Goal: Task Accomplishment & Management: Manage account settings

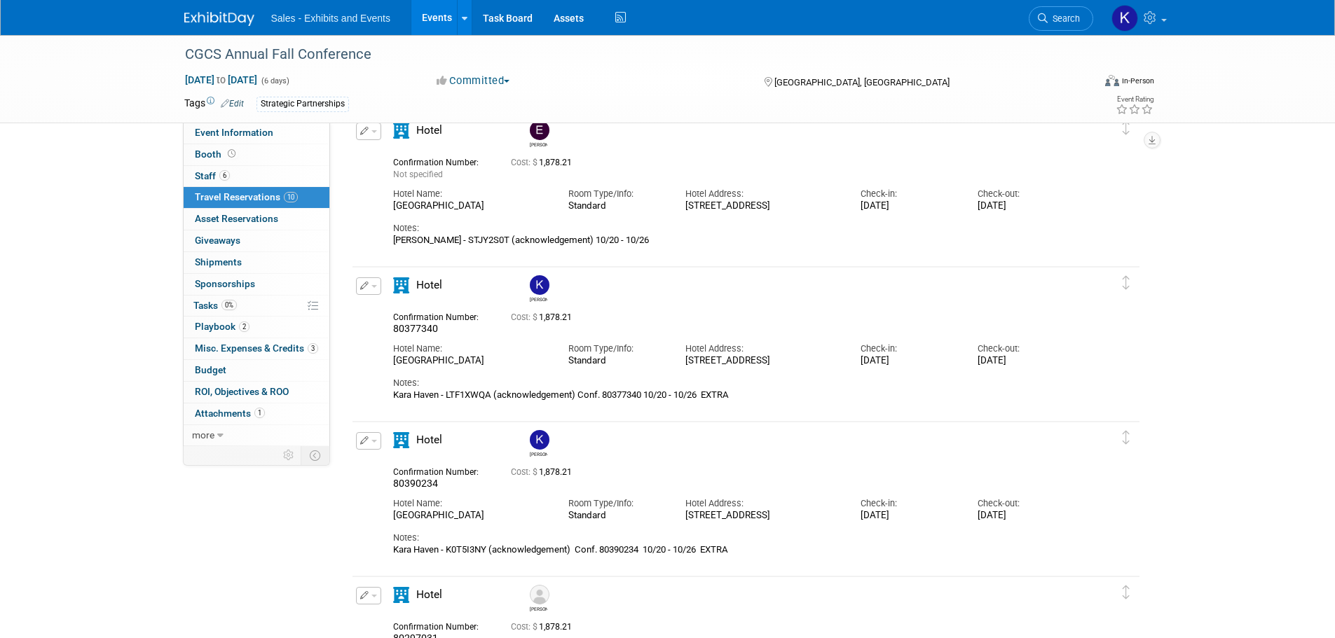
drag, startPoint x: 224, startPoint y: 18, endPoint x: 240, endPoint y: 20, distance: 16.3
click at [225, 20] on img at bounding box center [219, 19] width 70 height 14
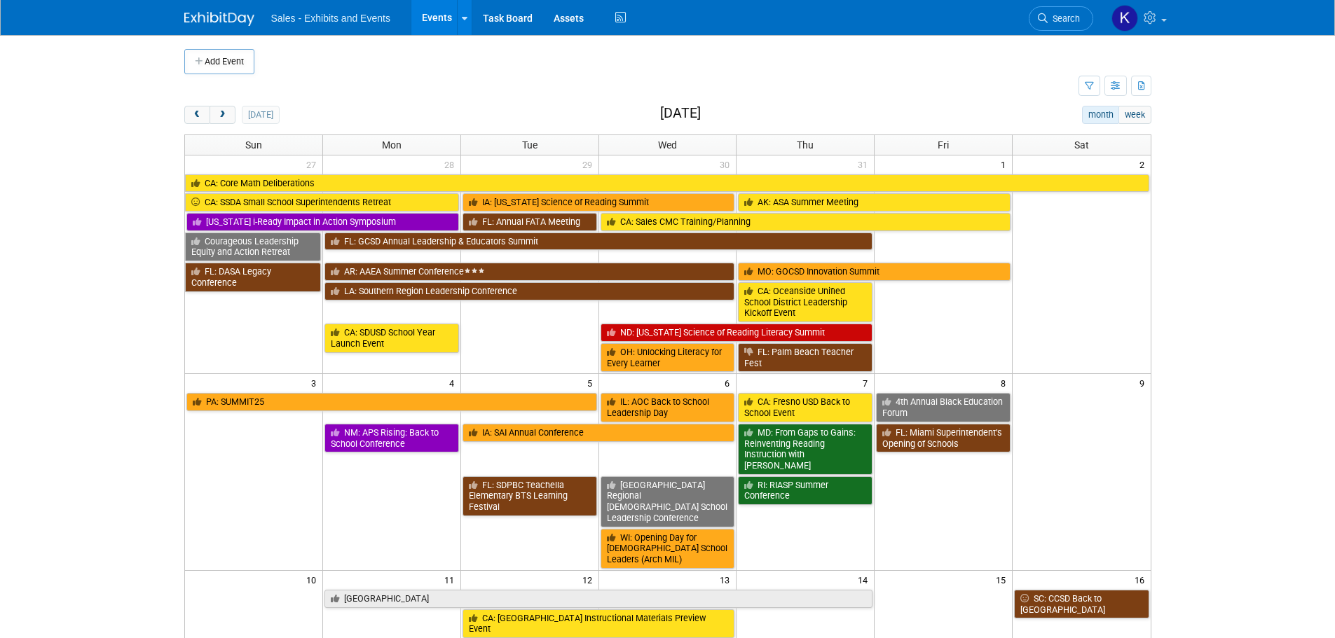
click at [224, 65] on button "Add Event" at bounding box center [219, 61] width 70 height 25
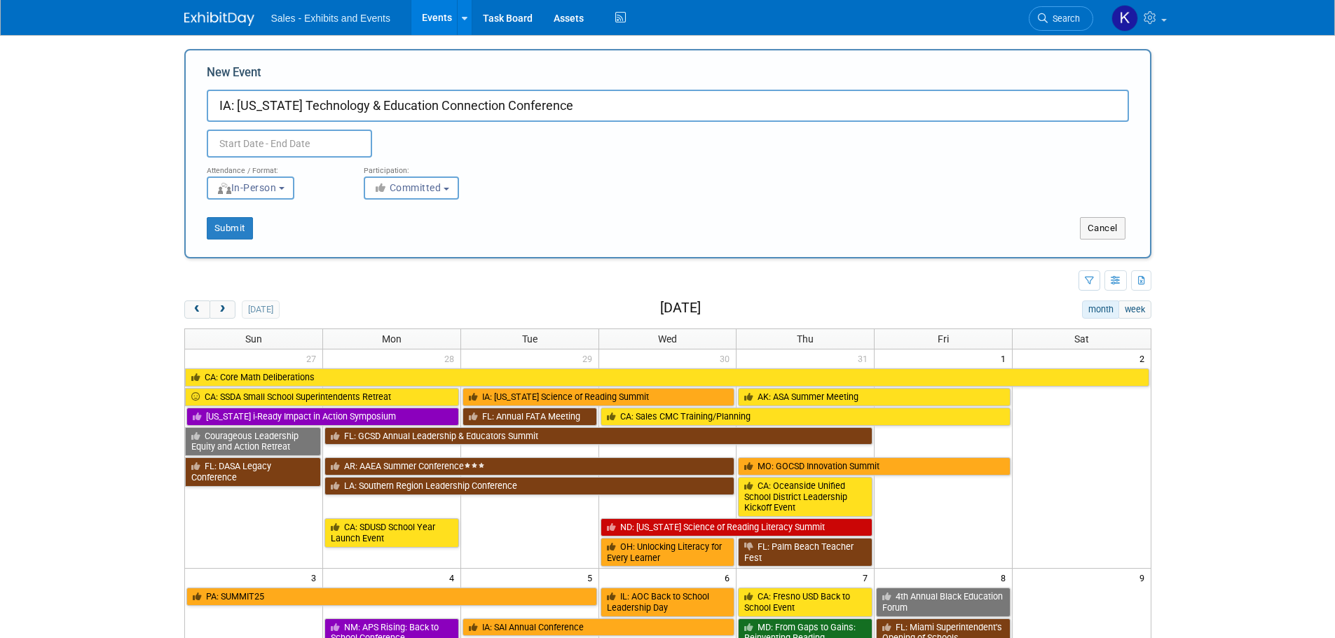
type input "IA: [US_STATE] Technology & Education Connection Conference"
click at [306, 142] on input "text" at bounding box center [289, 144] width 165 height 28
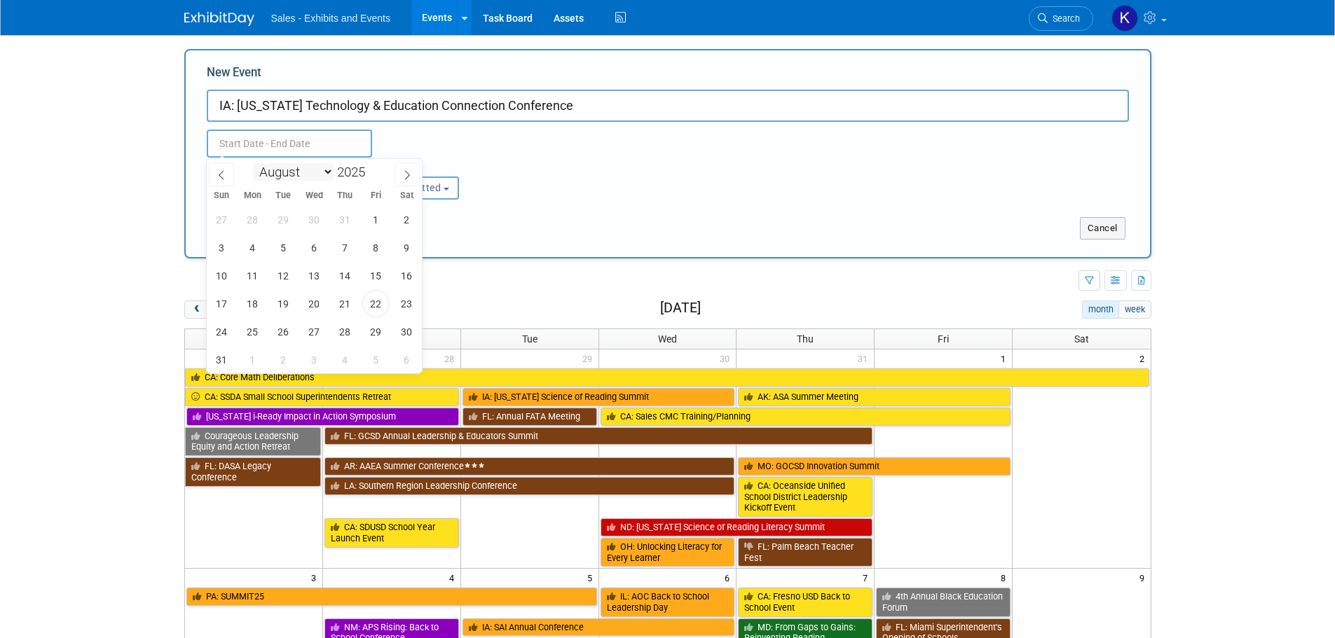
click at [332, 175] on select "January February March April May June July August September October November De…" at bounding box center [293, 172] width 81 height 18
select select "9"
click at [253, 163] on select "January February March April May June July August September October November De…" at bounding box center [293, 172] width 81 height 18
click at [248, 275] on span "13" at bounding box center [252, 275] width 27 height 27
click at [281, 278] on span "14" at bounding box center [283, 275] width 27 height 27
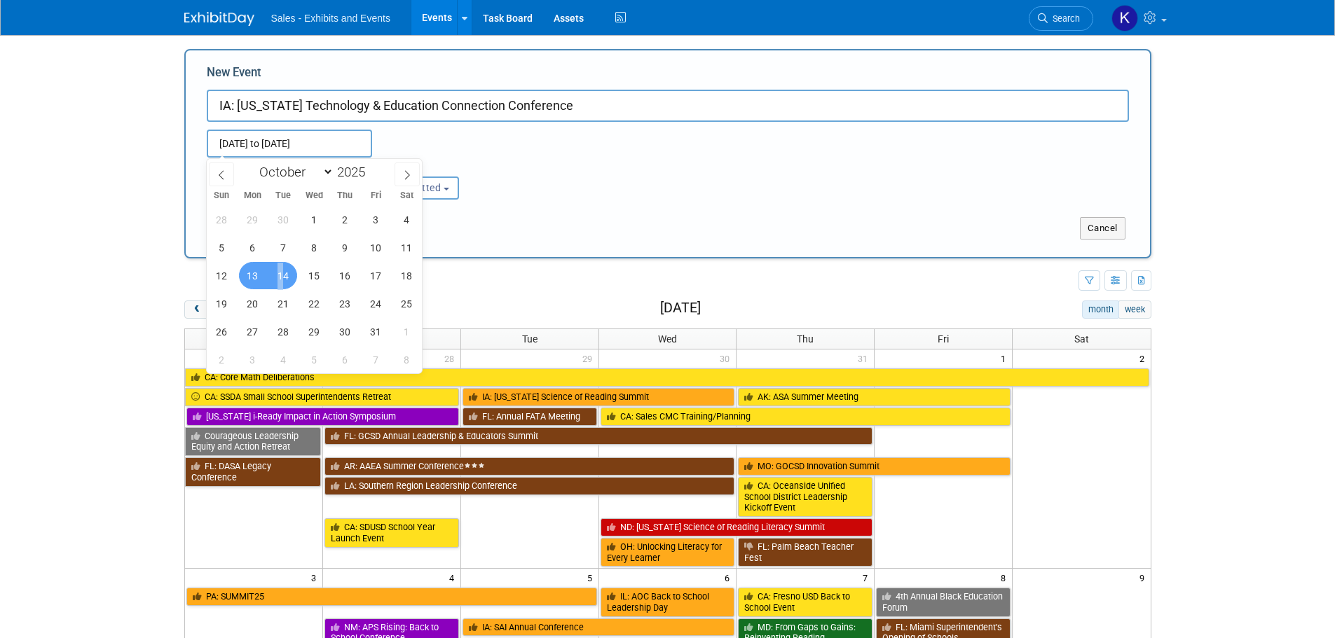
type input "Oct 13, 2025 to Oct 14, 2025"
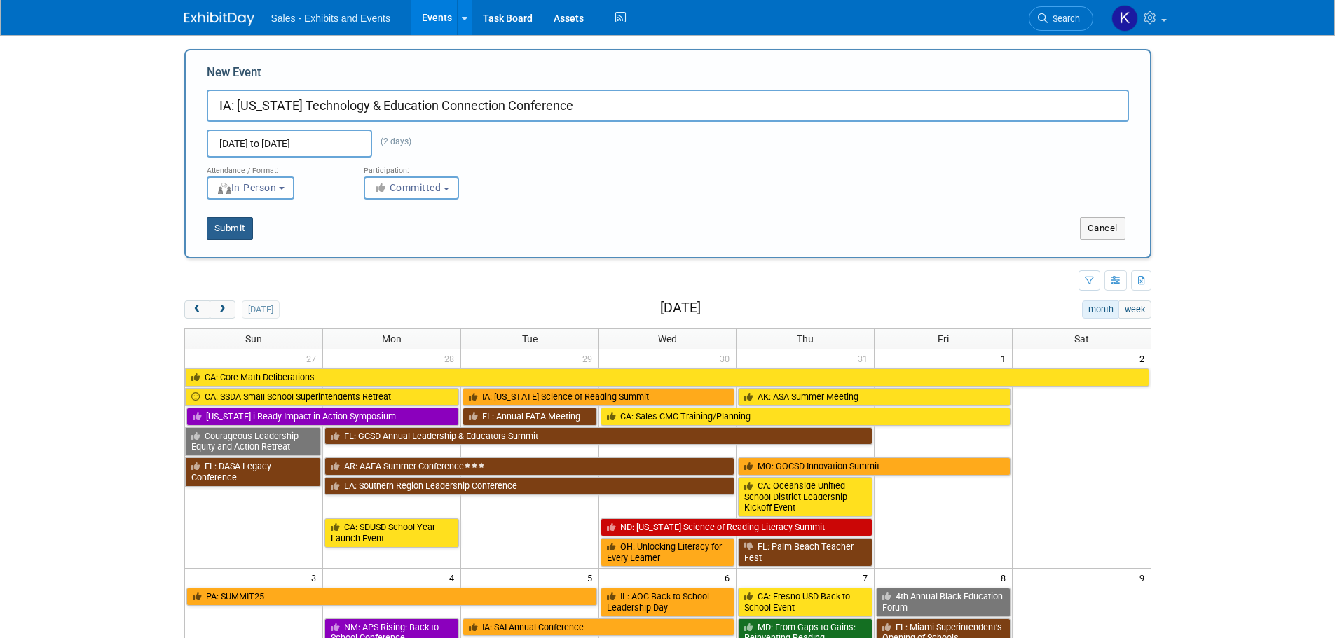
click at [221, 227] on button "Submit" at bounding box center [230, 228] width 46 height 22
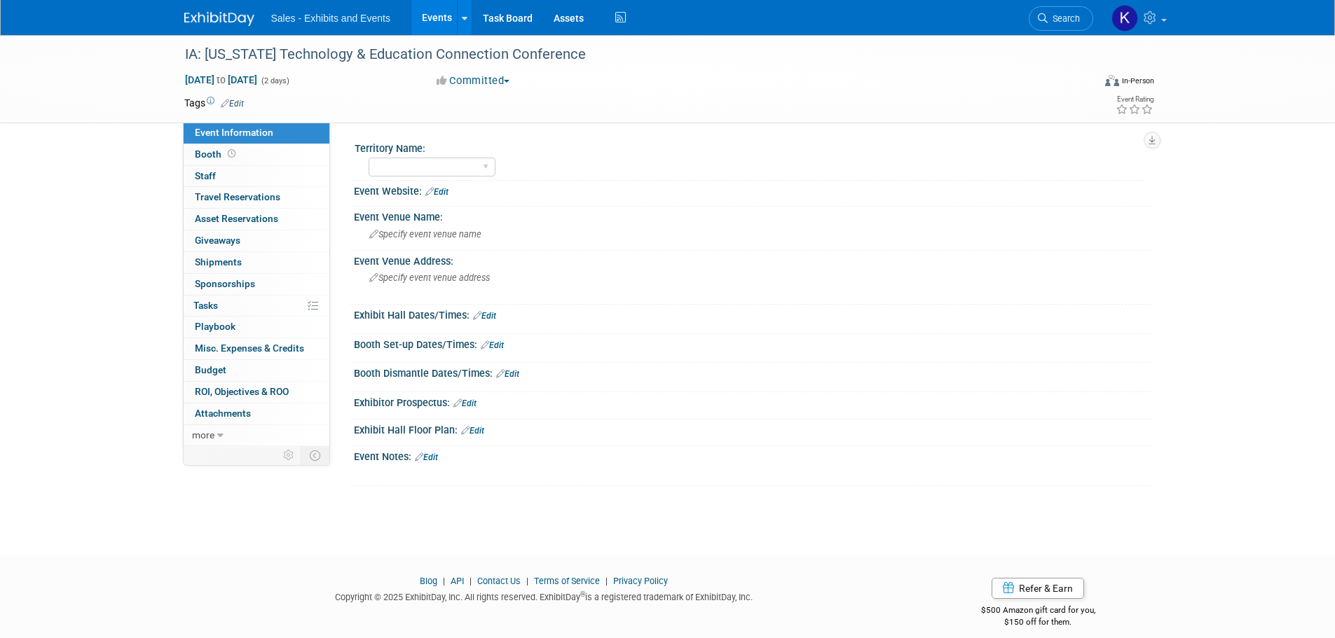
drag, startPoint x: 241, startPoint y: 105, endPoint x: 279, endPoint y: 123, distance: 41.7
click at [240, 105] on link "Edit" at bounding box center [232, 104] width 23 height 10
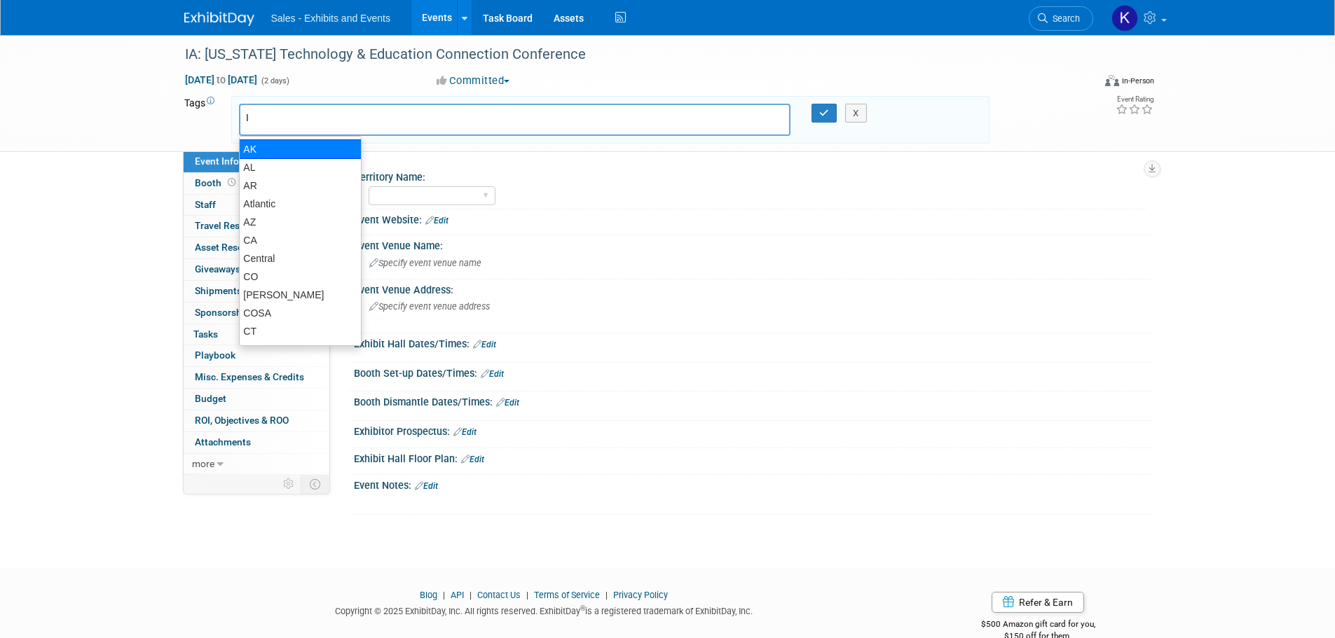
type input "IA"
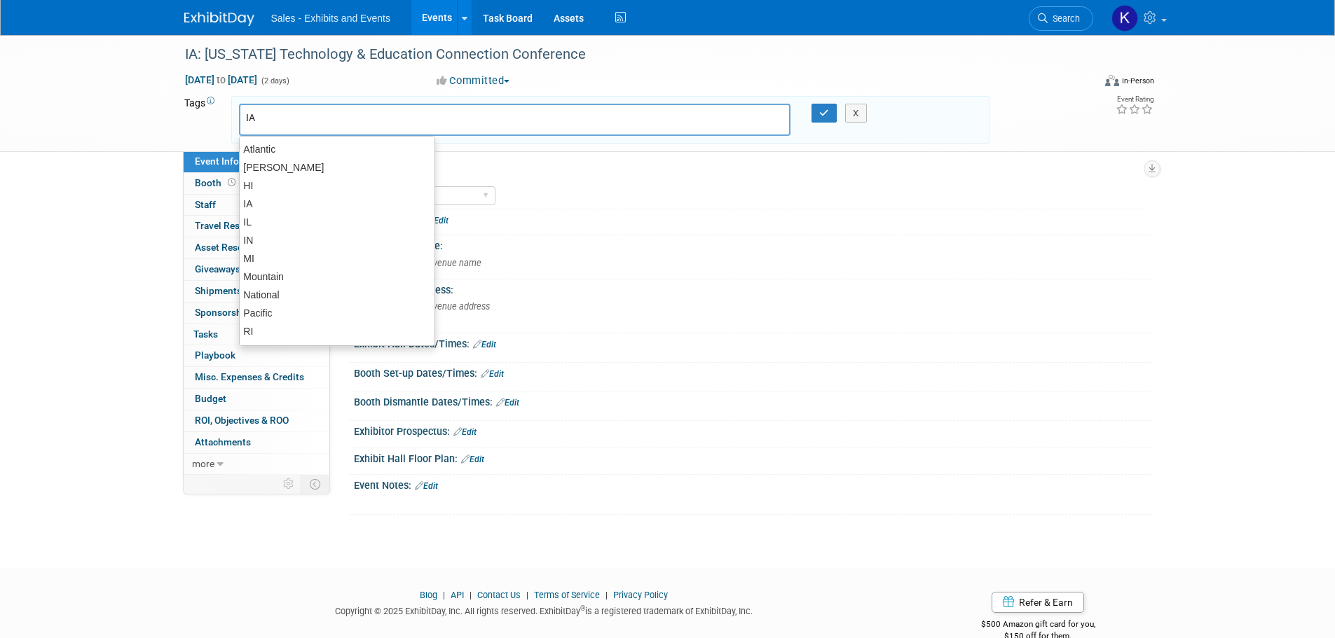
type input "IA"
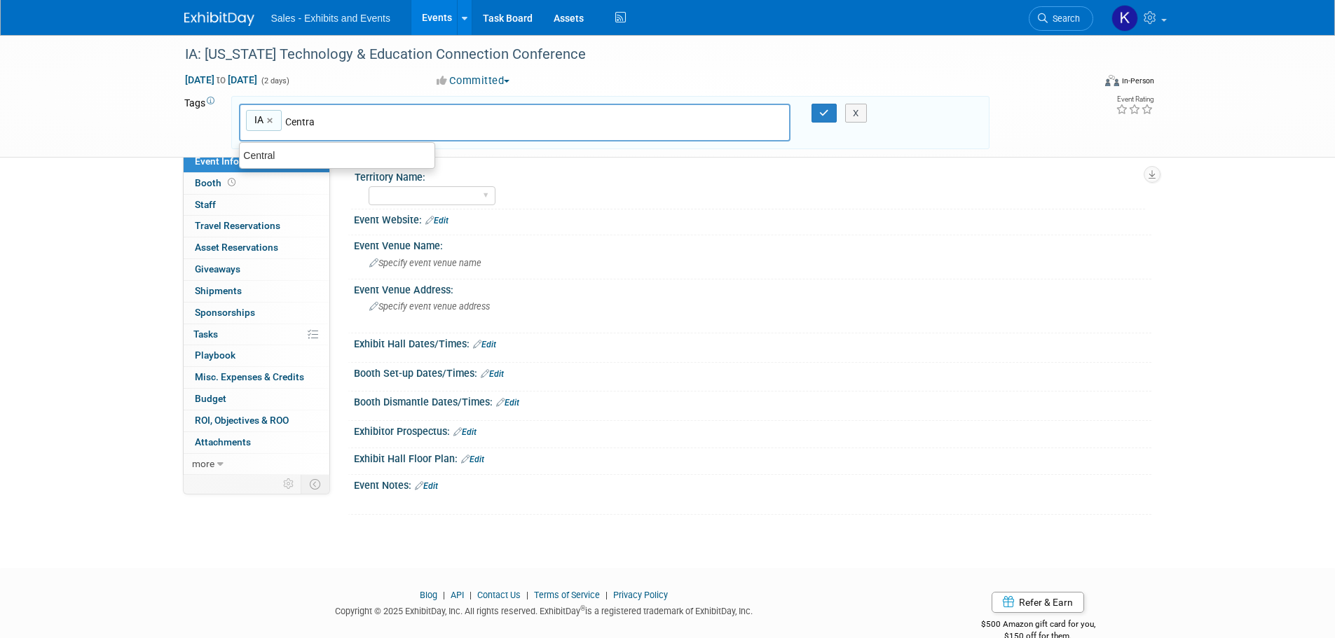
type input "Central"
type input "IA, Central"
click at [822, 116] on icon "button" at bounding box center [824, 113] width 10 height 9
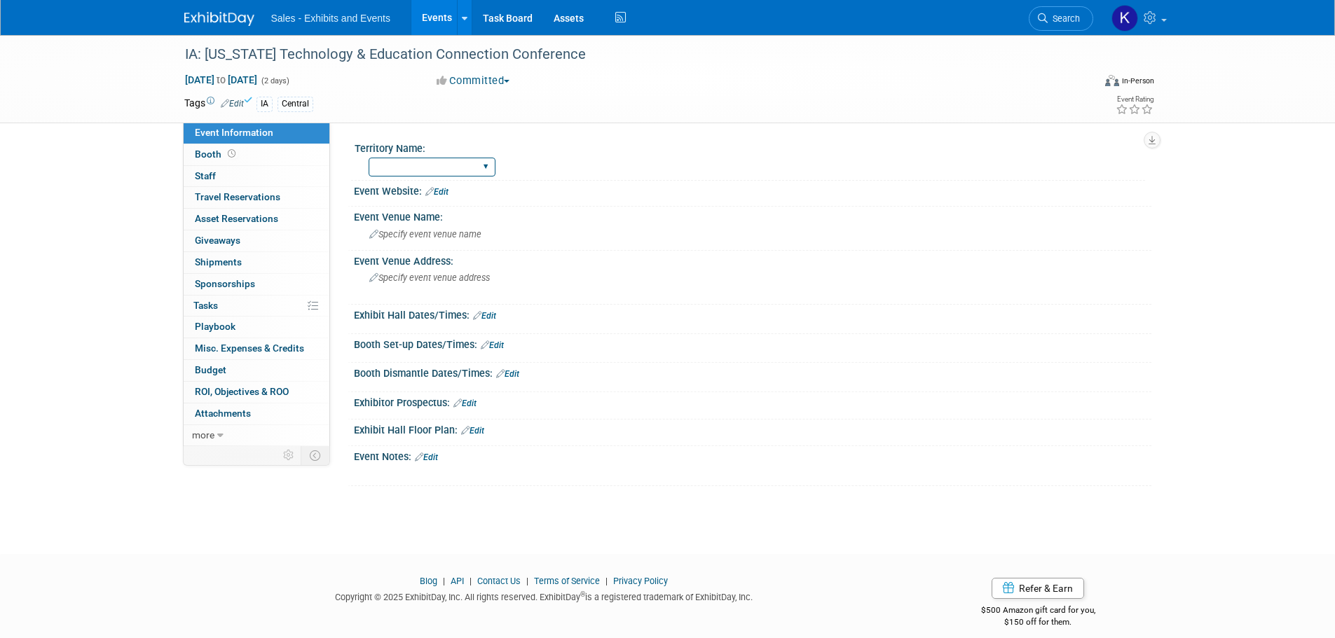
click at [488, 168] on select "Atlantic Southeast Central Southwest Pacific Mountain National Strategic Partne…" at bounding box center [432, 167] width 127 height 19
select select "Central"
click at [369, 158] on select "Atlantic Southeast Central Southwest Pacific Mountain National Strategic Partne…" at bounding box center [432, 167] width 127 height 19
click at [446, 194] on link "Edit" at bounding box center [436, 192] width 23 height 10
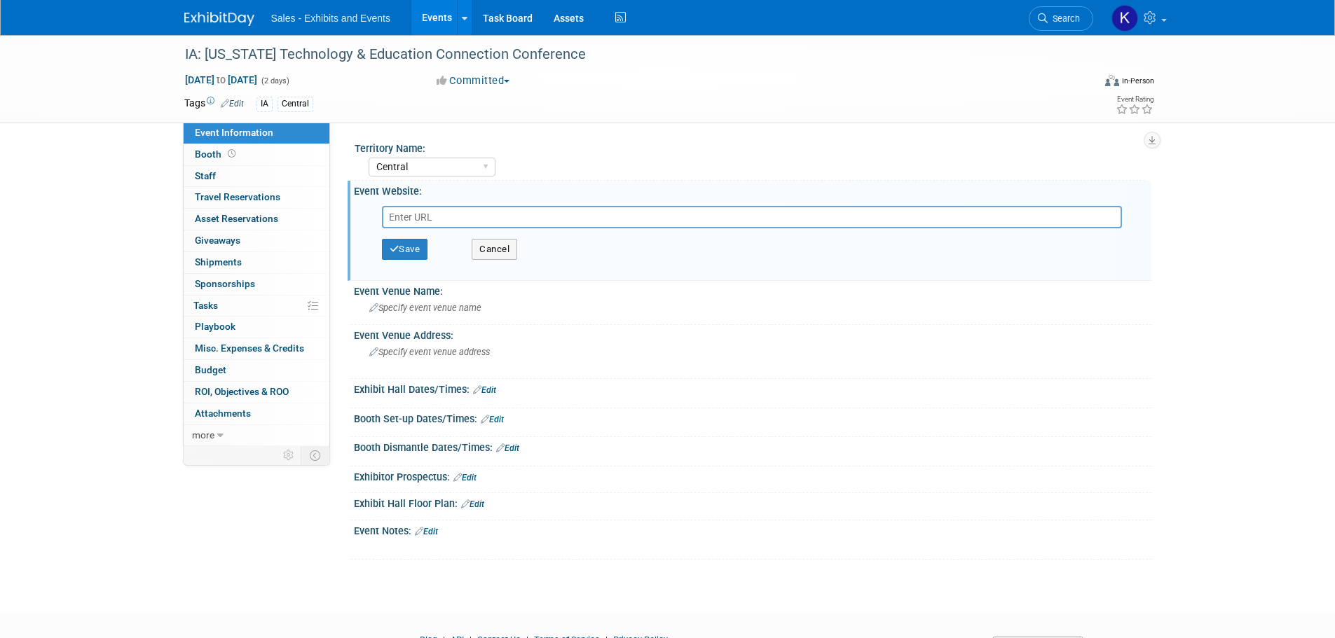
click at [419, 212] on input "text" at bounding box center [752, 217] width 740 height 22
paste input "[URL][DOMAIN_NAME]"
type input "https://itec-ia.org/conference-vendor-information/"
click at [409, 254] on button "Save" at bounding box center [405, 249] width 46 height 21
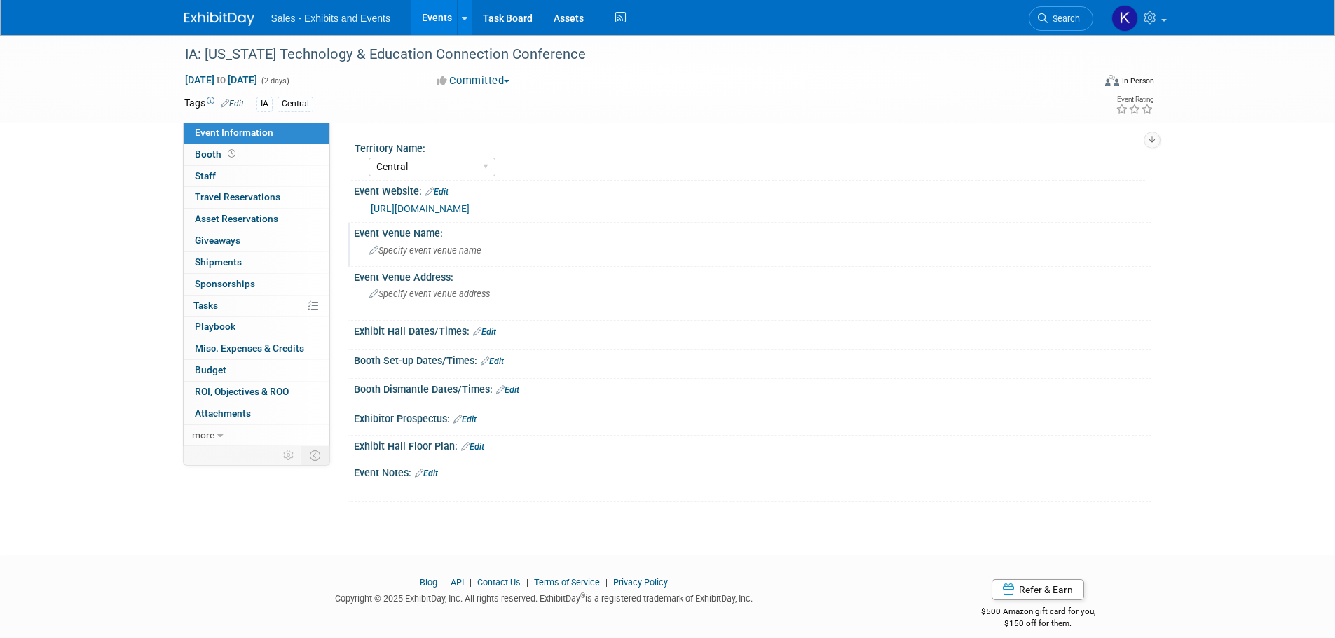
click at [453, 250] on span "Specify event venue name" at bounding box center [425, 250] width 112 height 11
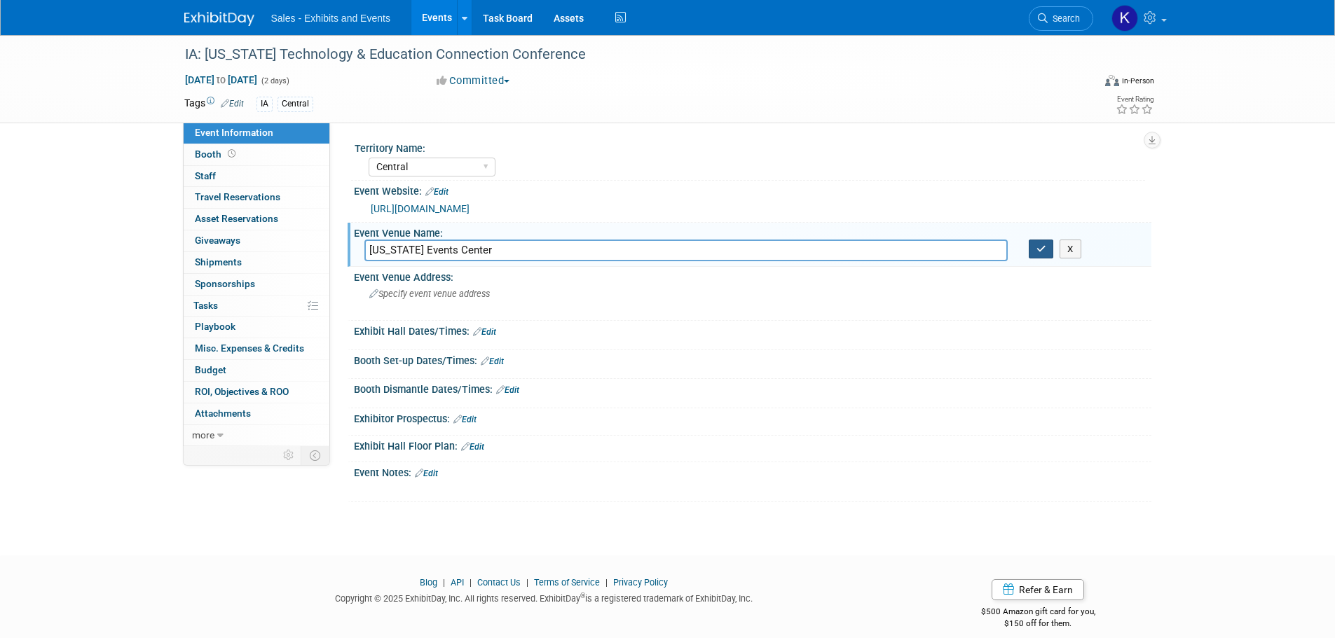
type input "Iowa Events Center"
click at [1044, 251] on icon "button" at bounding box center [1042, 249] width 10 height 9
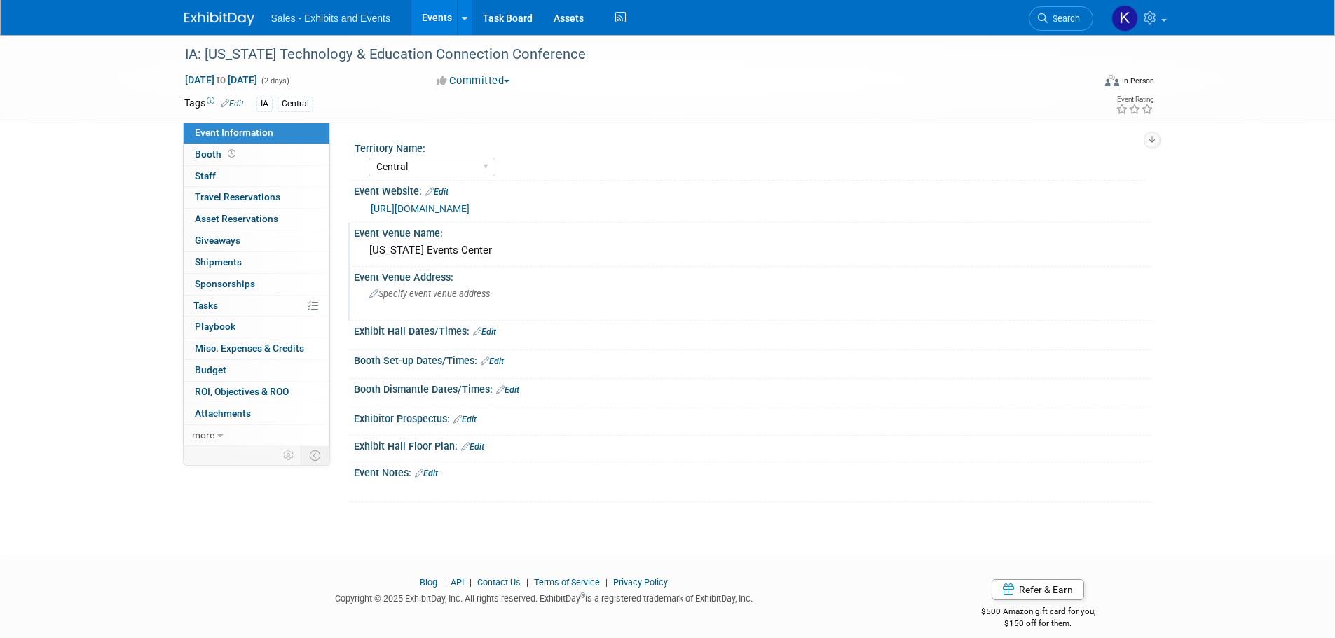
click at [473, 294] on span "Specify event venue address" at bounding box center [429, 294] width 121 height 11
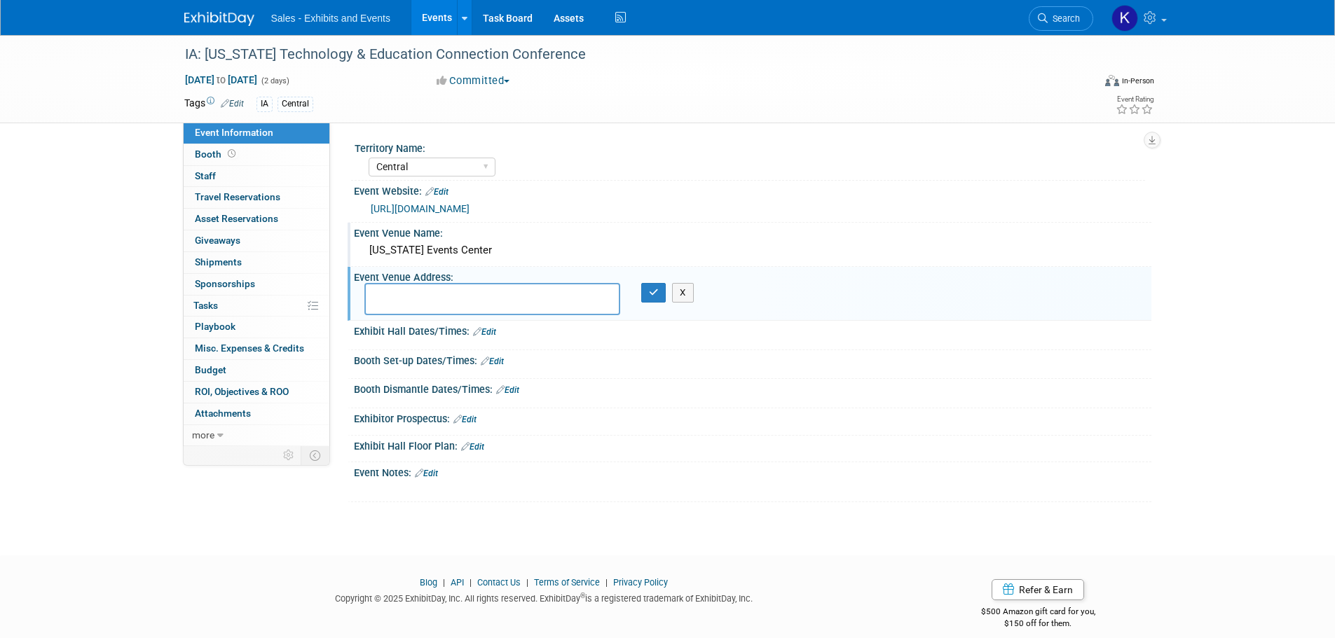
click at [532, 334] on div "Exhibit Hall Dates/Times: Edit" at bounding box center [753, 330] width 798 height 18
click at [437, 475] on link "Edit" at bounding box center [426, 474] width 23 height 10
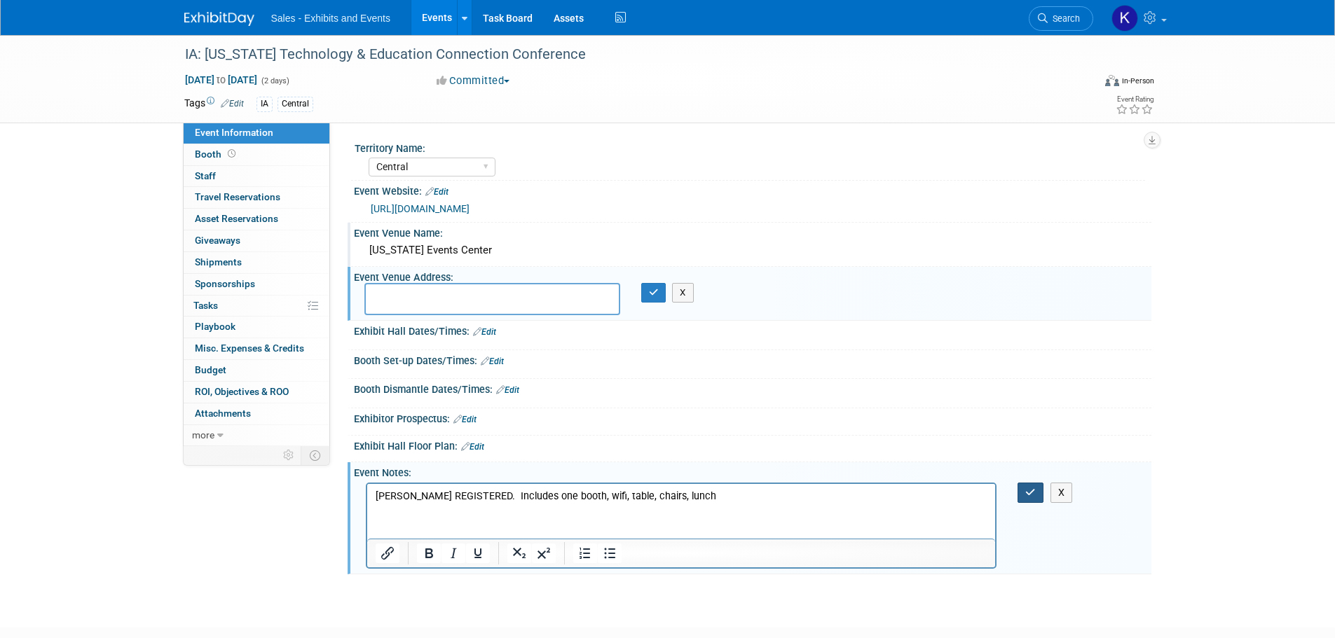
click at [1037, 493] on button "button" at bounding box center [1031, 493] width 26 height 20
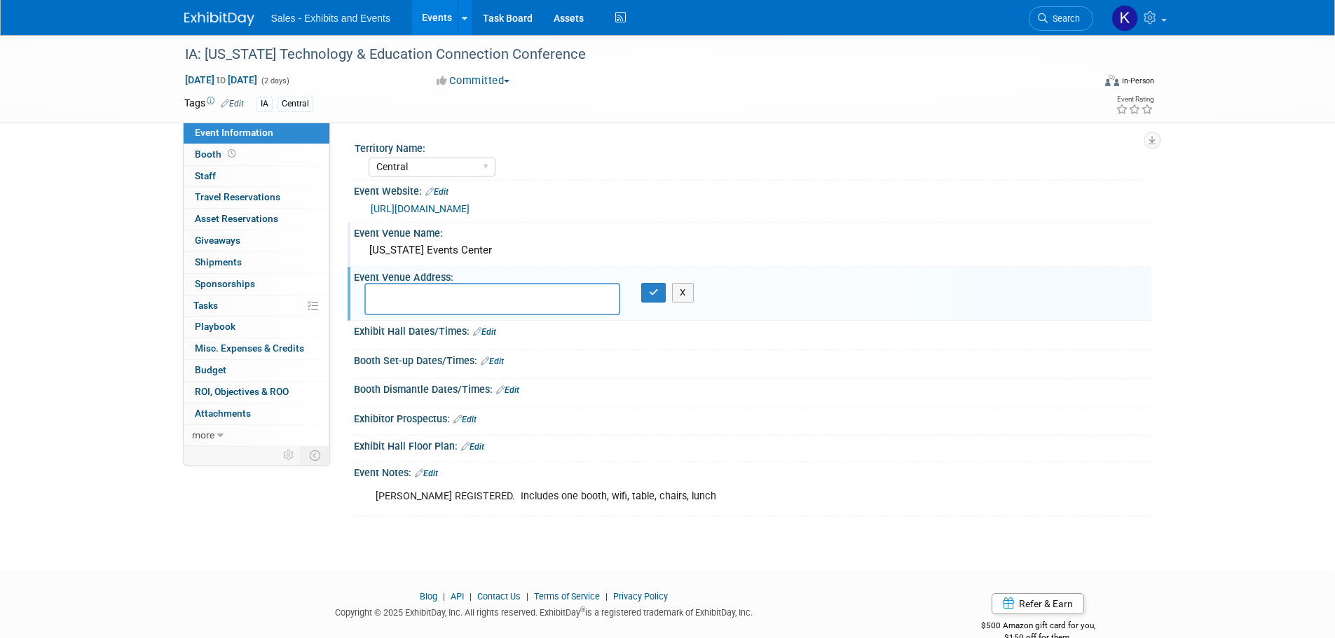
click at [695, 297] on div "Event Venue Address: X" at bounding box center [750, 294] width 804 height 54
click at [687, 296] on button "X" at bounding box center [683, 293] width 22 height 20
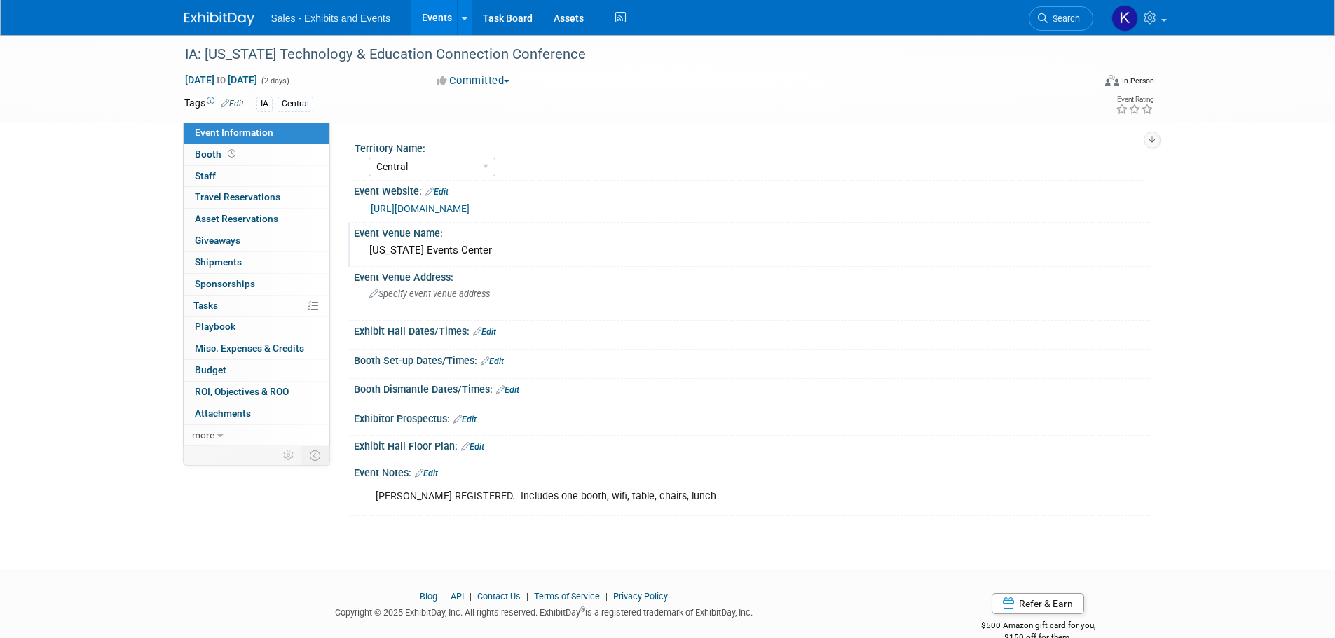
click at [493, 331] on link "Edit" at bounding box center [484, 332] width 23 height 10
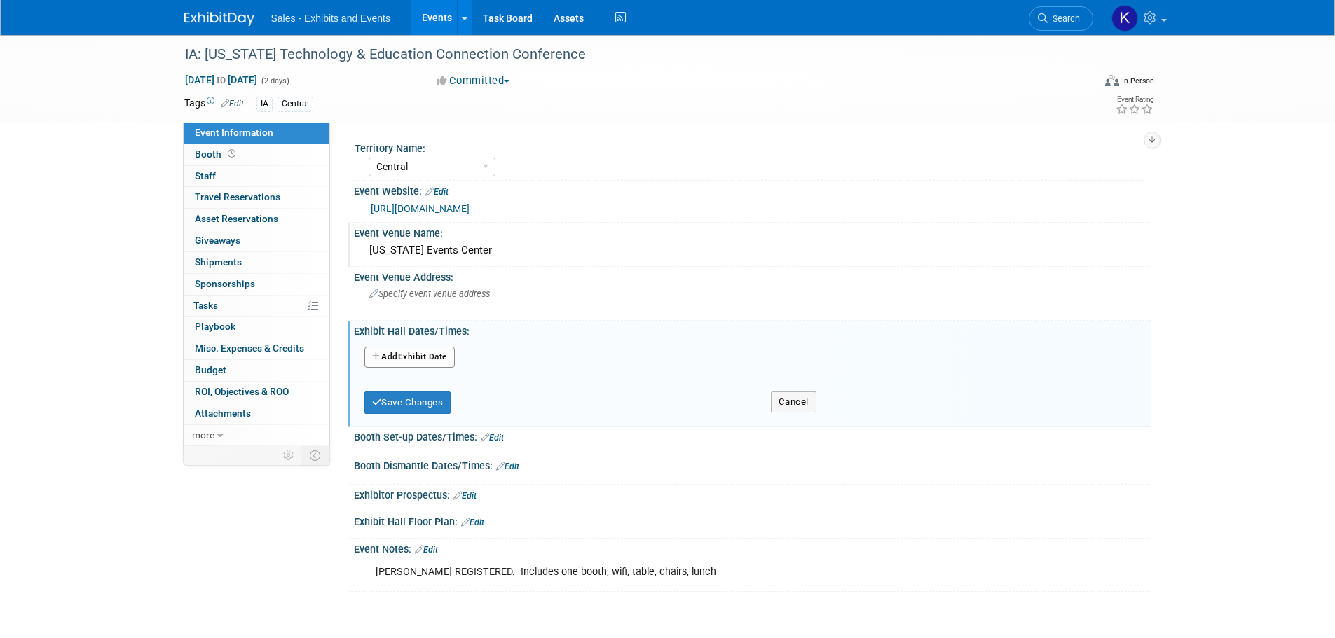
click at [432, 353] on button "Add Another Exhibit Date" at bounding box center [409, 357] width 90 height 21
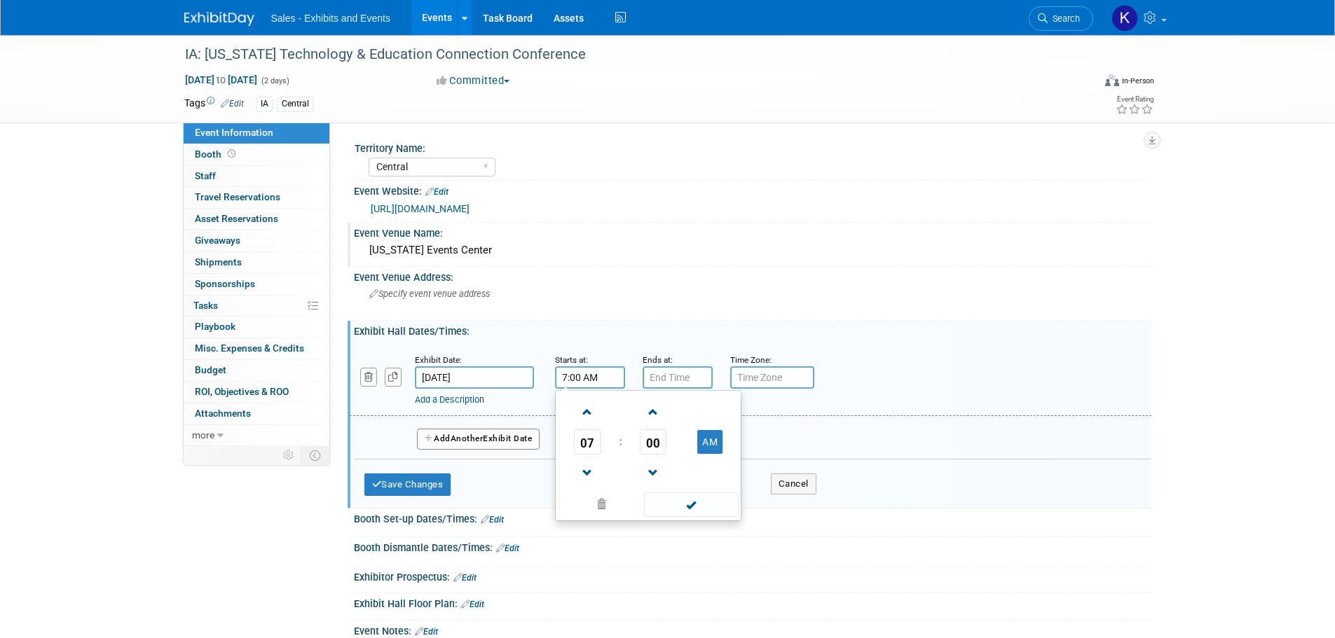
drag, startPoint x: 585, startPoint y: 374, endPoint x: 608, endPoint y: 375, distance: 23.1
click at [593, 374] on input "7:00 AM" at bounding box center [590, 378] width 70 height 22
drag, startPoint x: 588, startPoint y: 411, endPoint x: 609, endPoint y: 417, distance: 21.8
click at [589, 411] on span at bounding box center [587, 412] width 25 height 25
click at [647, 439] on span "00" at bounding box center [653, 442] width 27 height 25
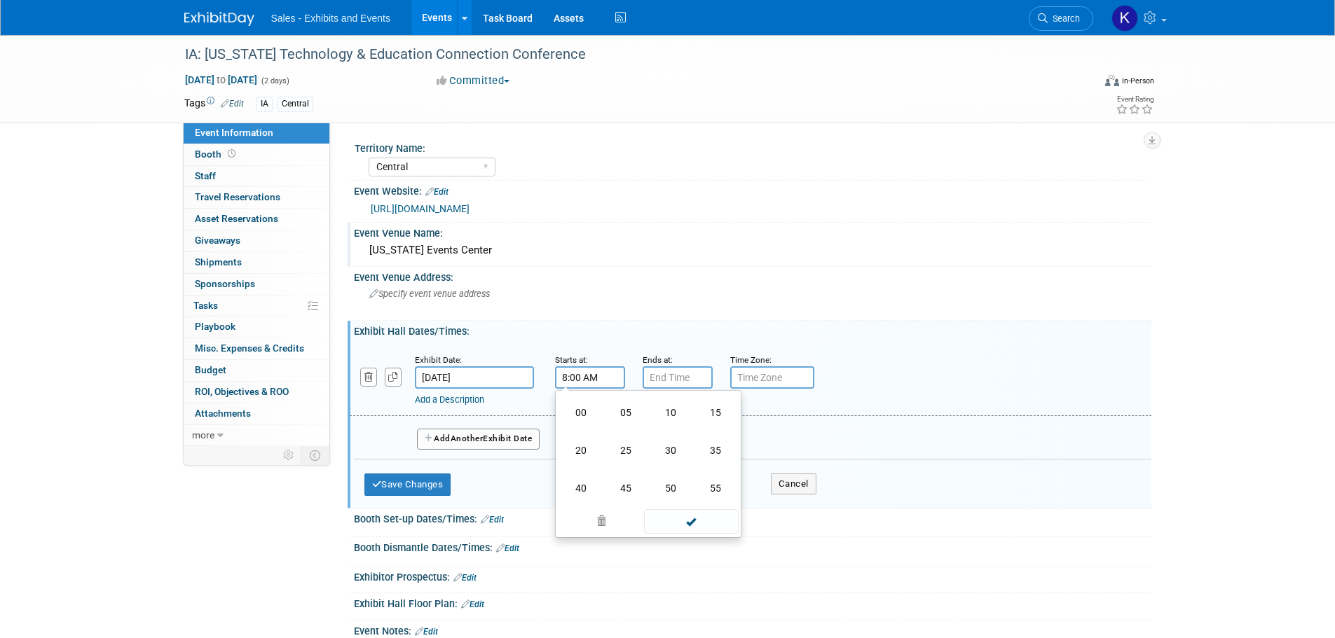
drag, startPoint x: 655, startPoint y: 446, endPoint x: 662, endPoint y: 458, distance: 13.8
click at [655, 448] on td "30" at bounding box center [670, 451] width 45 height 38
type input "8:30 AM"
click at [688, 505] on span at bounding box center [691, 505] width 95 height 25
click at [690, 377] on input "7:00 PM" at bounding box center [678, 378] width 70 height 22
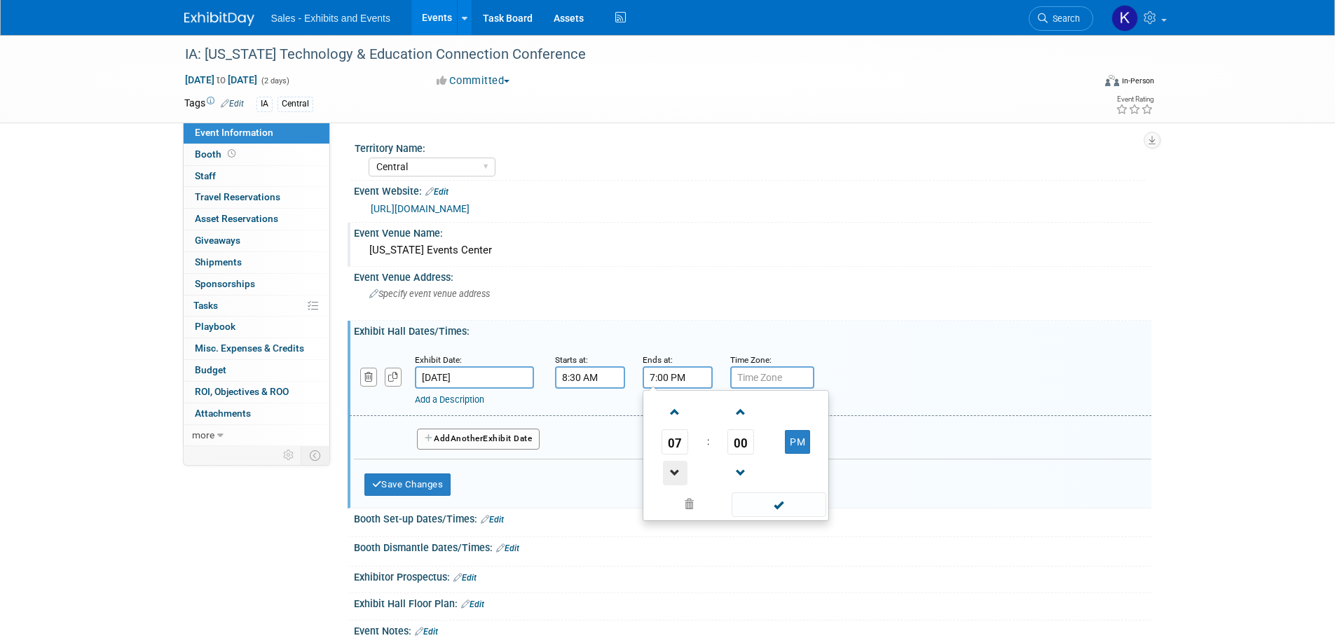
click at [669, 467] on span at bounding box center [675, 473] width 25 height 25
click at [671, 467] on span at bounding box center [675, 473] width 25 height 25
click at [673, 467] on span at bounding box center [675, 473] width 25 height 25
click at [674, 467] on span at bounding box center [675, 473] width 25 height 25
click at [732, 446] on span "00" at bounding box center [740, 442] width 27 height 25
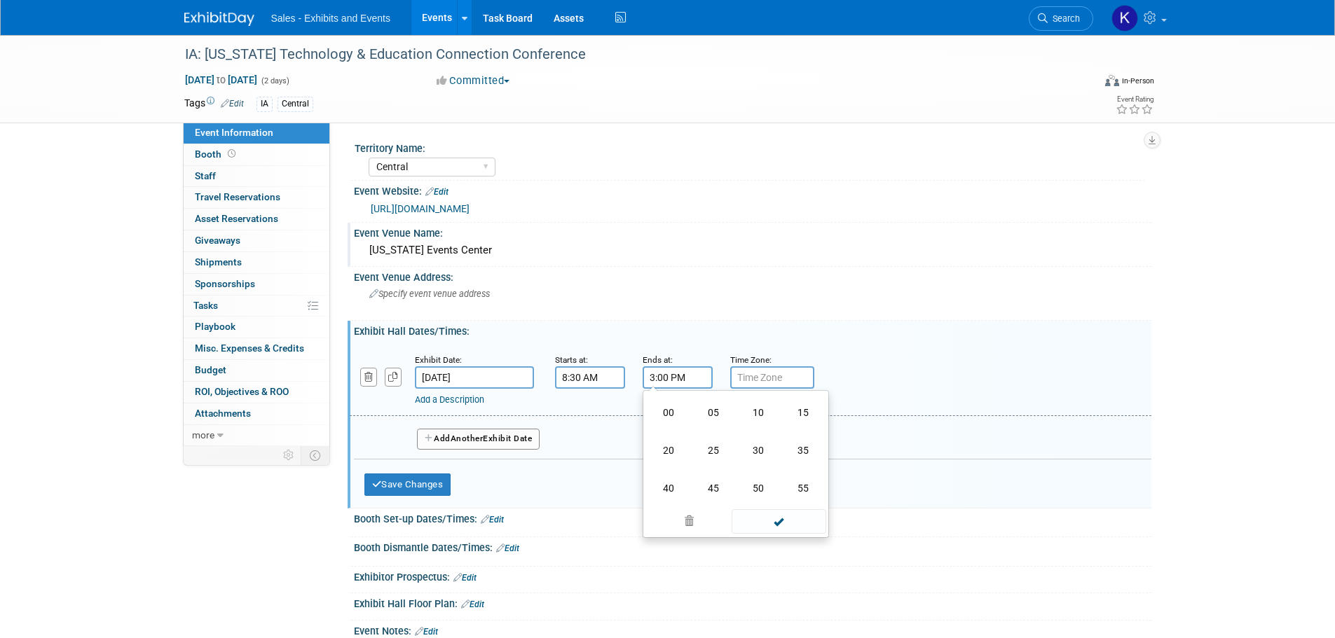
drag, startPoint x: 749, startPoint y: 449, endPoint x: 755, endPoint y: 463, distance: 16.0
click at [749, 449] on td "30" at bounding box center [758, 451] width 45 height 38
type input "3:30 PM"
click at [774, 504] on span at bounding box center [779, 505] width 95 height 25
drag, startPoint x: 424, startPoint y: 483, endPoint x: 438, endPoint y: 486, distance: 14.4
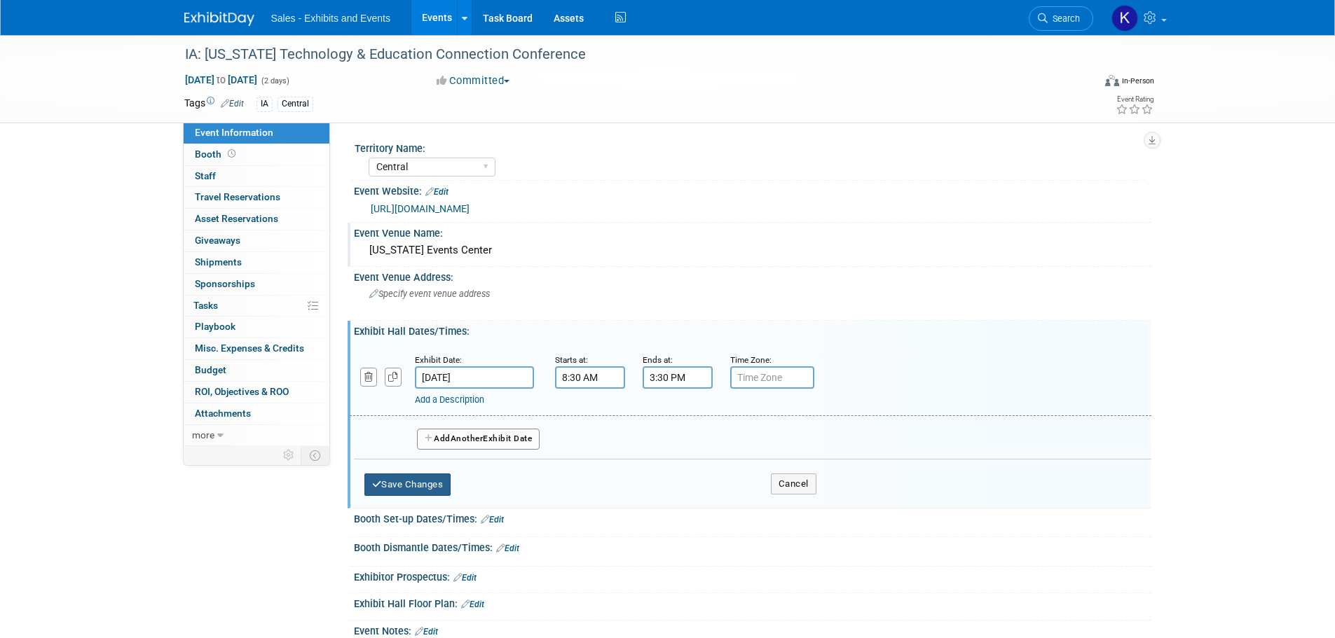
click at [424, 484] on button "Save Changes" at bounding box center [407, 485] width 87 height 22
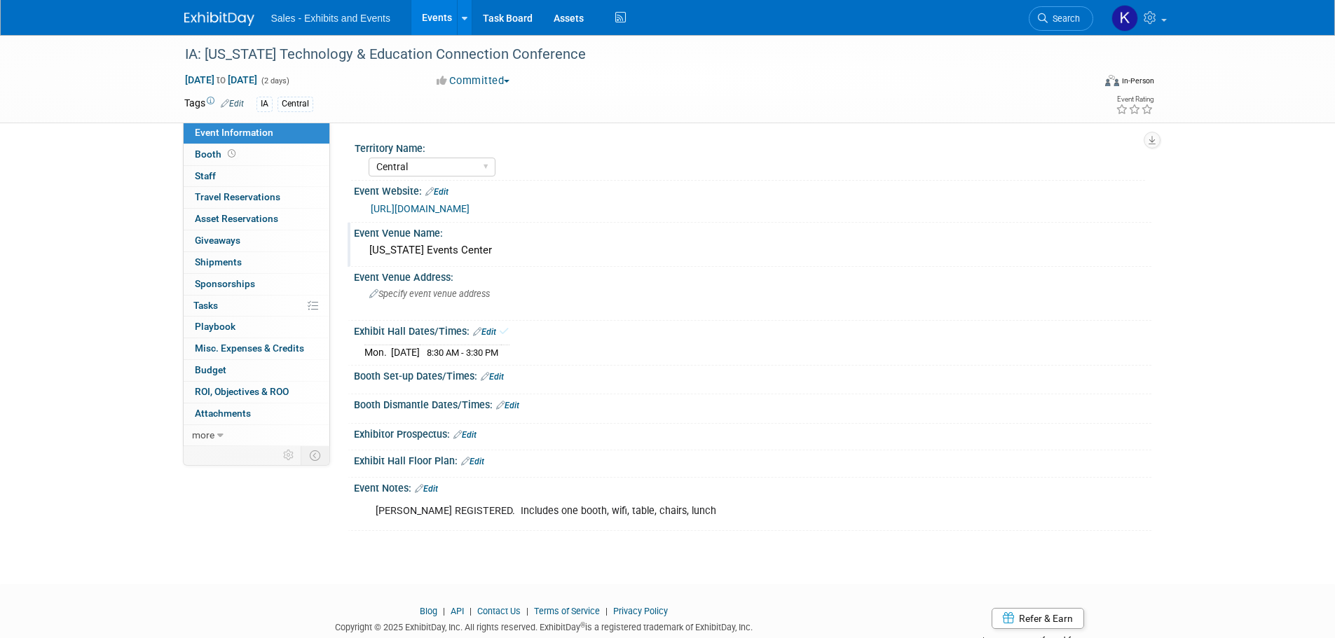
click at [492, 330] on link "Edit" at bounding box center [484, 332] width 23 height 10
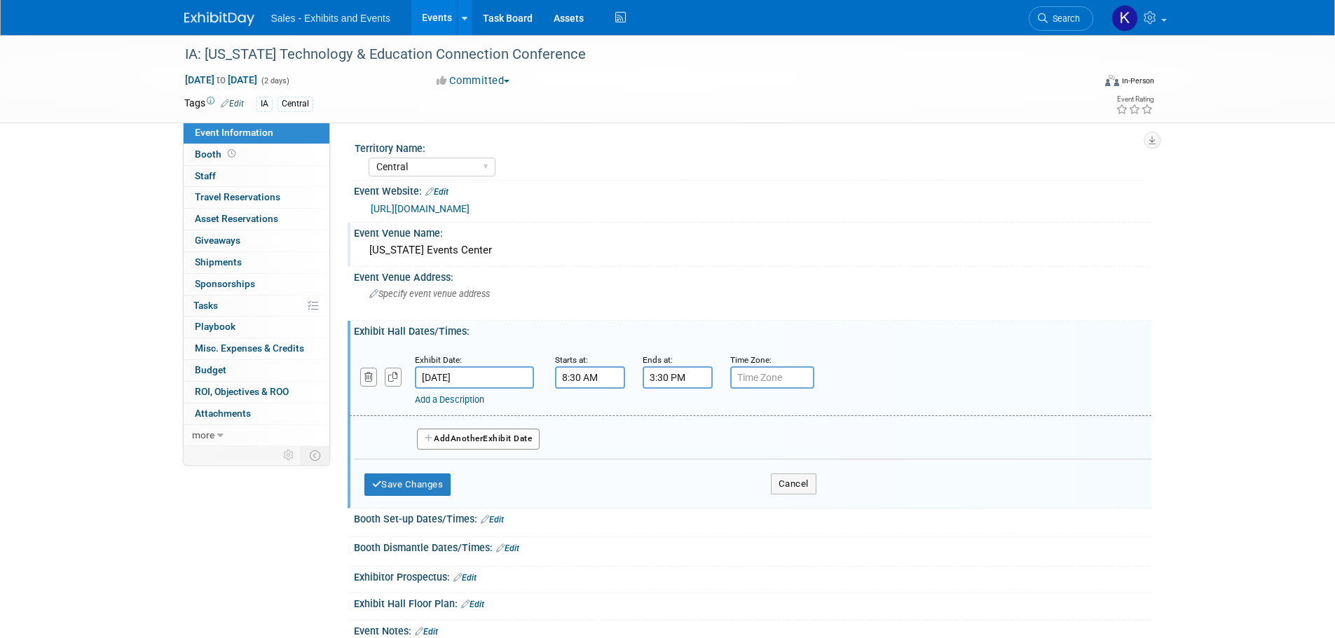
click at [511, 442] on button "Add Another Exhibit Date" at bounding box center [478, 439] width 123 height 21
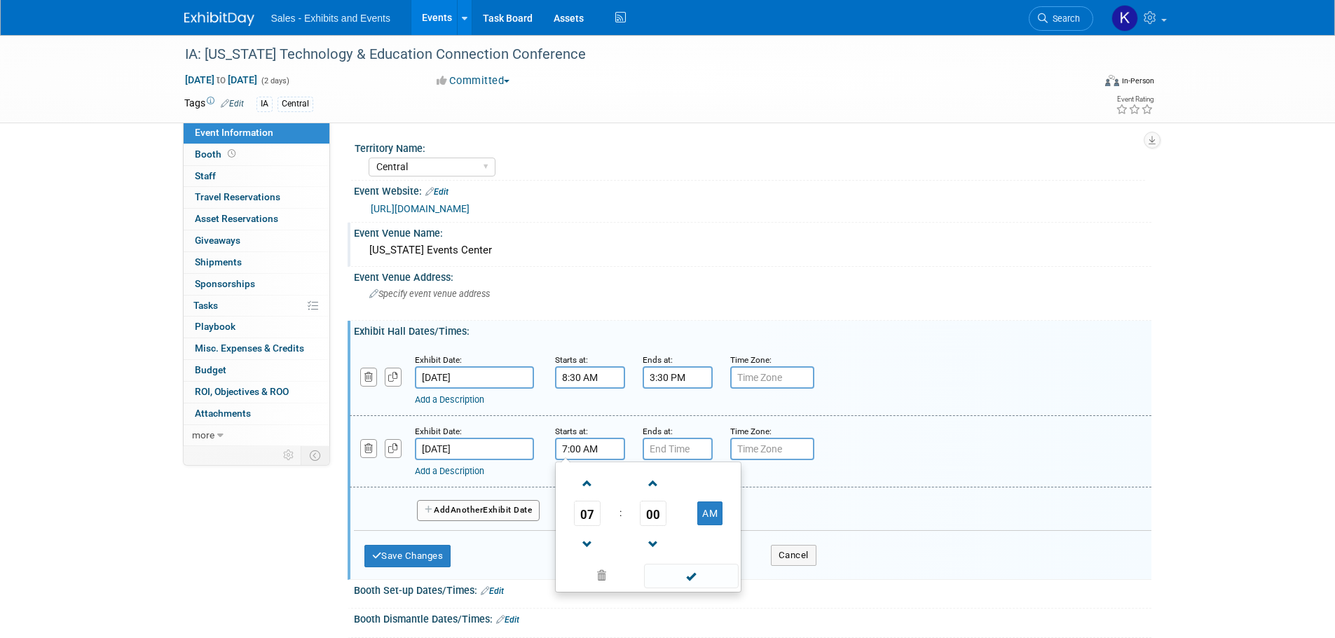
click at [595, 446] on input "7:00 AM" at bounding box center [590, 449] width 70 height 22
click at [588, 478] on span at bounding box center [587, 484] width 25 height 25
click at [652, 516] on span "00" at bounding box center [653, 513] width 27 height 25
click at [673, 528] on td "30" at bounding box center [670, 522] width 45 height 38
type input "8:30 AM"
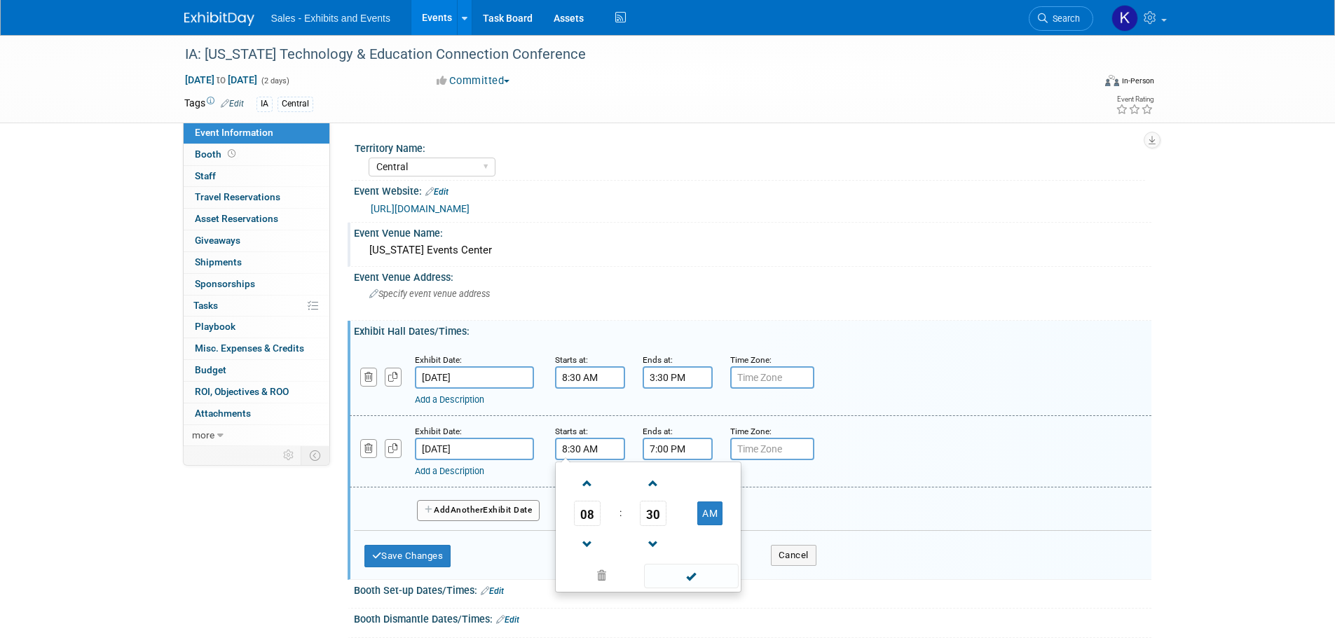
click at [675, 451] on input "7:00 PM" at bounding box center [678, 449] width 70 height 22
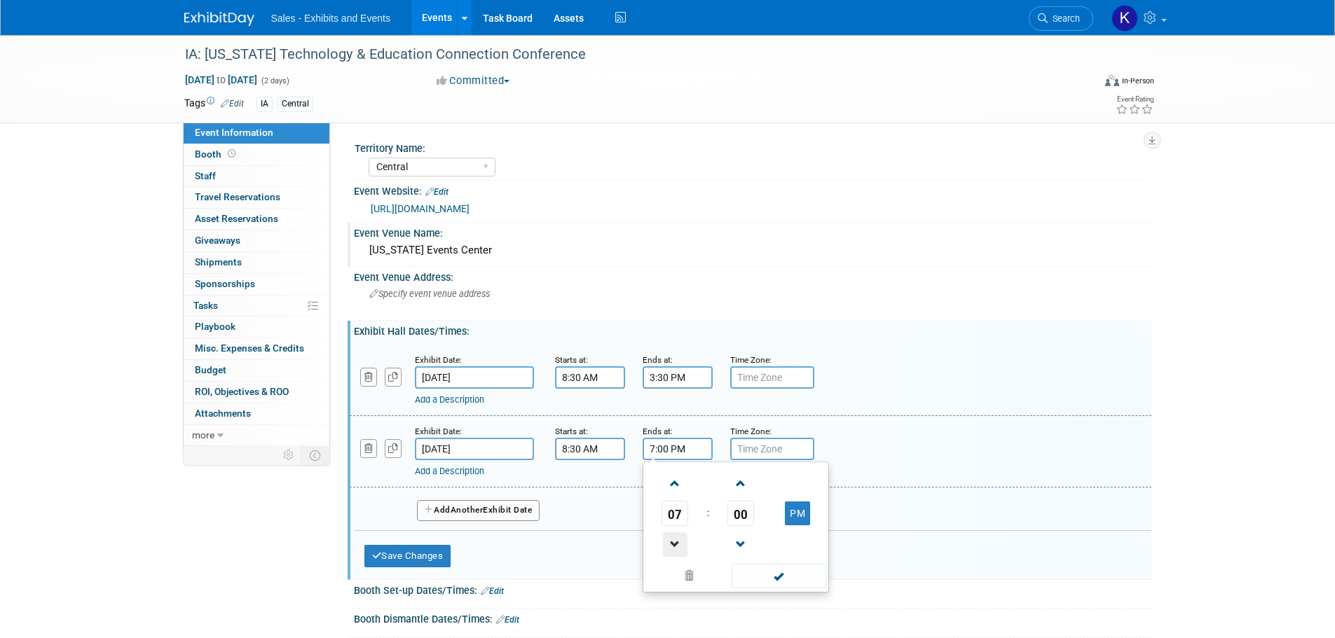
click at [680, 546] on span at bounding box center [675, 545] width 25 height 25
click at [682, 545] on span at bounding box center [675, 545] width 25 height 25
click at [683, 545] on span at bounding box center [675, 545] width 25 height 25
click at [686, 546] on span at bounding box center [675, 545] width 25 height 25
type input "3:00 PM"
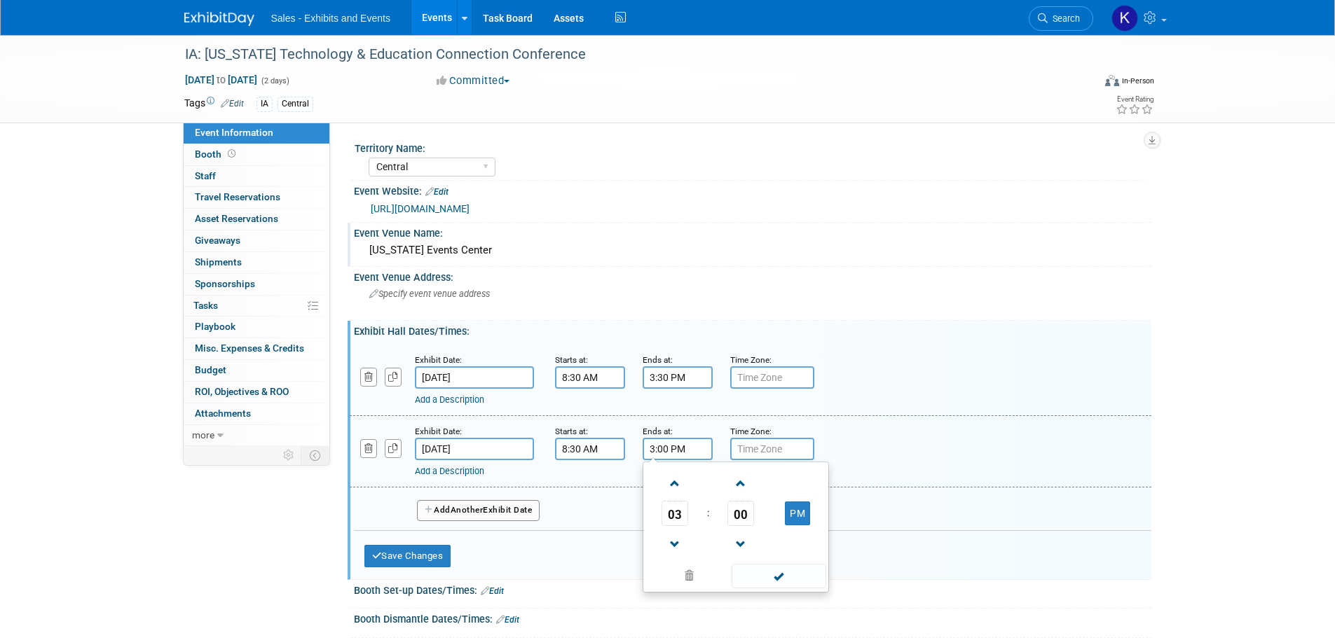
click at [778, 578] on span at bounding box center [779, 576] width 95 height 25
click at [435, 560] on button "Save Changes" at bounding box center [407, 556] width 87 height 22
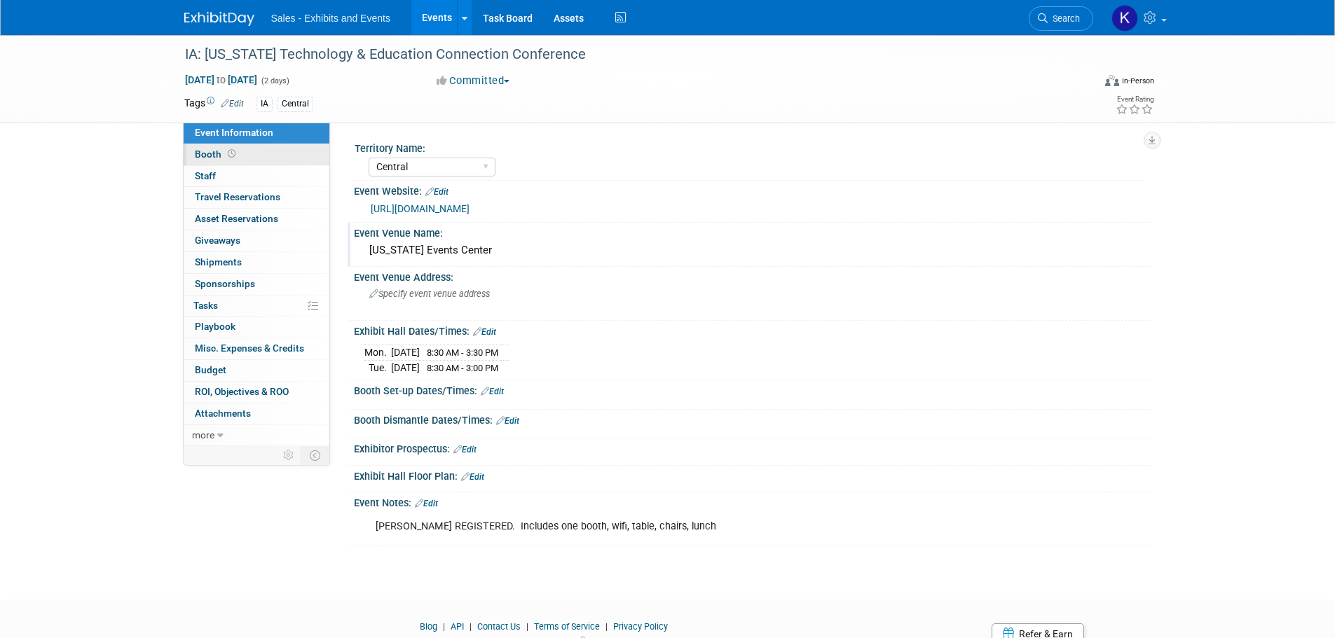
click at [210, 156] on span "Booth" at bounding box center [216, 154] width 43 height 11
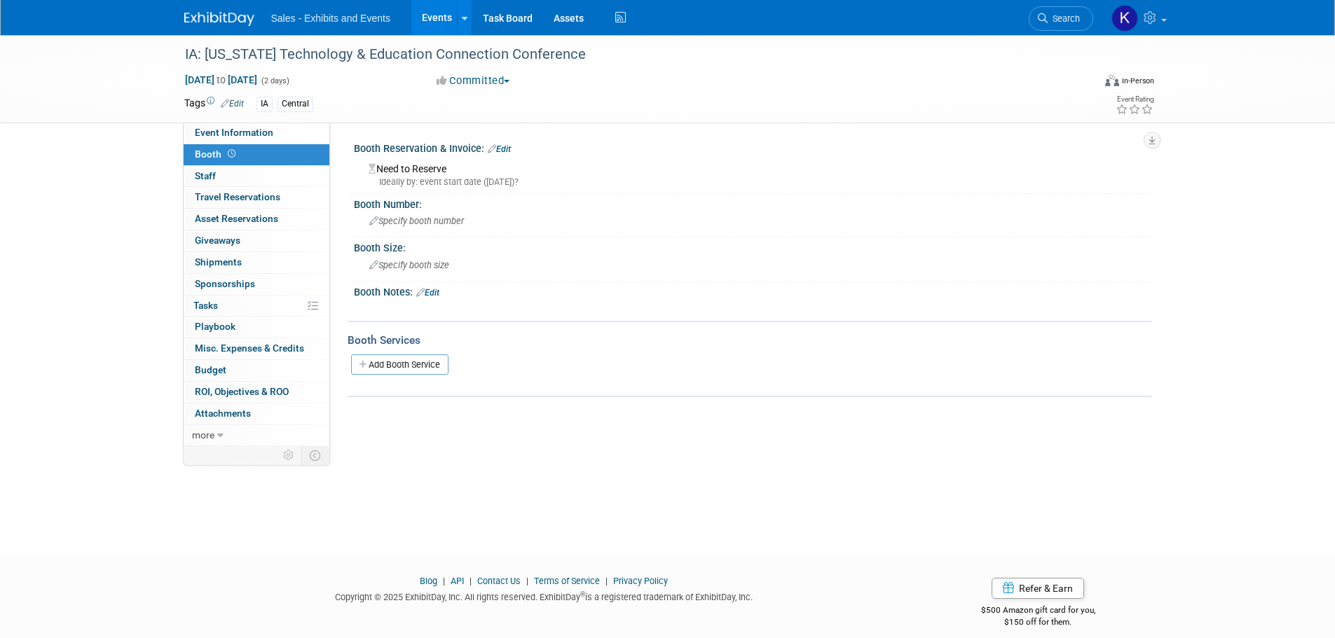
click at [501, 149] on link "Edit" at bounding box center [499, 149] width 23 height 10
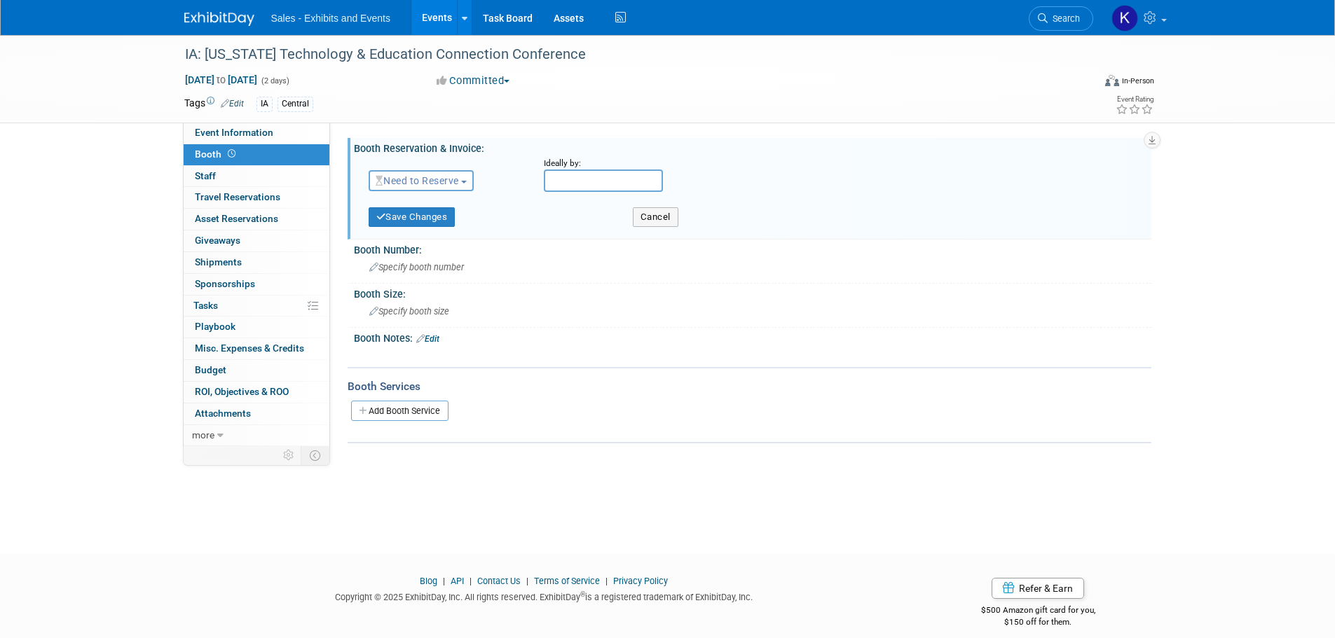
click at [430, 178] on span "Need to Reserve" at bounding box center [417, 180] width 83 height 11
click at [425, 220] on link "Reserved" at bounding box center [444, 224] width 150 height 20
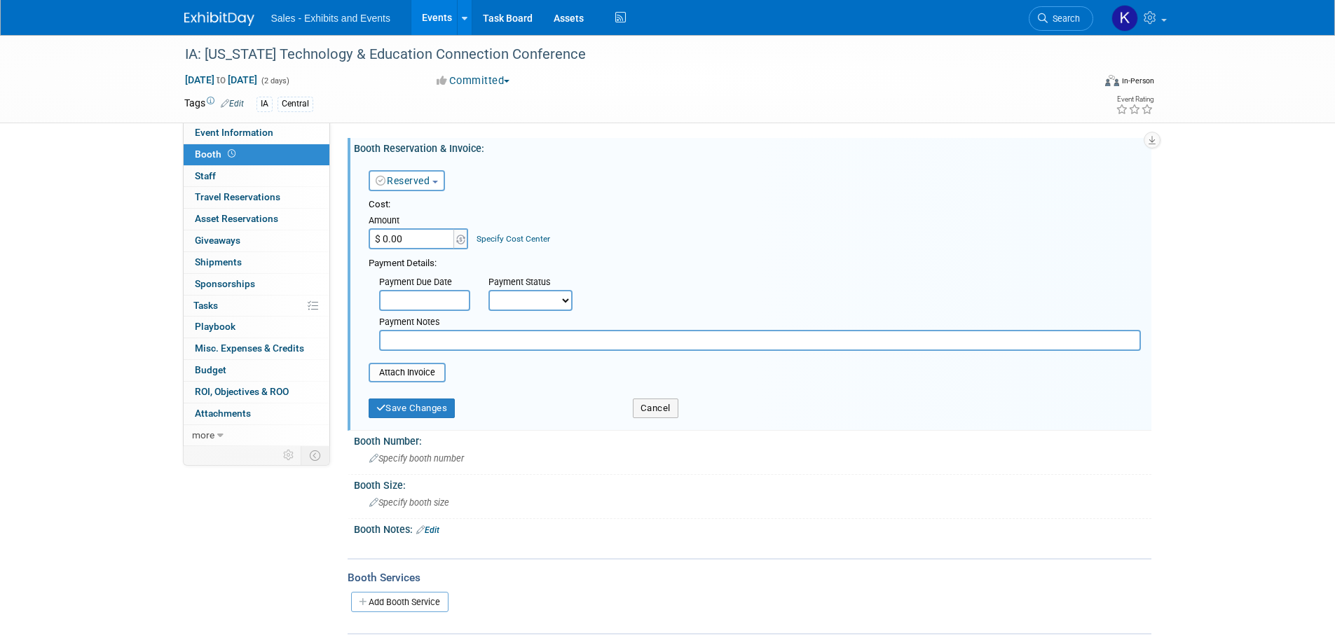
click at [431, 236] on input "$ 0.00" at bounding box center [413, 238] width 88 height 21
drag, startPoint x: 609, startPoint y: 214, endPoint x: 528, endPoint y: 238, distance: 84.0
click at [609, 215] on div "Cost: Amount $ 0.00 Specify Cost Center Cost Center -- Not Specified -- Events …" at bounding box center [755, 223] width 772 height 51
click at [410, 237] on input "$ 0.00" at bounding box center [413, 238] width 88 height 21
type input "$ 875.00"
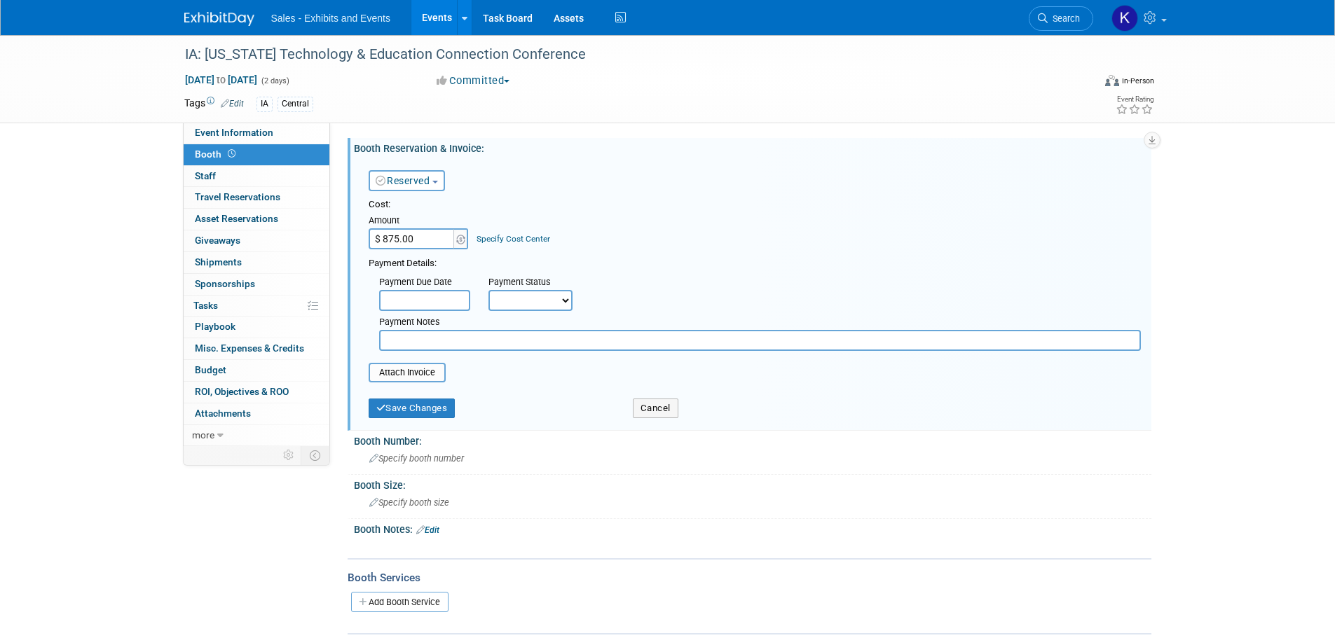
click at [634, 155] on div "Booth Reservation & Invoice: Edit Reserved Need to Reserve Reserved No Reservat…" at bounding box center [750, 284] width 804 height 293
click at [468, 345] on input "text" at bounding box center [760, 340] width 762 height 21
type input "Kyle registered & paid"
click at [423, 403] on button "Save Changes" at bounding box center [412, 409] width 87 height 20
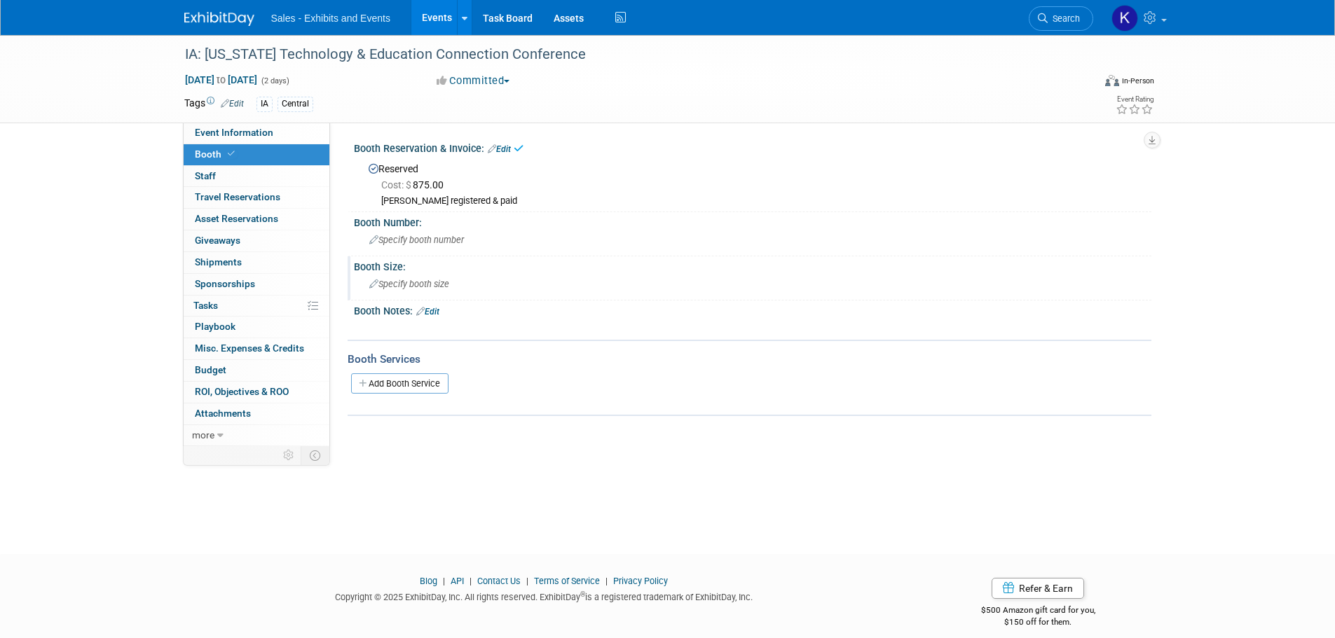
click at [435, 285] on span "Specify booth size" at bounding box center [409, 284] width 80 height 11
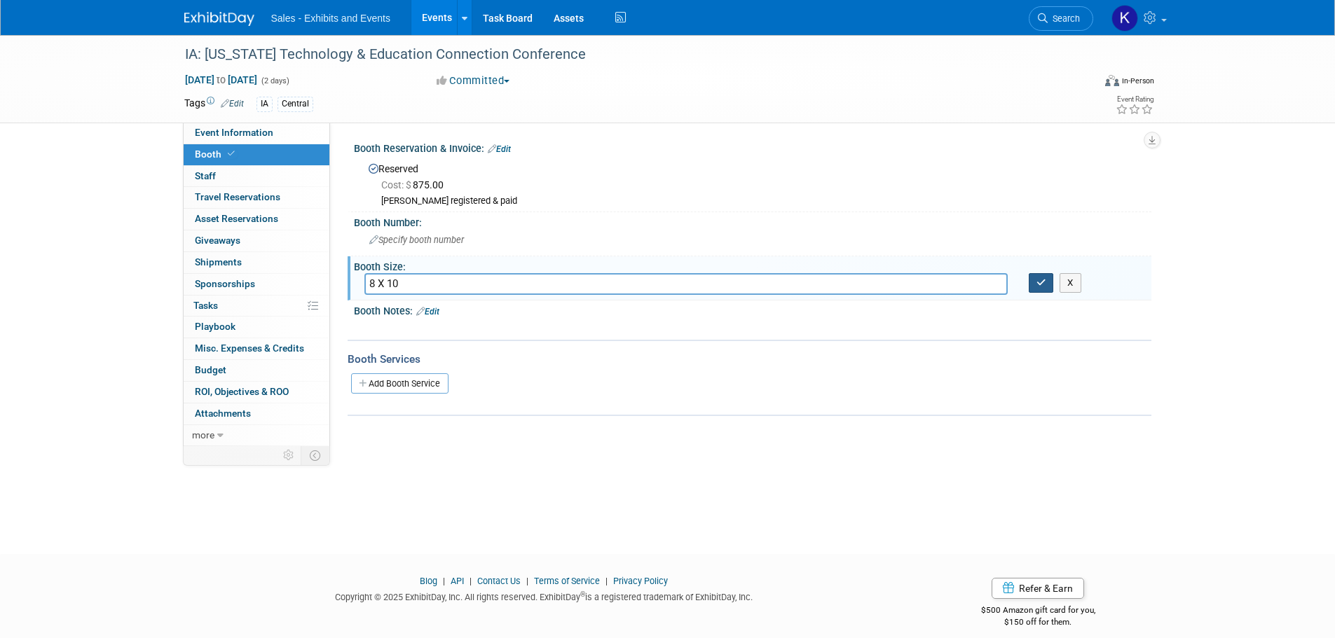
type input "8 X 10"
drag, startPoint x: 1038, startPoint y: 281, endPoint x: 1028, endPoint y: 289, distance: 12.9
click at [1037, 281] on icon "button" at bounding box center [1042, 282] width 10 height 9
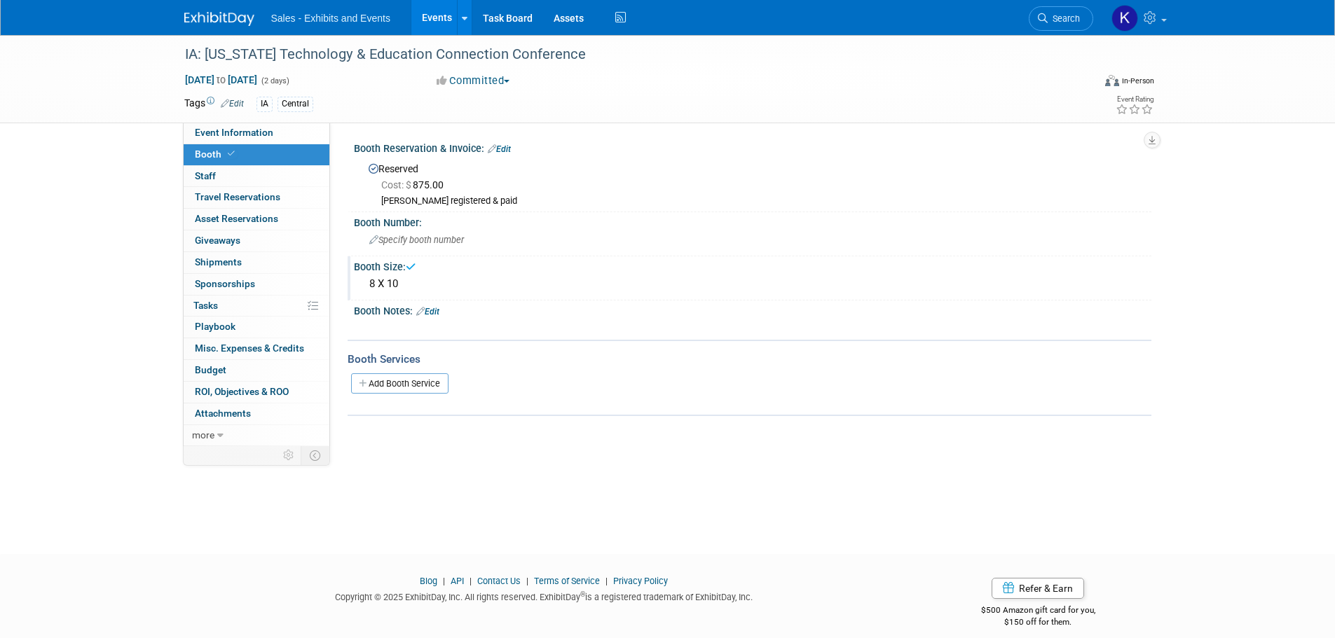
click at [438, 313] on link "Edit" at bounding box center [427, 312] width 23 height 10
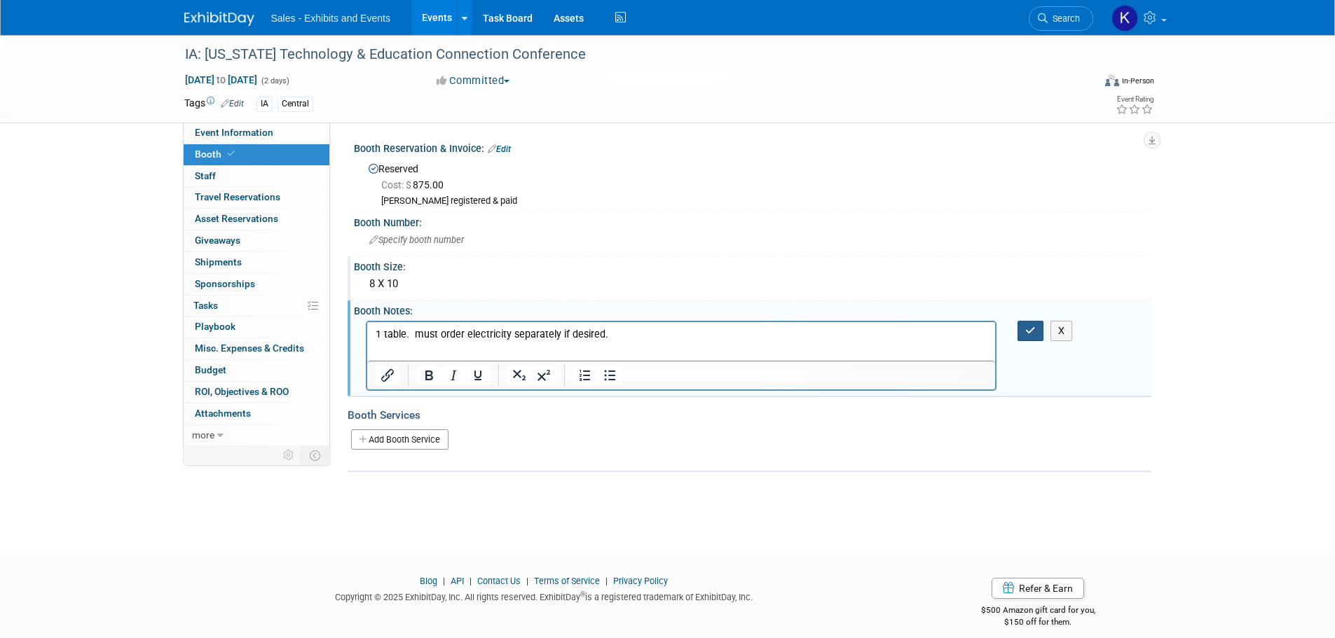
click at [1027, 332] on icon "button" at bounding box center [1030, 331] width 11 height 10
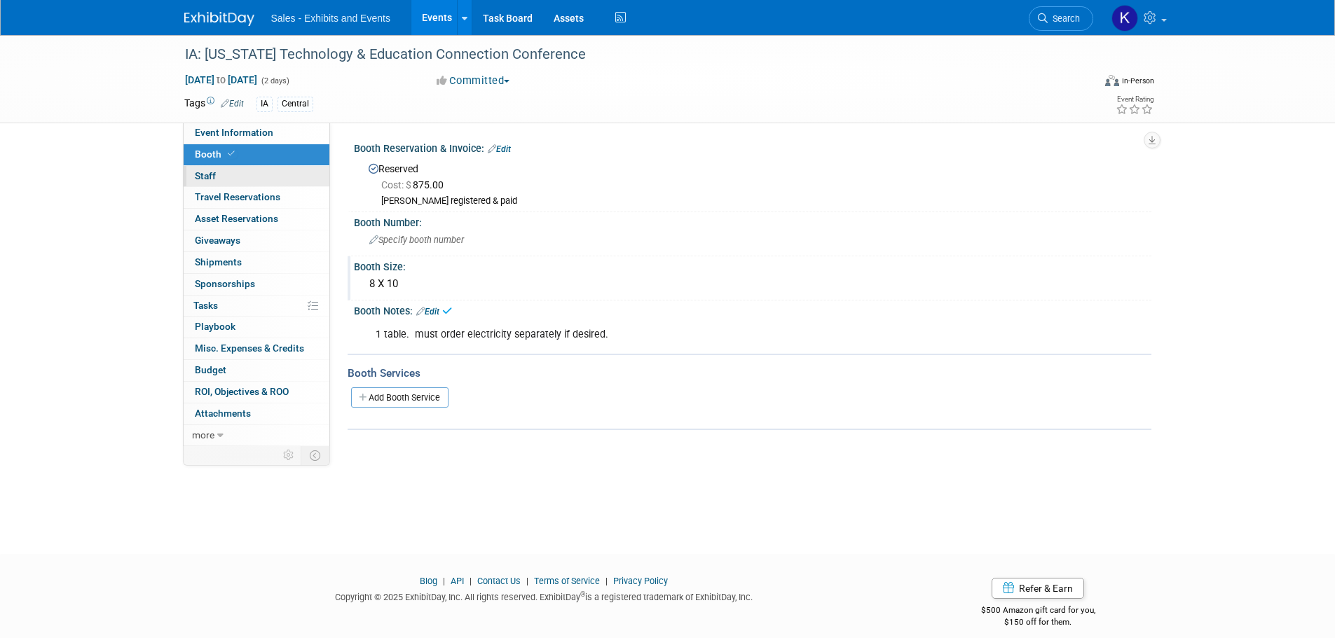
click at [201, 179] on span "Staff 0" at bounding box center [205, 175] width 21 height 11
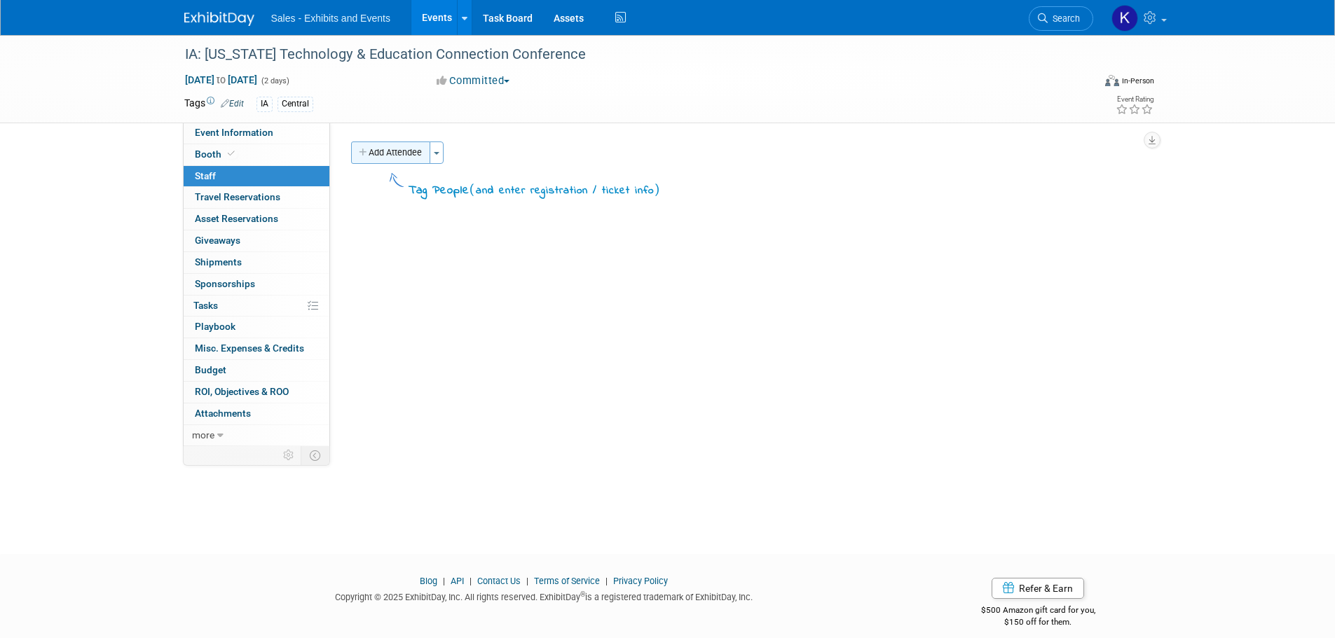
click at [376, 155] on button "Add Attendee" at bounding box center [390, 153] width 79 height 22
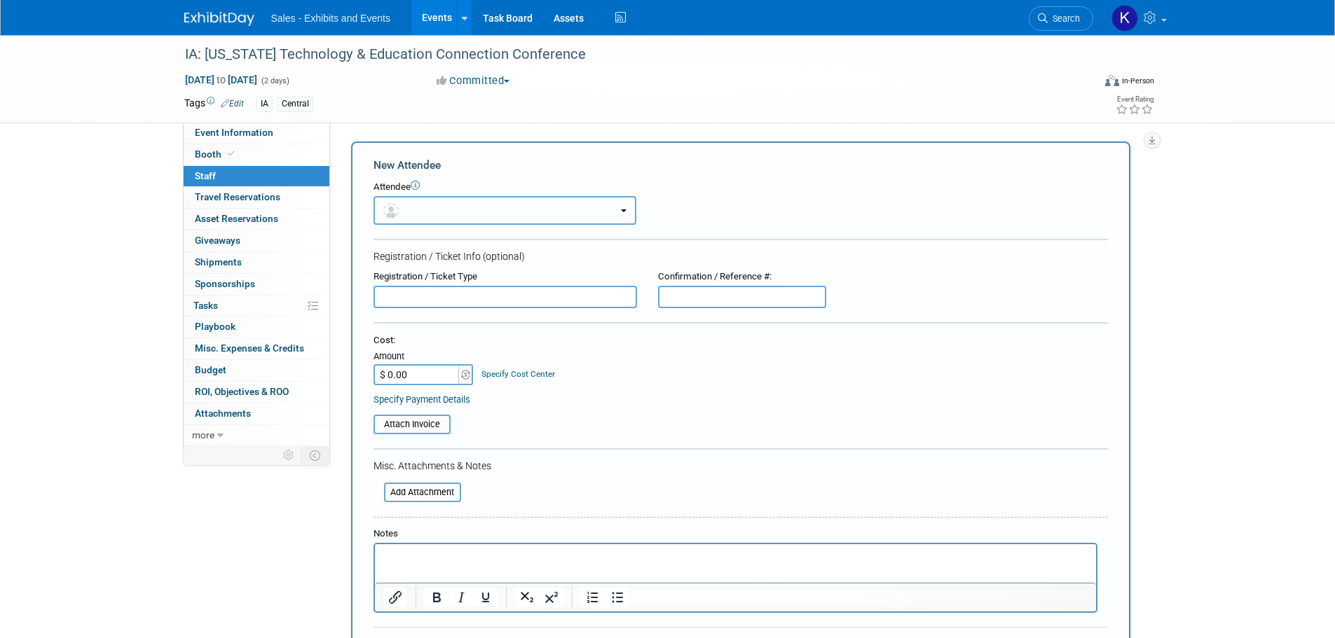
drag, startPoint x: 453, startPoint y: 201, endPoint x: 460, endPoint y: 221, distance: 20.8
click at [453, 202] on button "button" at bounding box center [505, 210] width 263 height 29
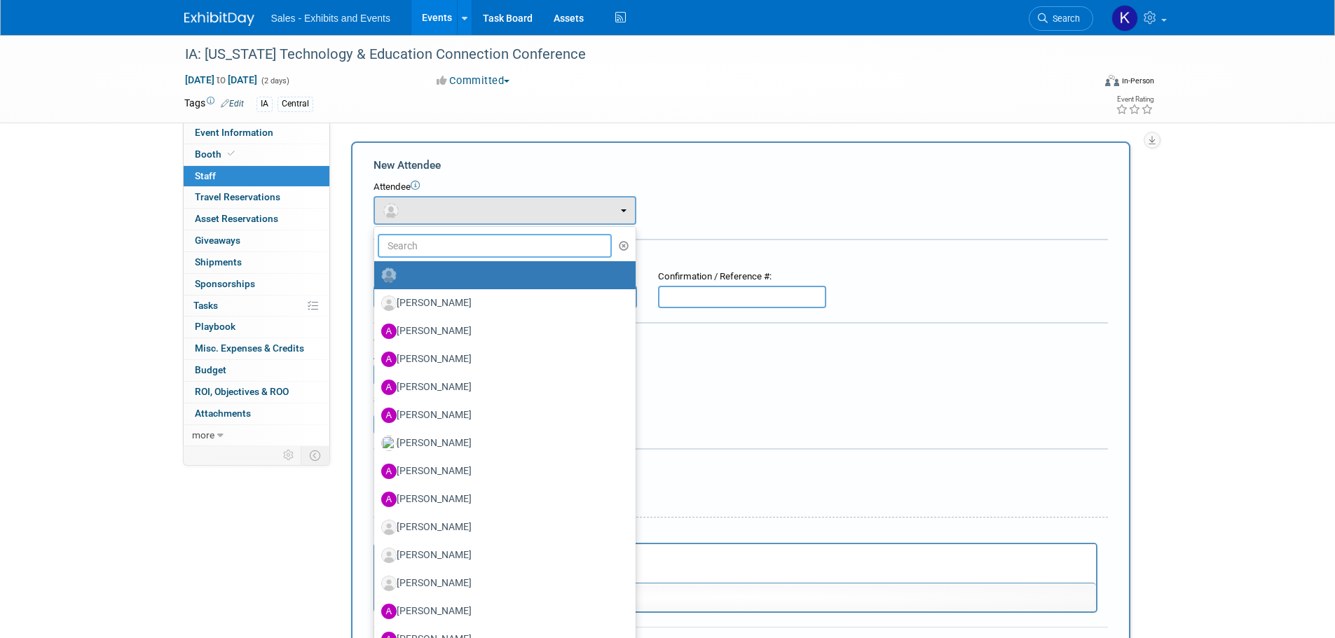
click at [458, 241] on input "text" at bounding box center [495, 246] width 235 height 24
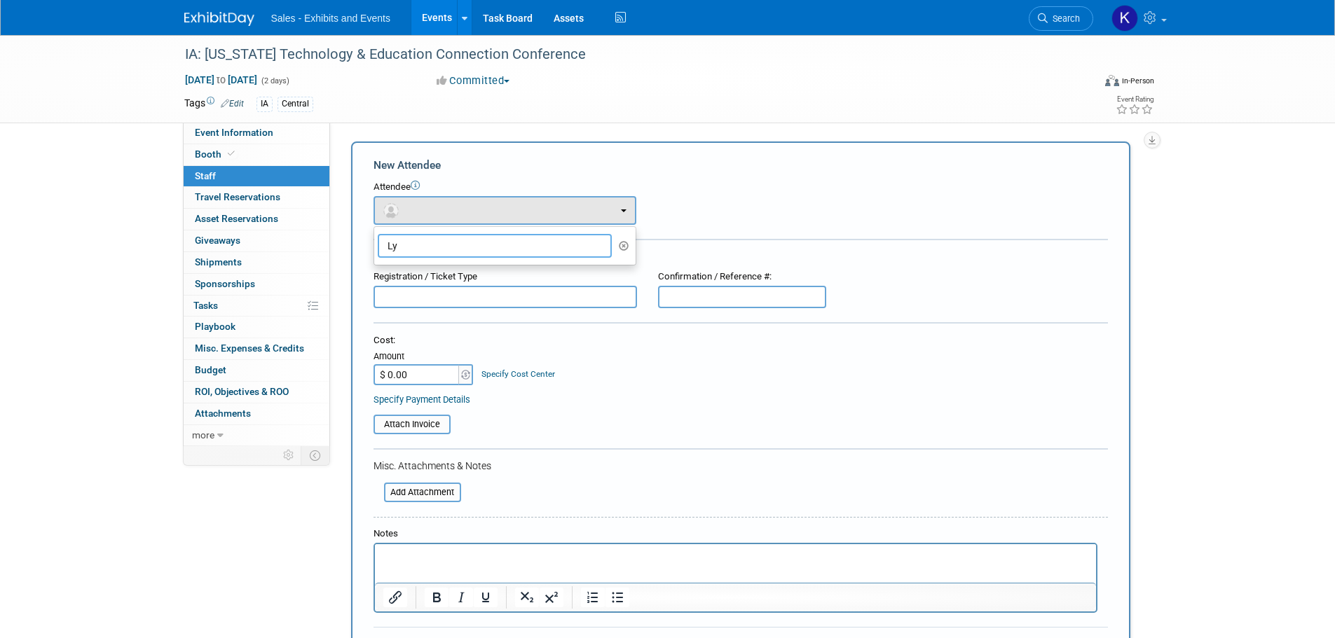
type input "L"
type input "Kyle"
drag, startPoint x: 438, startPoint y: 277, endPoint x: 470, endPoint y: 275, distance: 32.3
click at [437, 277] on label "[PERSON_NAME]" at bounding box center [501, 275] width 240 height 22
click at [376, 277] on input "[PERSON_NAME]" at bounding box center [371, 273] width 9 height 9
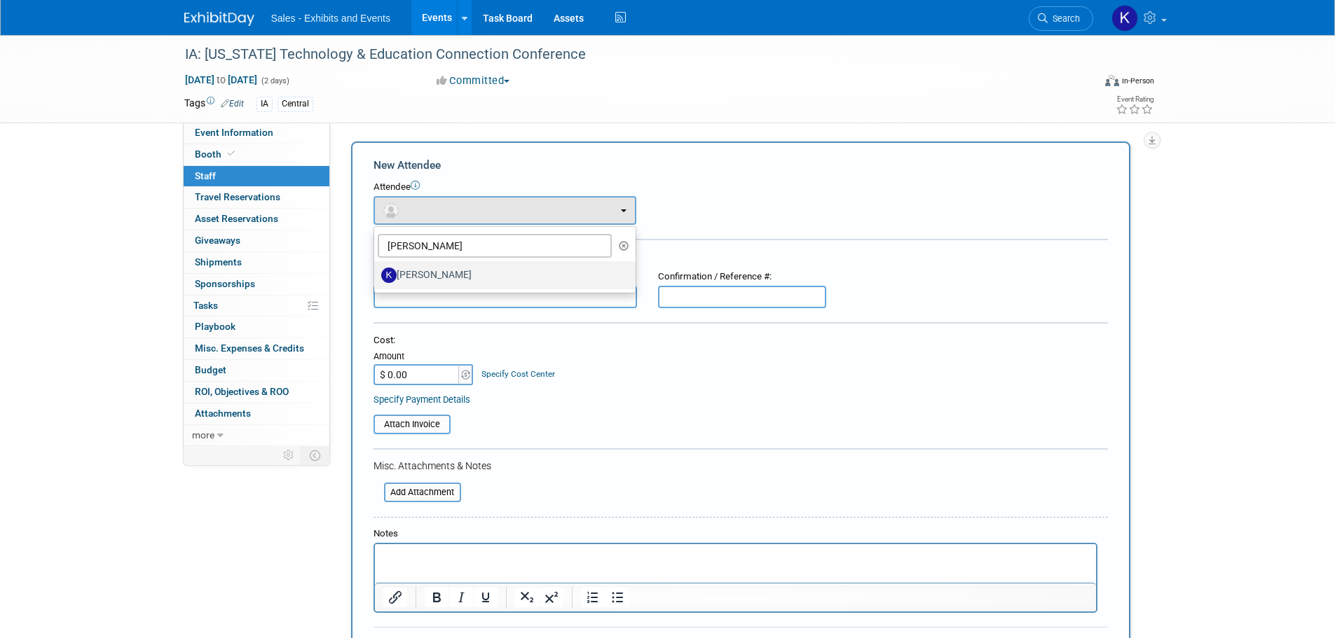
select select "2fe131c9-27a1-43db-9bbe-d1f5c4fa7273"
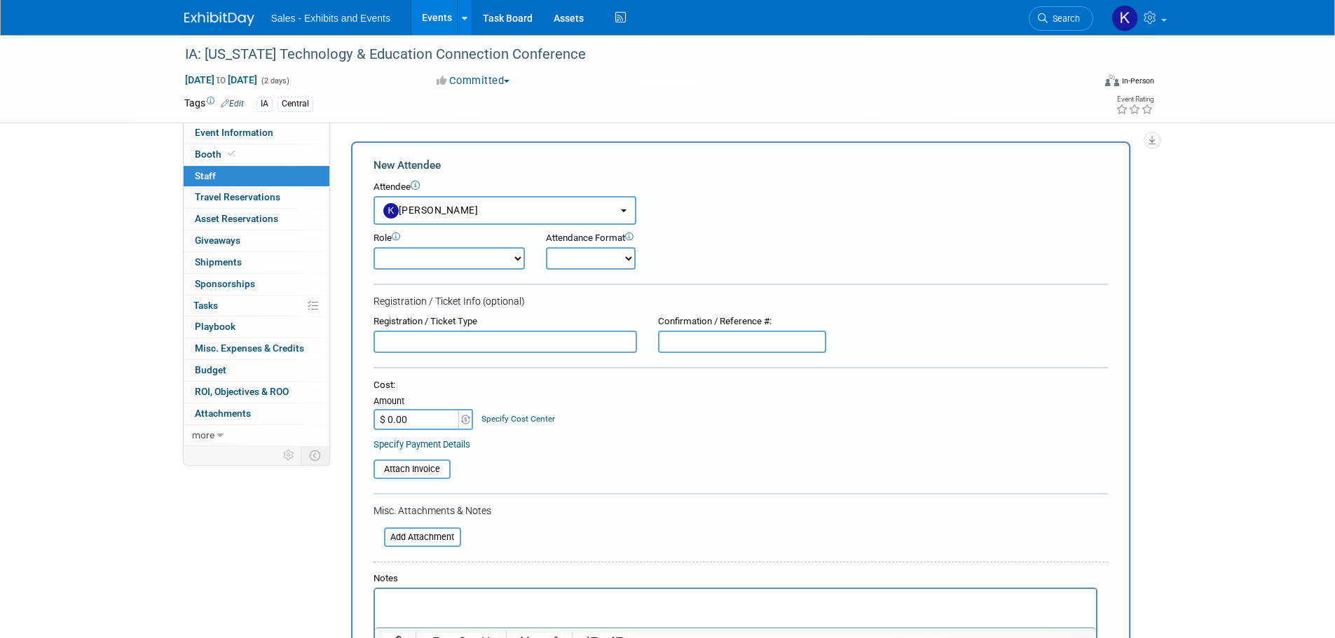
drag, startPoint x: 519, startPoint y: 254, endPoint x: 519, endPoint y: 264, distance: 9.1
click at [519, 254] on select "Author Demonstrator Host Planner Presenter Product Rep Sales Representative" at bounding box center [449, 258] width 151 height 22
select select "4"
click at [374, 247] on select "Author Demonstrator Host Planner Presenter Product Rep Sales Representative" at bounding box center [449, 258] width 151 height 22
click at [584, 252] on select "Onsite Remote" at bounding box center [591, 258] width 90 height 22
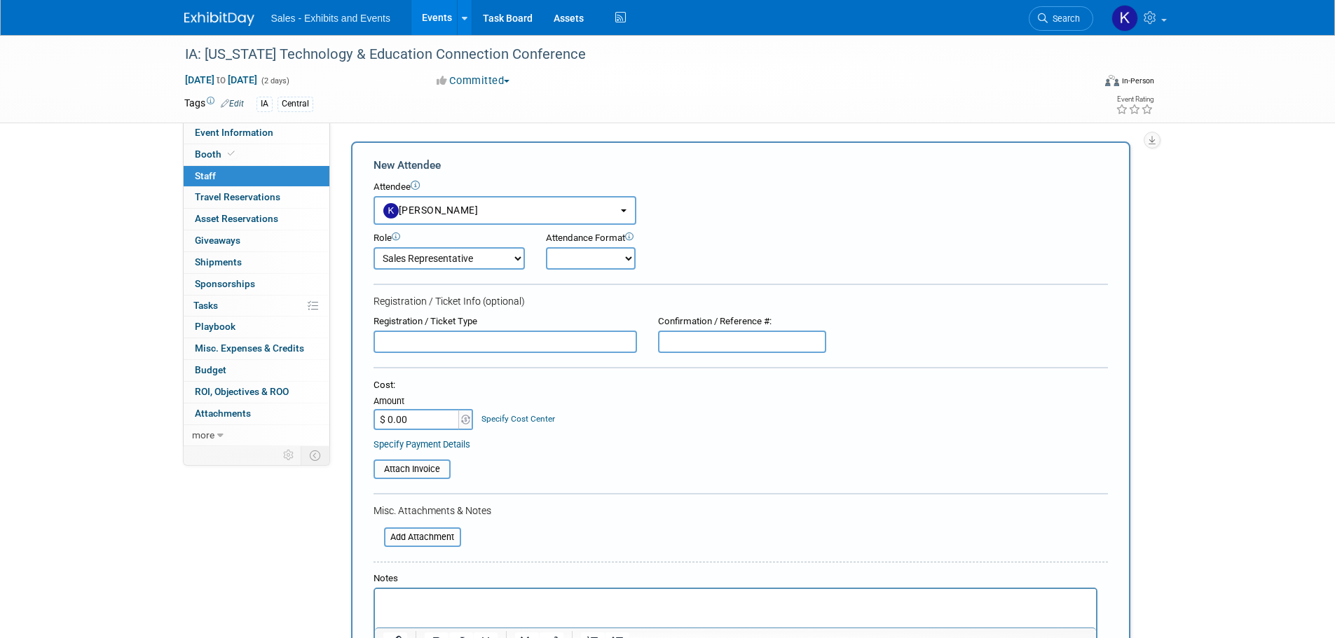
select select "1"
click at [546, 247] on select "Onsite Remote" at bounding box center [591, 258] width 90 height 22
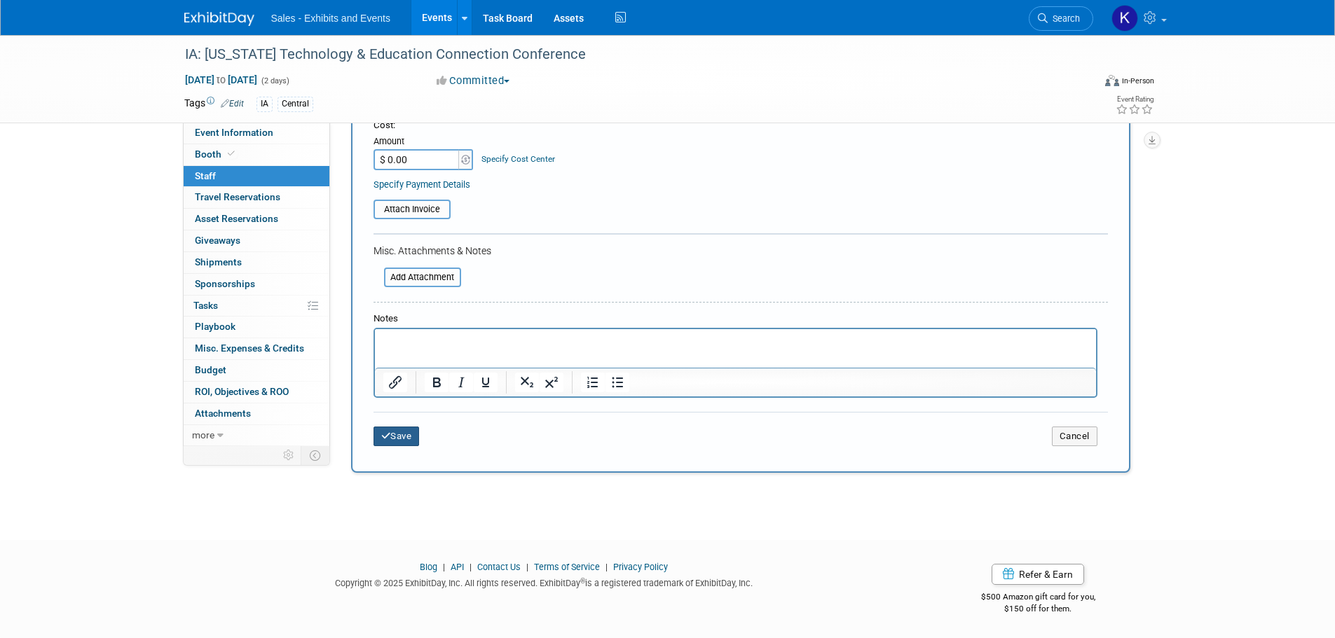
click at [406, 435] on button "Save" at bounding box center [397, 437] width 46 height 20
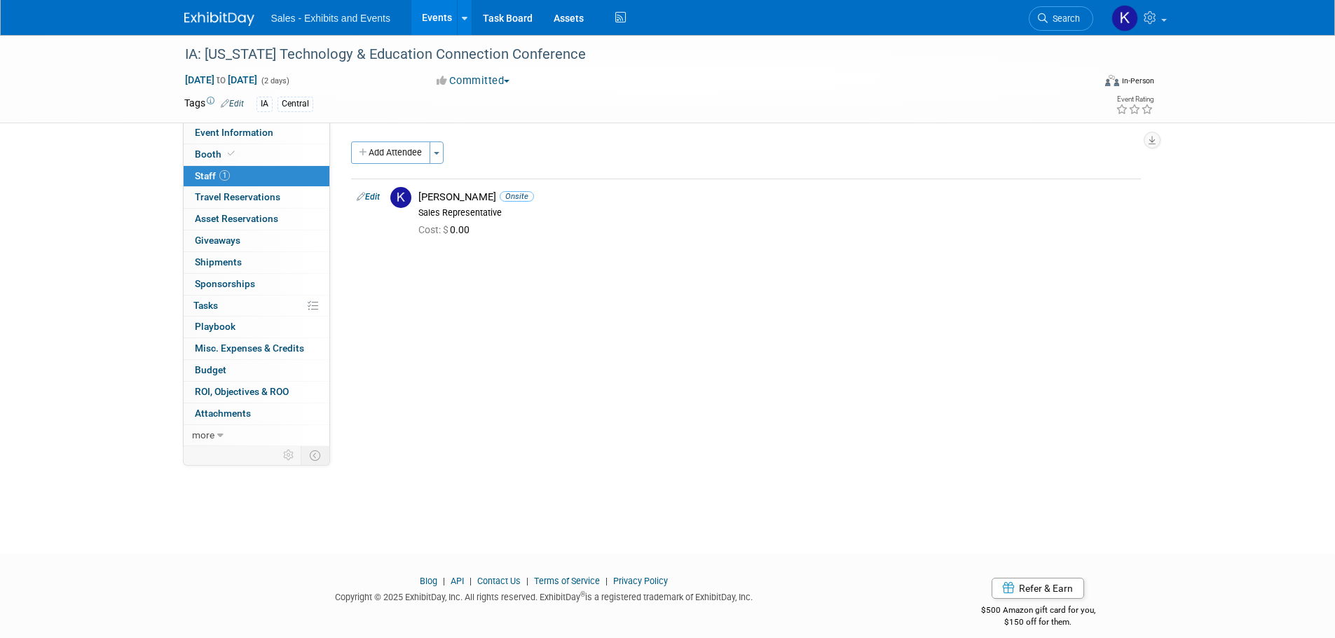
click at [223, 18] on img at bounding box center [219, 19] width 70 height 14
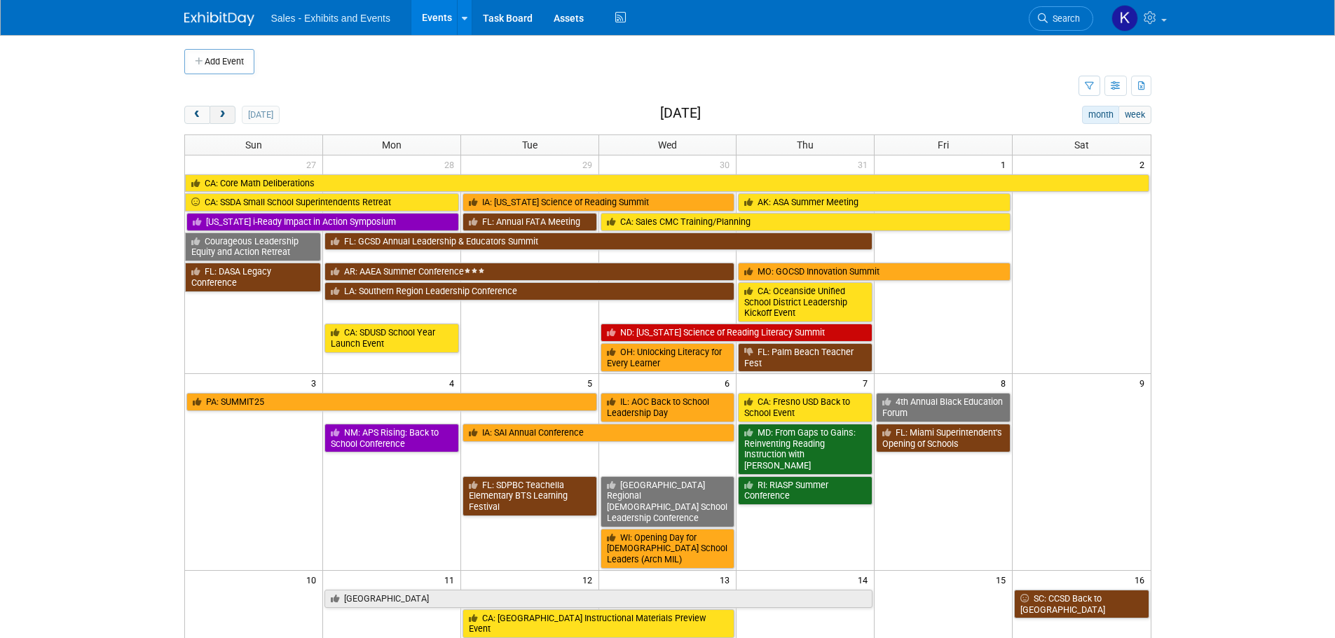
click at [219, 112] on span "next" at bounding box center [222, 115] width 11 height 9
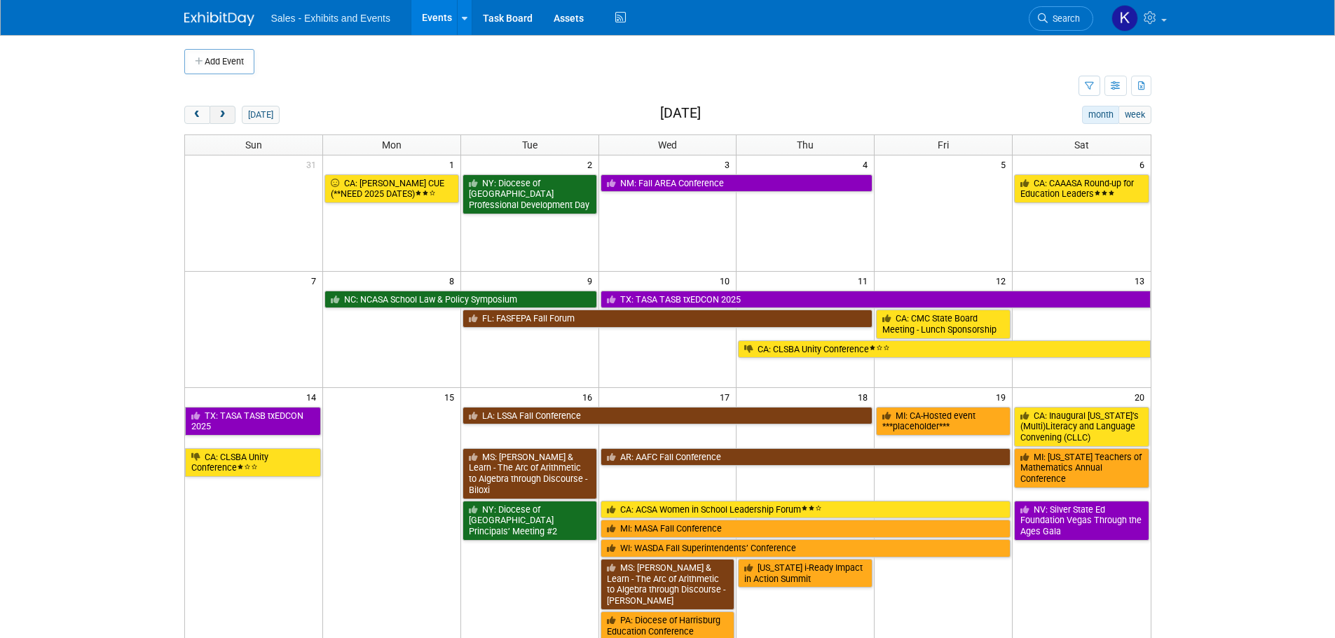
click at [219, 113] on span "next" at bounding box center [222, 115] width 11 height 9
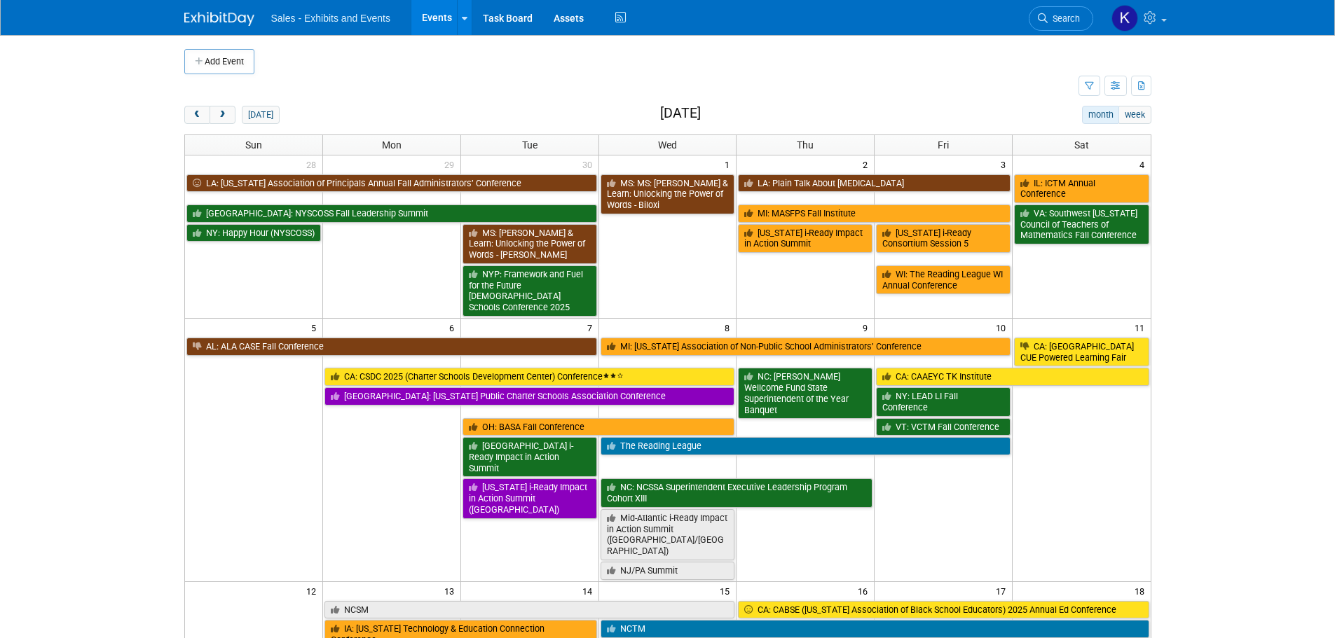
click at [221, 59] on button "Add Event" at bounding box center [219, 61] width 70 height 25
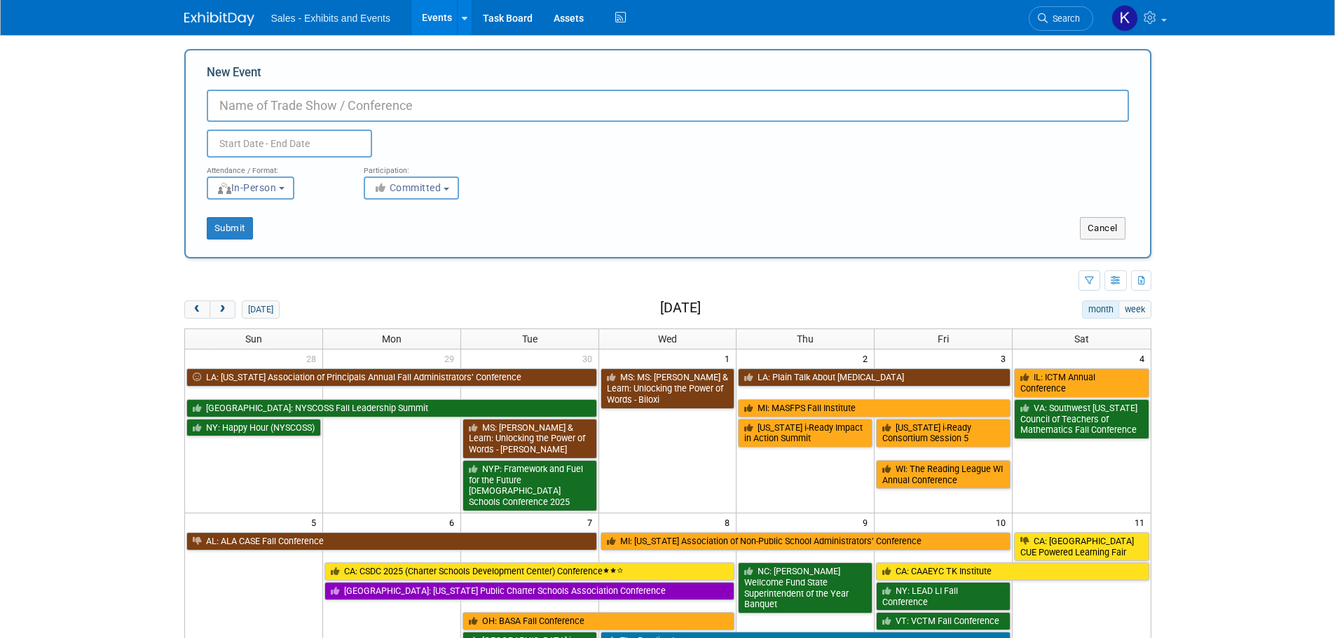
click at [305, 103] on input "New Event" at bounding box center [668, 106] width 922 height 32
type input "MO: Missouri Council of Teachers of Mathematics Annual Conference"
click at [292, 142] on input "text" at bounding box center [289, 144] width 165 height 28
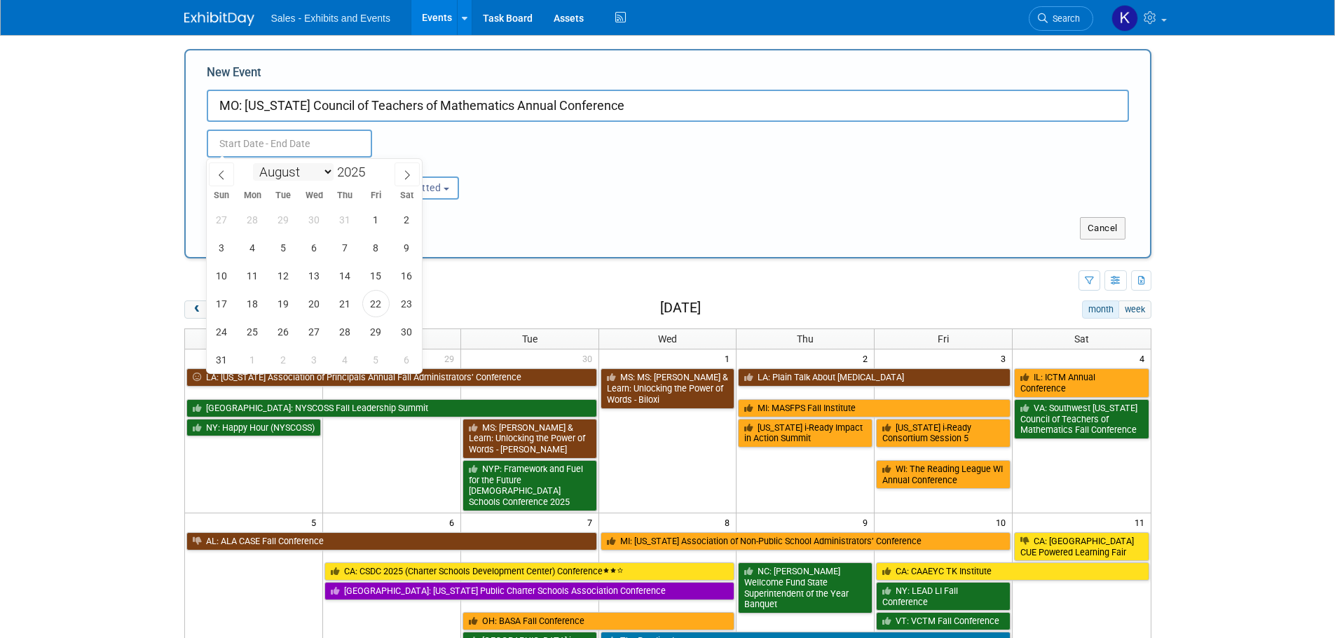
click at [329, 177] on select "January February March April May June July August September October November De…" at bounding box center [293, 172] width 81 height 18
select select "11"
click at [253, 163] on select "January February March April May June July August September October November De…" at bounding box center [293, 172] width 81 height 18
click at [379, 226] on span "5" at bounding box center [375, 219] width 27 height 27
drag, startPoint x: 404, startPoint y: 226, endPoint x: 425, endPoint y: 235, distance: 22.3
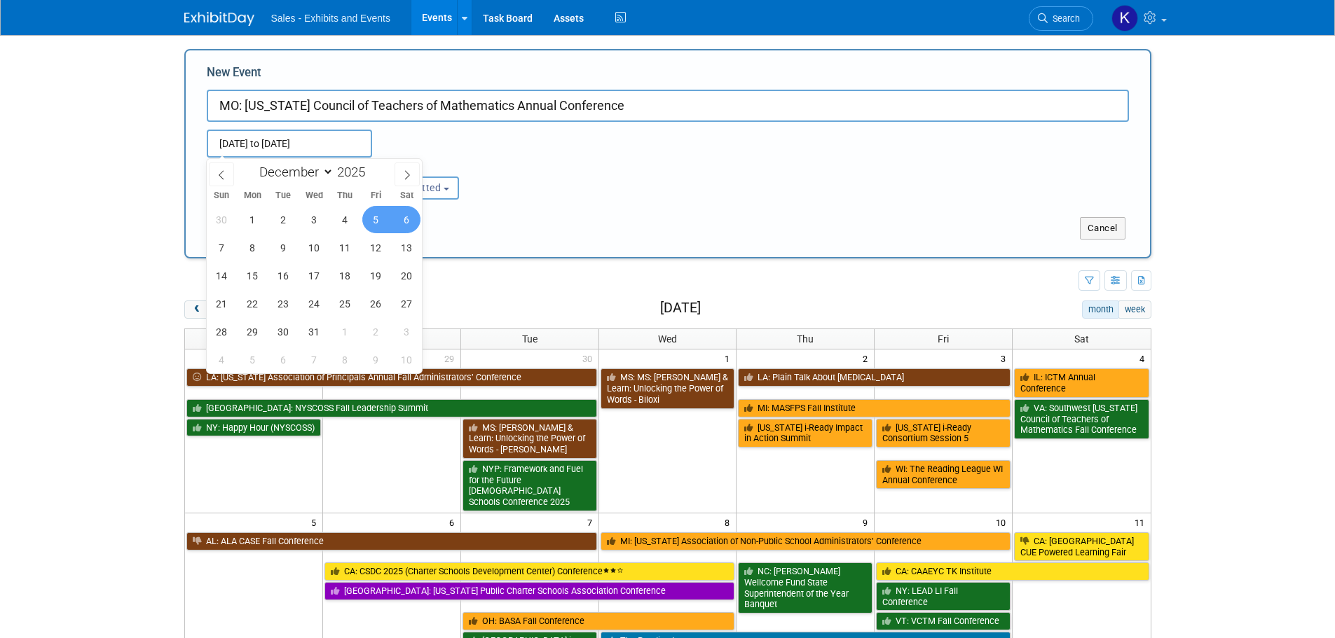
click at [404, 228] on span "6" at bounding box center [406, 219] width 27 height 27
type input "[DATE] to [DATE]"
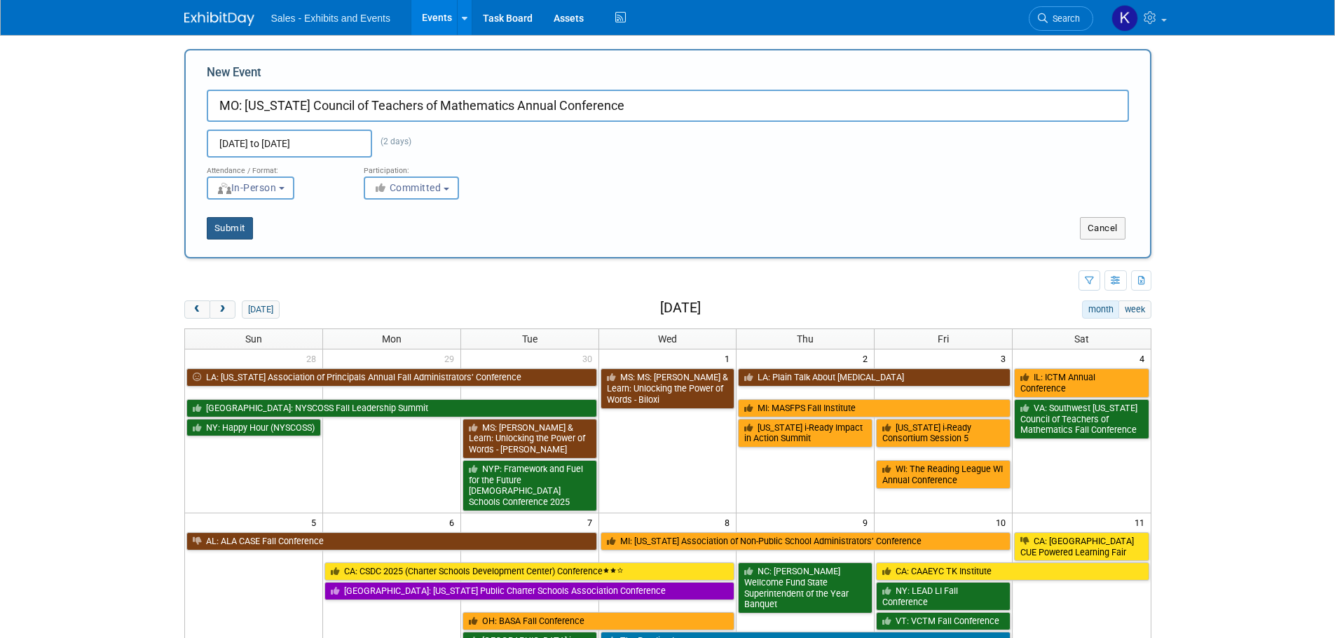
click at [238, 231] on button "Submit" at bounding box center [230, 228] width 46 height 22
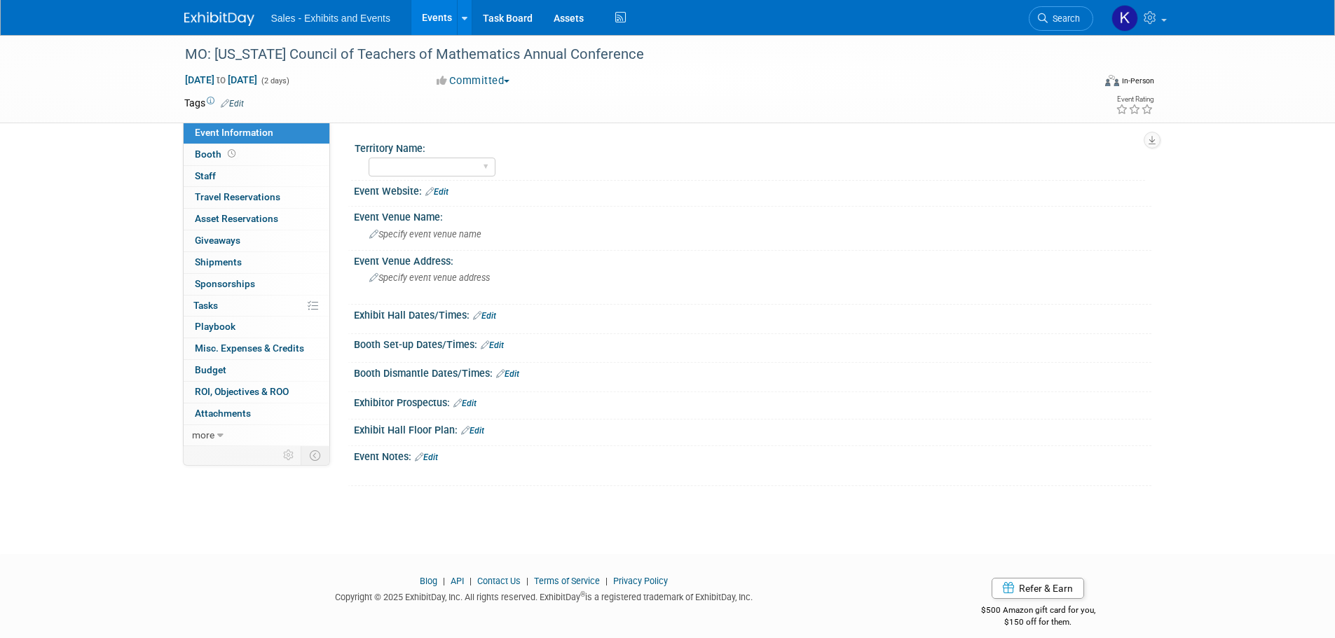
drag, startPoint x: 240, startPoint y: 99, endPoint x: 279, endPoint y: 128, distance: 49.1
click at [239, 100] on link "Edit" at bounding box center [232, 104] width 23 height 10
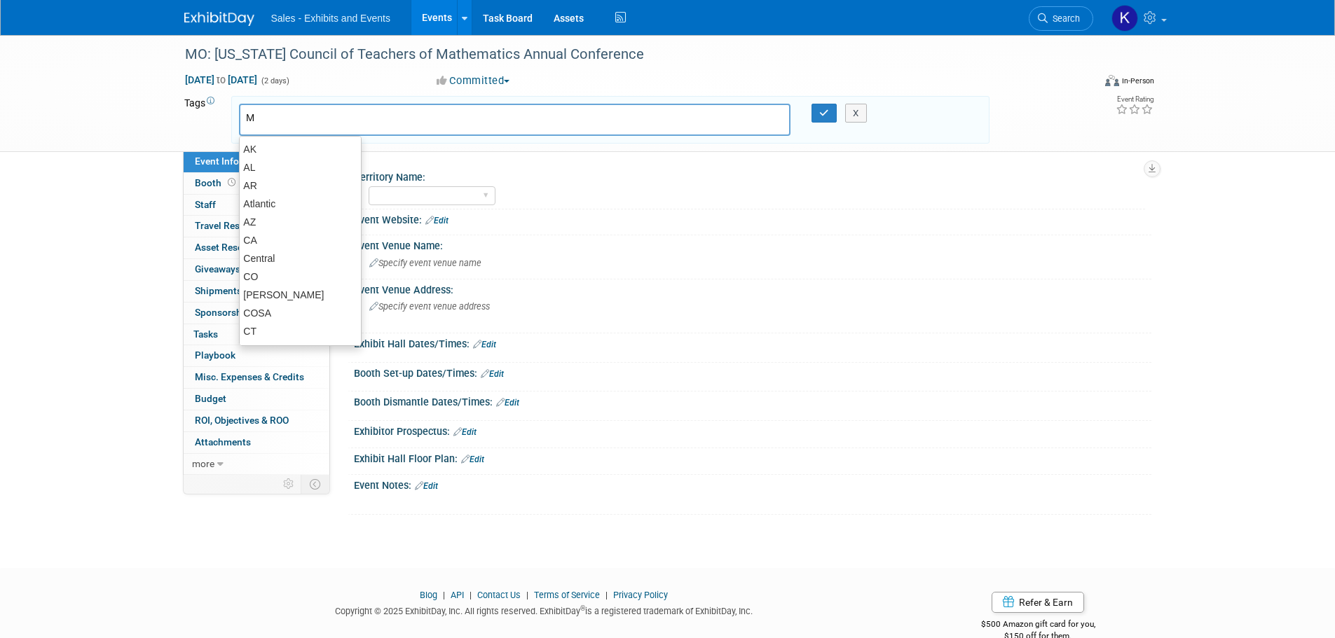
type input "MO"
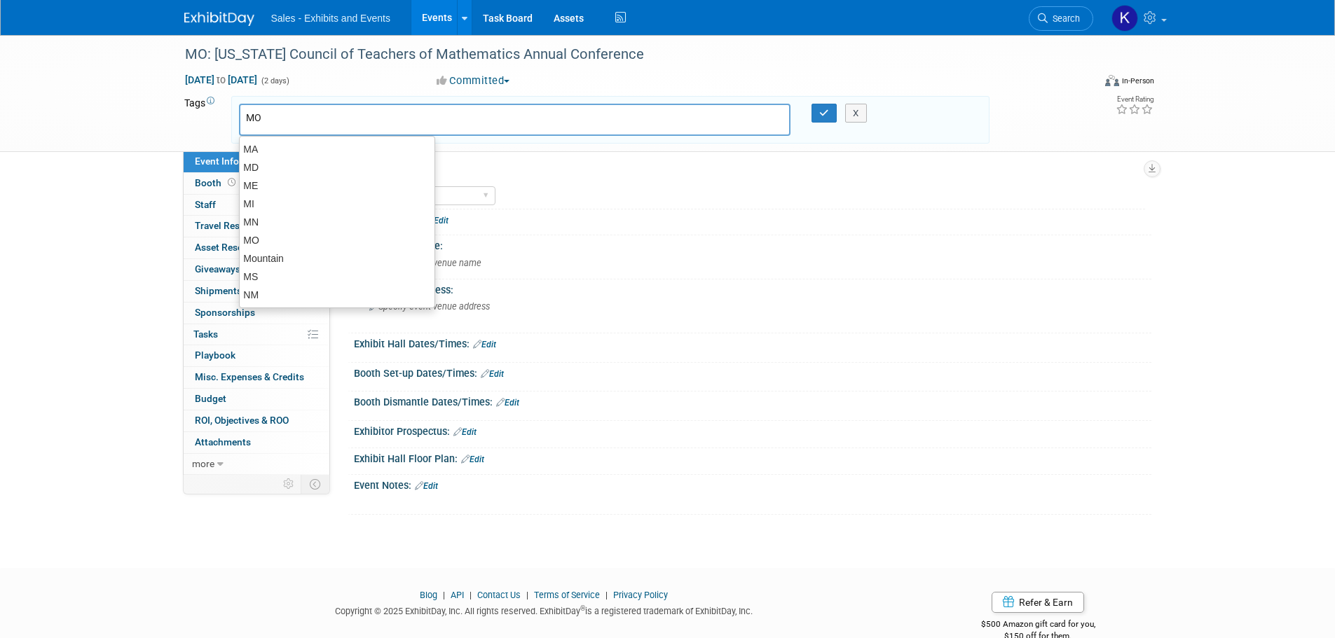
type input "MO"
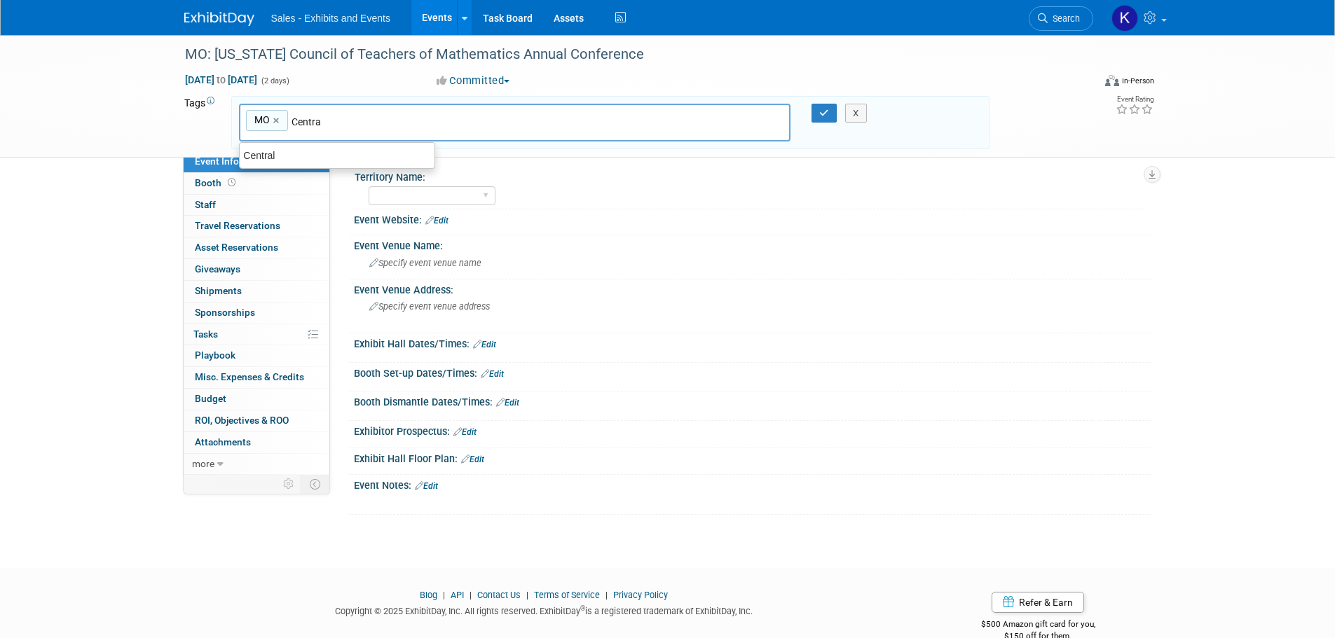
type input "Central"
type input "MO, Central"
drag, startPoint x: 819, startPoint y: 114, endPoint x: 810, endPoint y: 130, distance: 18.5
click at [819, 116] on icon "button" at bounding box center [824, 113] width 10 height 9
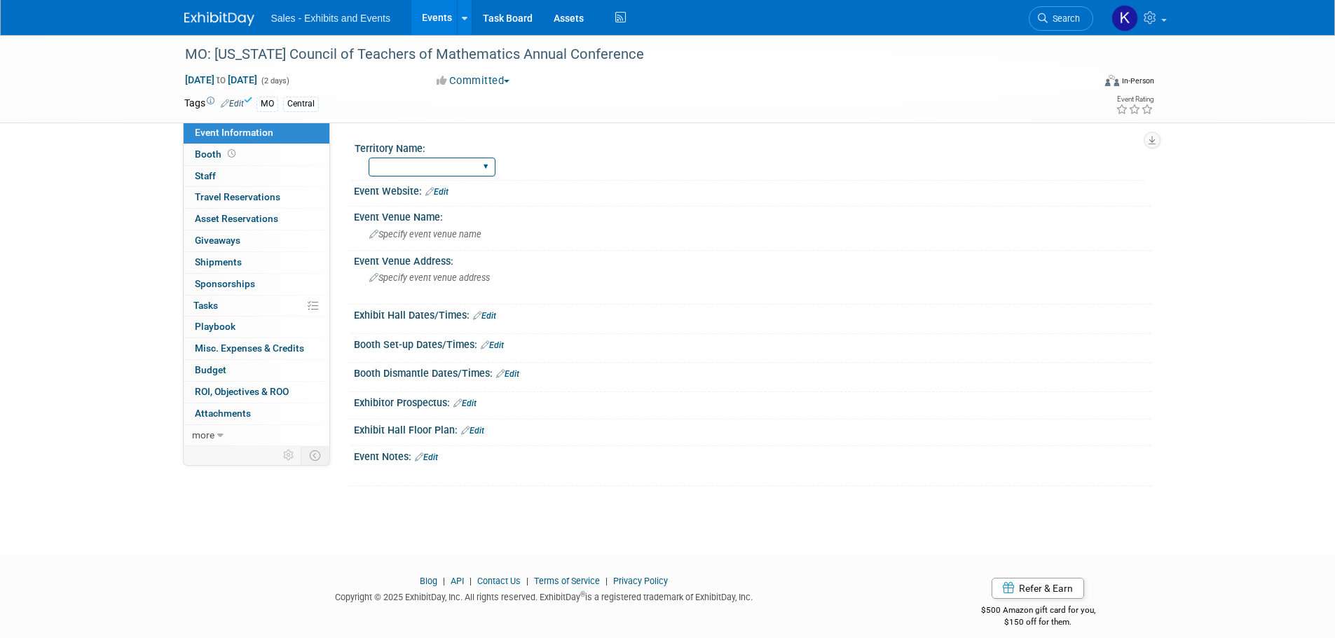
click at [485, 170] on select "Atlantic Southeast Central Southwest Pacific Mountain National Strategic Partne…" at bounding box center [432, 167] width 127 height 19
select select "Central"
click at [369, 158] on select "Atlantic Southeast Central Southwest Pacific Mountain National Strategic Partne…" at bounding box center [432, 167] width 127 height 19
click at [447, 194] on link "Edit" at bounding box center [436, 192] width 23 height 10
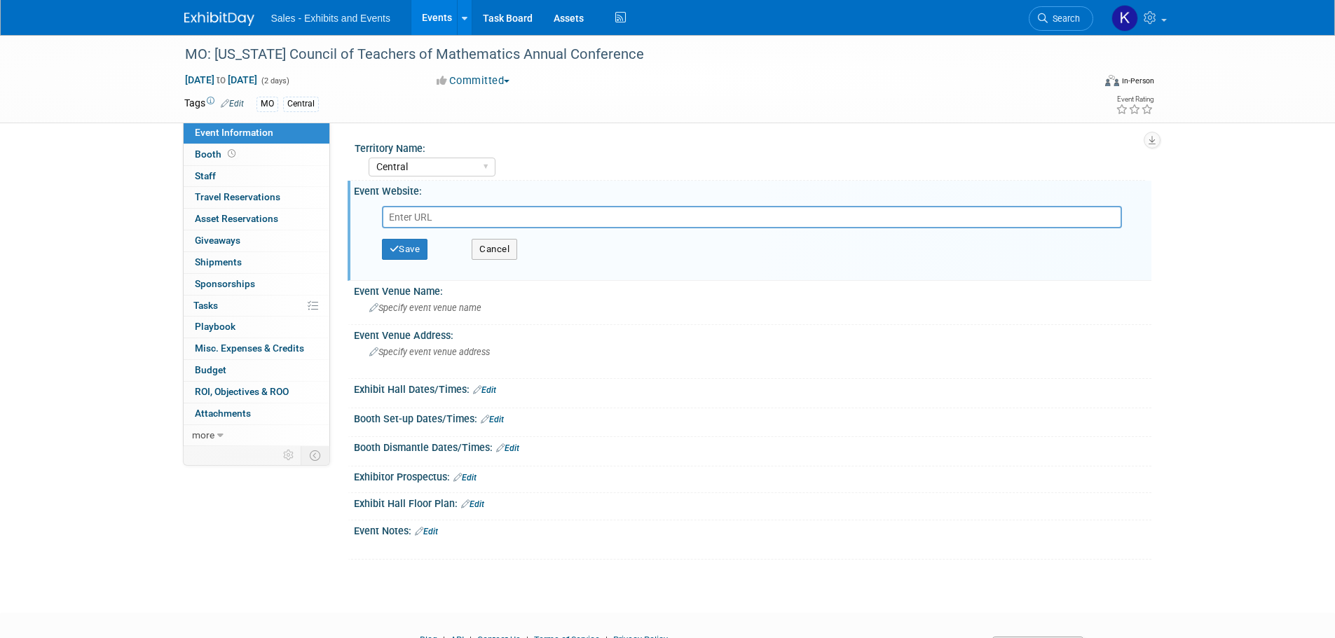
click at [436, 215] on input "text" at bounding box center [752, 217] width 740 height 22
paste input "https://www.moctm.org/mctm-events/mctm-fall-conference/vendor-form-mctm-fall-co…"
type input "https://www.moctm.org/mctm-events/mctm-fall-conference/vendor-form-mctm-fall-co…"
click at [409, 252] on button "Save" at bounding box center [405, 249] width 46 height 21
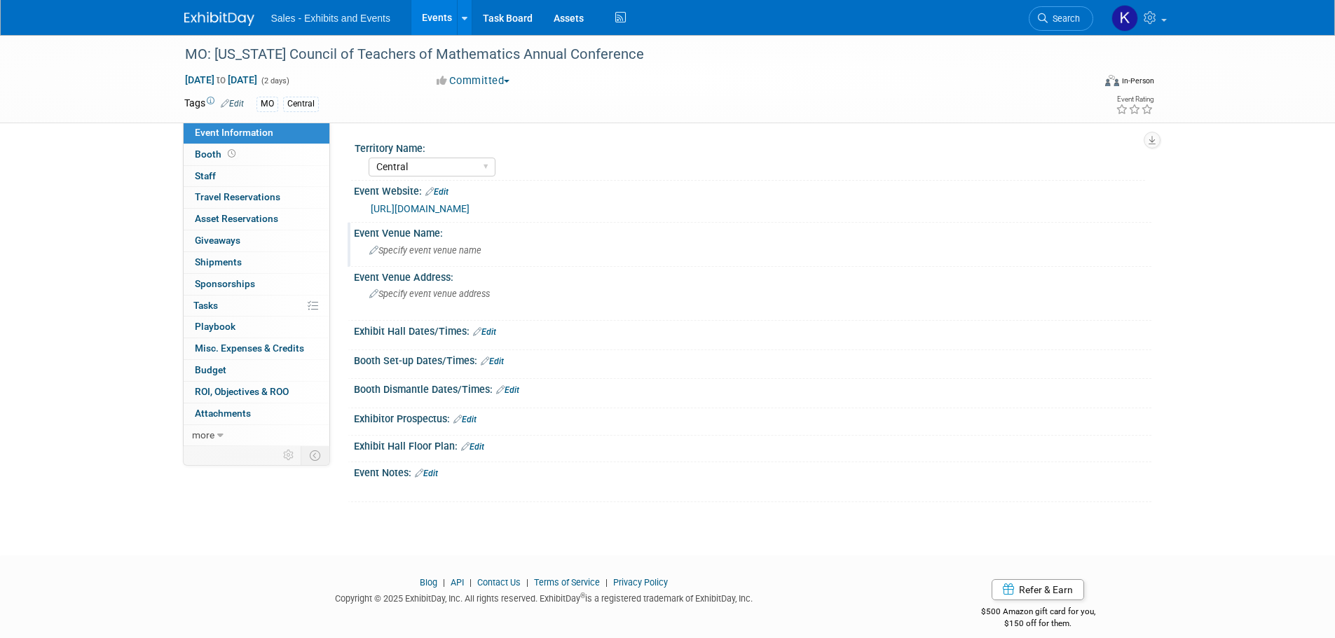
click at [489, 253] on div "Specify event venue name" at bounding box center [752, 251] width 777 height 22
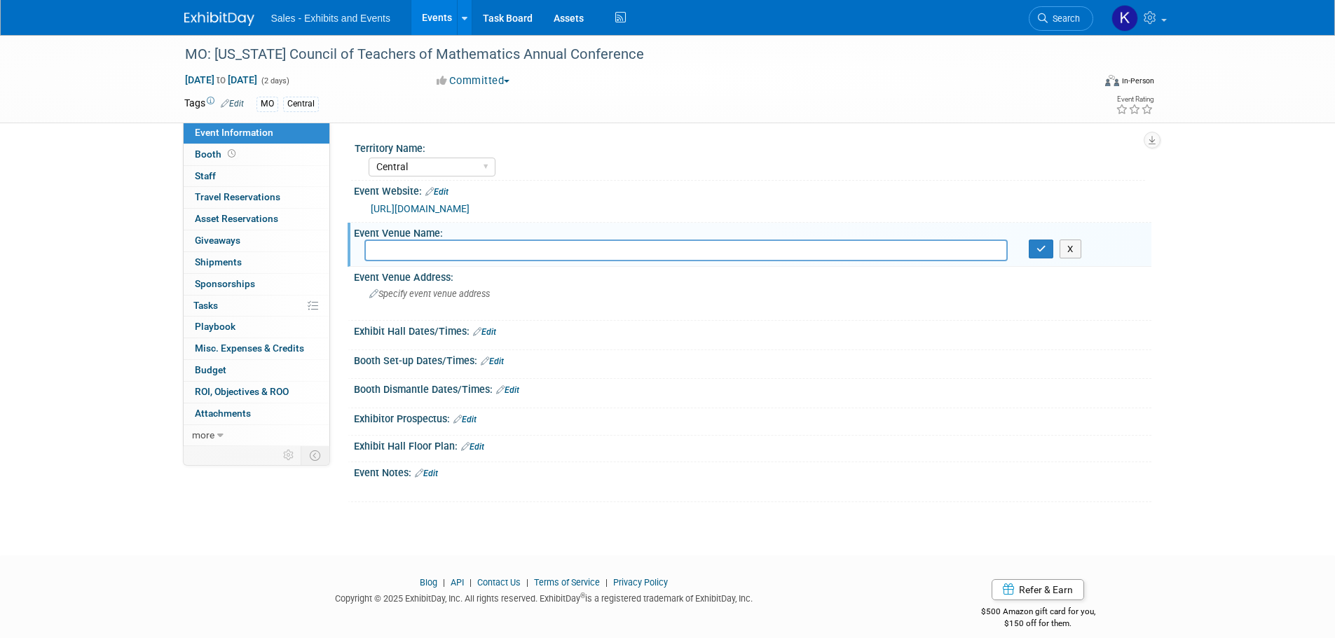
drag, startPoint x: 431, startPoint y: 249, endPoint x: 454, endPoint y: 257, distance: 24.6
click at [431, 250] on input "text" at bounding box center [685, 251] width 643 height 22
type input "Wyndham Executive Center"
drag, startPoint x: 1039, startPoint y: 252, endPoint x: 984, endPoint y: 273, distance: 59.0
click at [1039, 253] on icon "button" at bounding box center [1042, 249] width 10 height 9
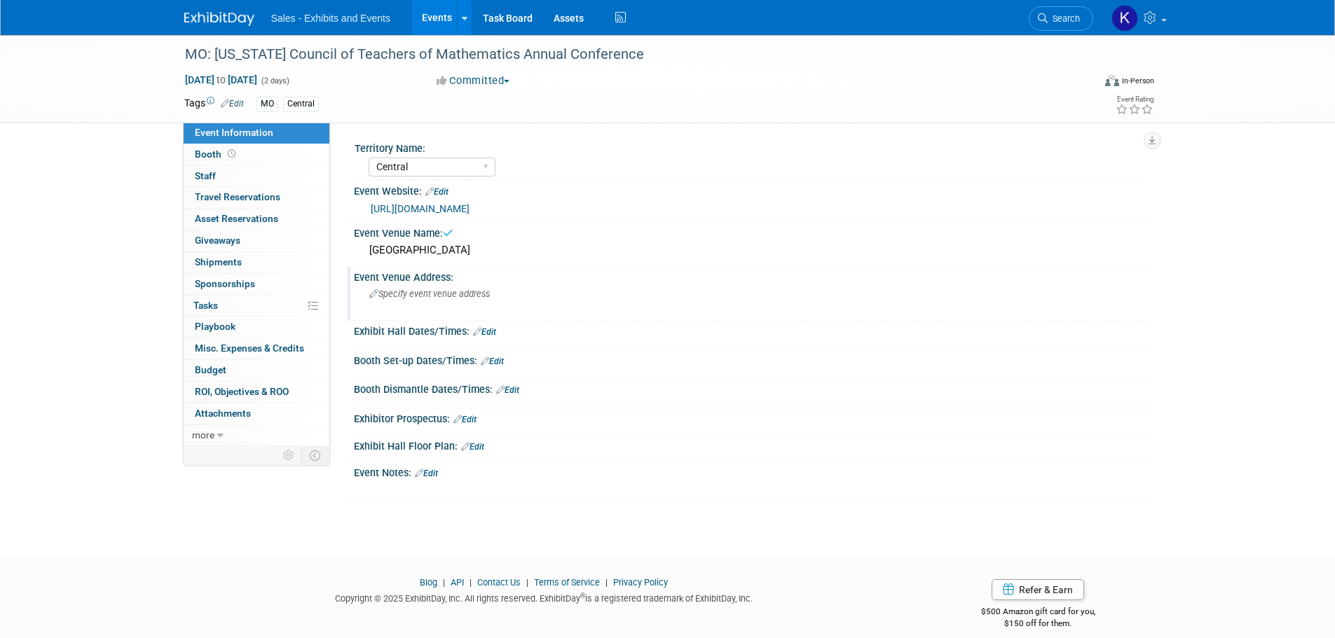
click at [472, 298] on span "Specify event venue address" at bounding box center [429, 294] width 121 height 11
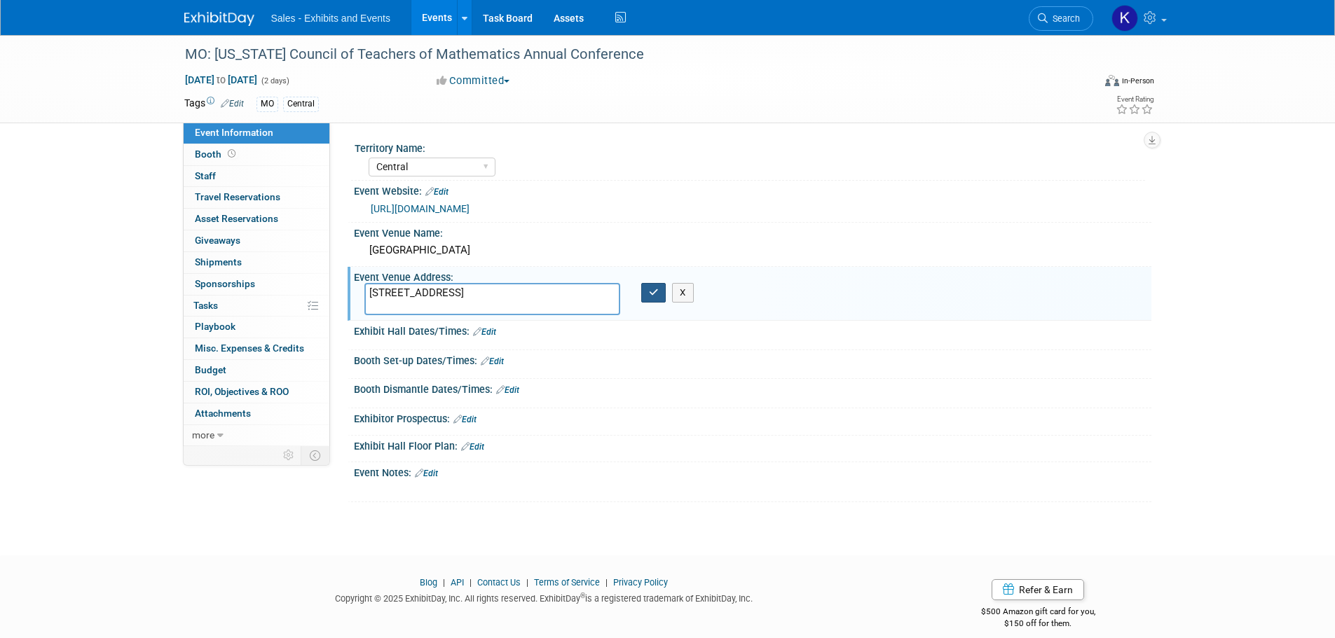
type textarea "2200 I-70 Drive SW, Columbia, MO 65203"
drag, startPoint x: 655, startPoint y: 296, endPoint x: 636, endPoint y: 313, distance: 24.9
click at [655, 297] on icon "button" at bounding box center [654, 292] width 10 height 9
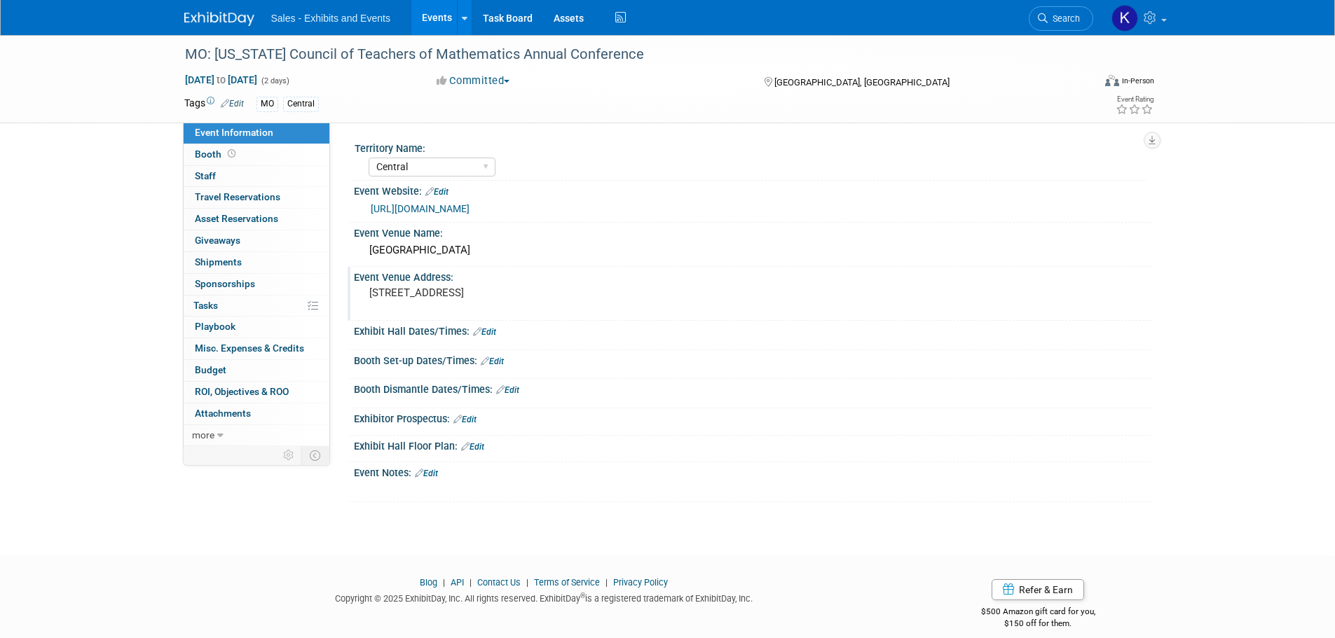
click at [493, 331] on link "Edit" at bounding box center [484, 332] width 23 height 10
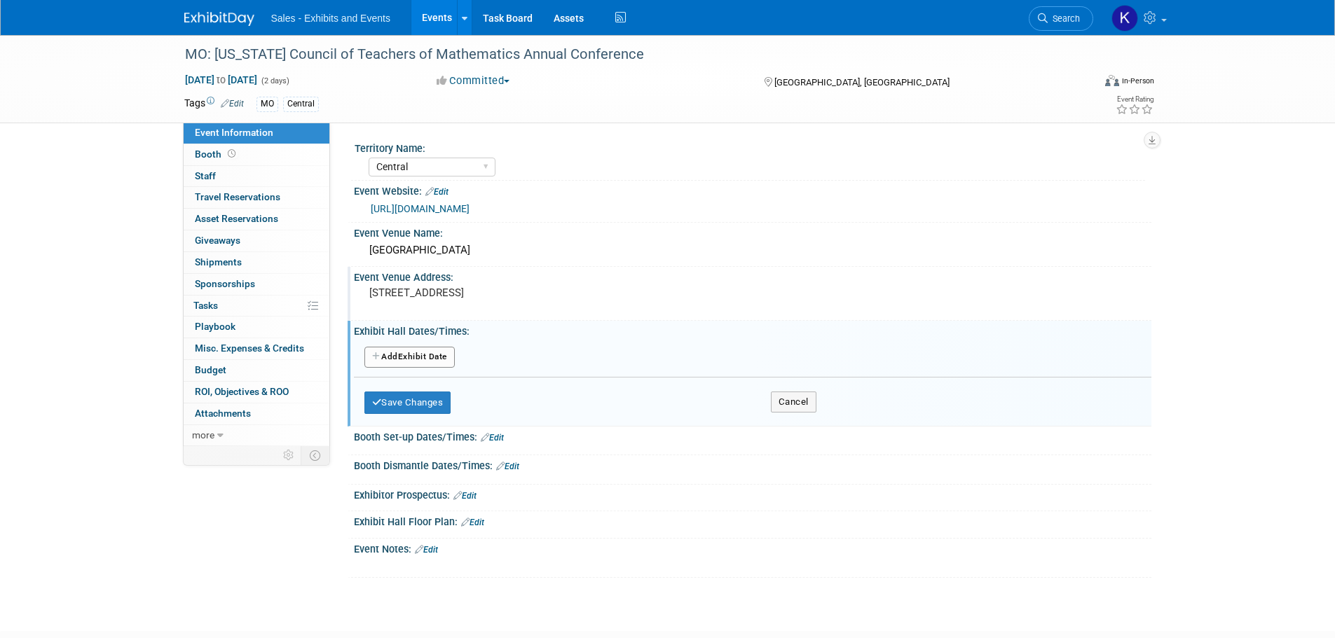
drag, startPoint x: 418, startPoint y: 357, endPoint x: 444, endPoint y: 369, distance: 28.3
click at [419, 357] on button "Add Another Exhibit Date" at bounding box center [409, 357] width 90 height 21
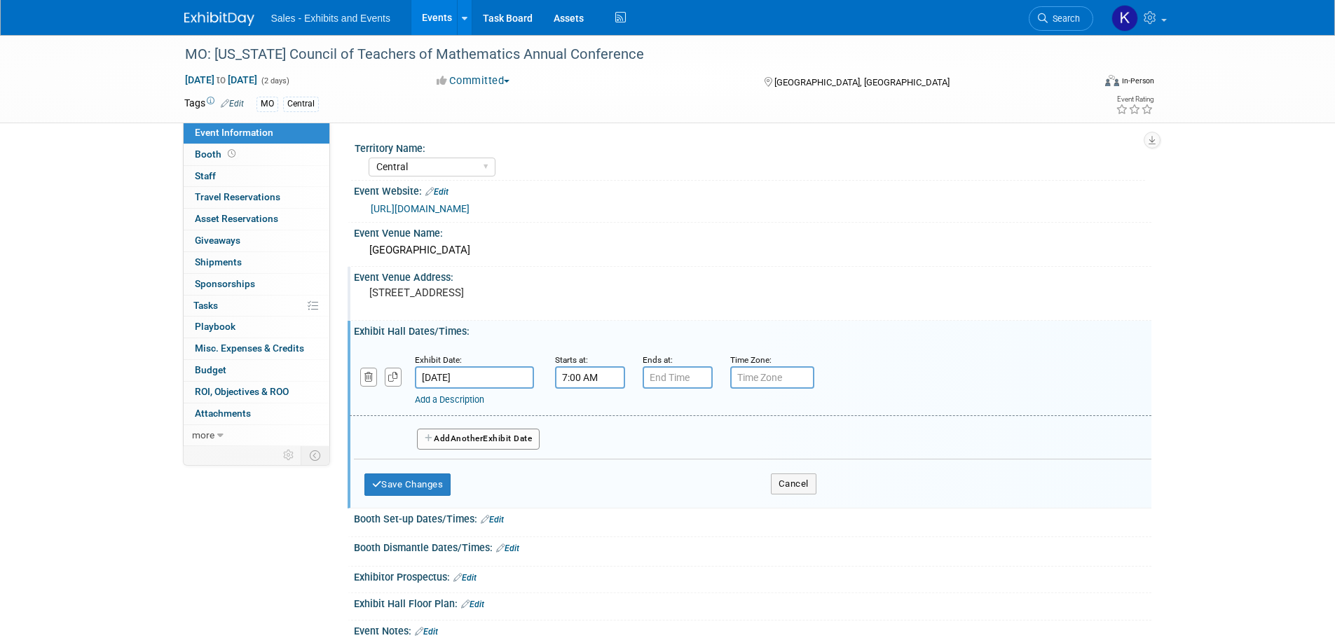
click at [584, 374] on input "7:00 AM" at bounding box center [590, 378] width 70 height 22
click at [590, 407] on span at bounding box center [587, 412] width 25 height 25
type input "8:00 AM"
click at [671, 382] on input "7:00 PM" at bounding box center [678, 378] width 70 height 22
click at [677, 480] on span at bounding box center [675, 473] width 25 height 25
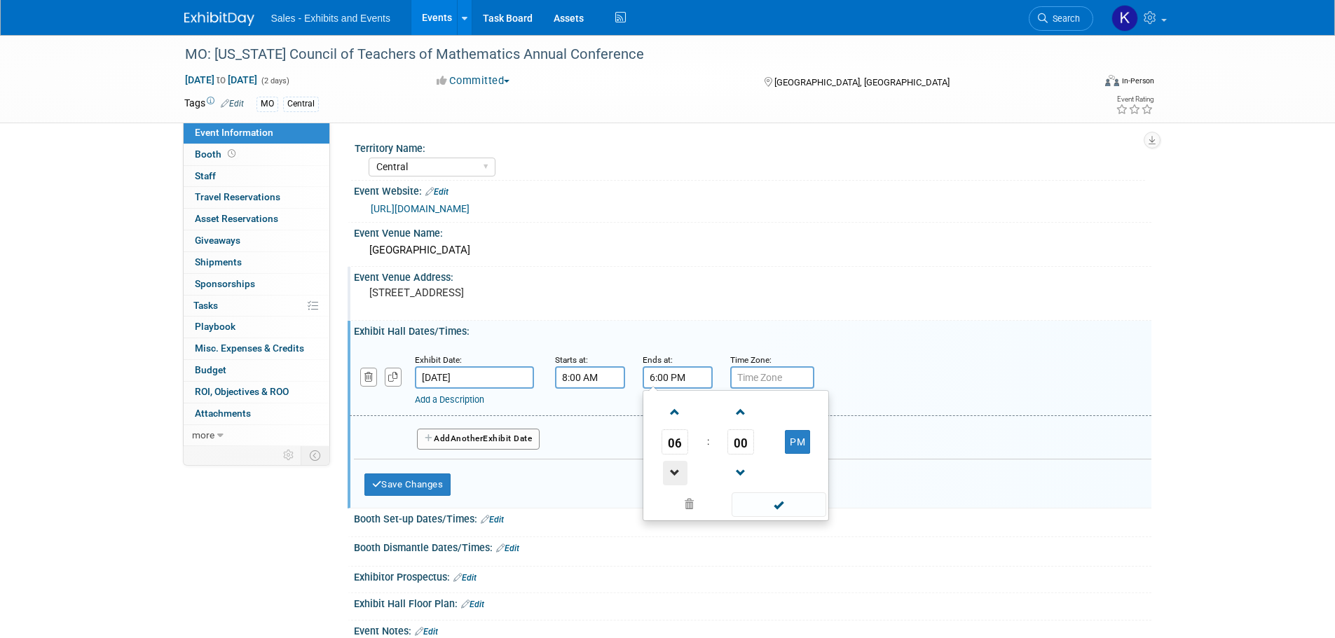
click at [677, 479] on span at bounding box center [675, 473] width 25 height 25
drag, startPoint x: 677, startPoint y: 479, endPoint x: 725, endPoint y: 493, distance: 49.9
click at [678, 479] on span at bounding box center [675, 473] width 25 height 25
drag, startPoint x: 676, startPoint y: 406, endPoint x: 732, endPoint y: 446, distance: 69.8
click at [676, 408] on span at bounding box center [675, 412] width 25 height 25
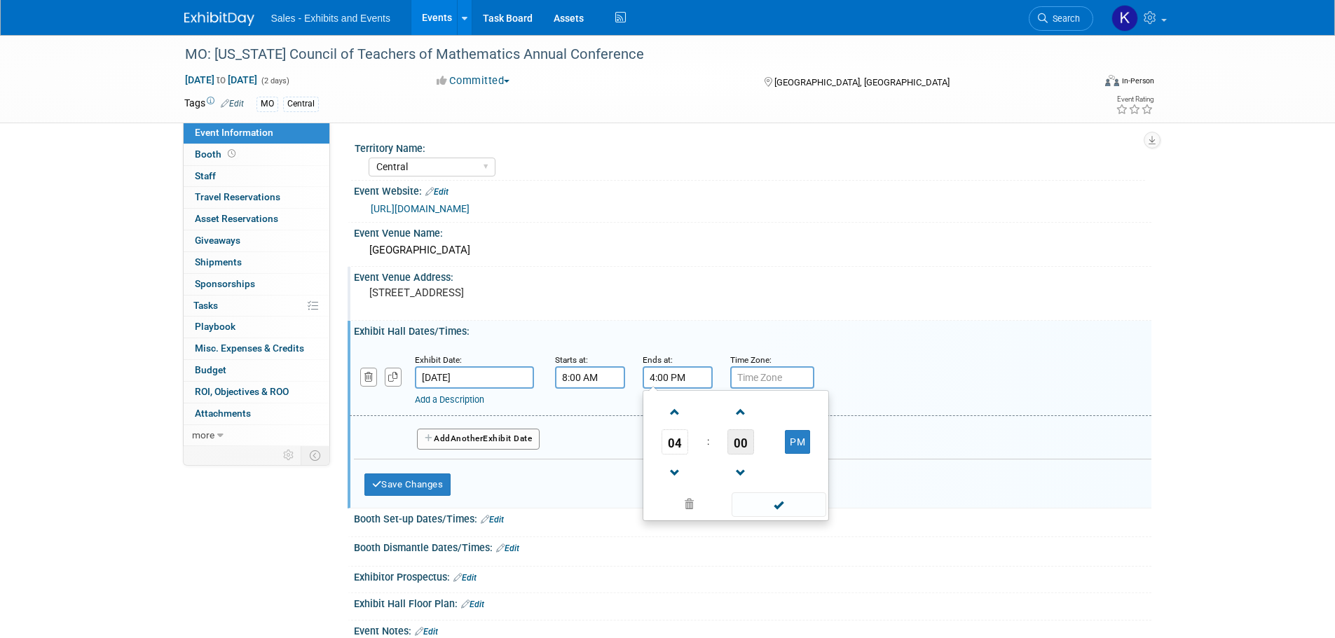
type input "5:00 PM"
click at [772, 507] on span at bounding box center [779, 505] width 95 height 25
drag, startPoint x: 499, startPoint y: 439, endPoint x: 512, endPoint y: 444, distance: 13.5
click at [500, 441] on button "Add Another Exhibit Date" at bounding box center [478, 439] width 123 height 21
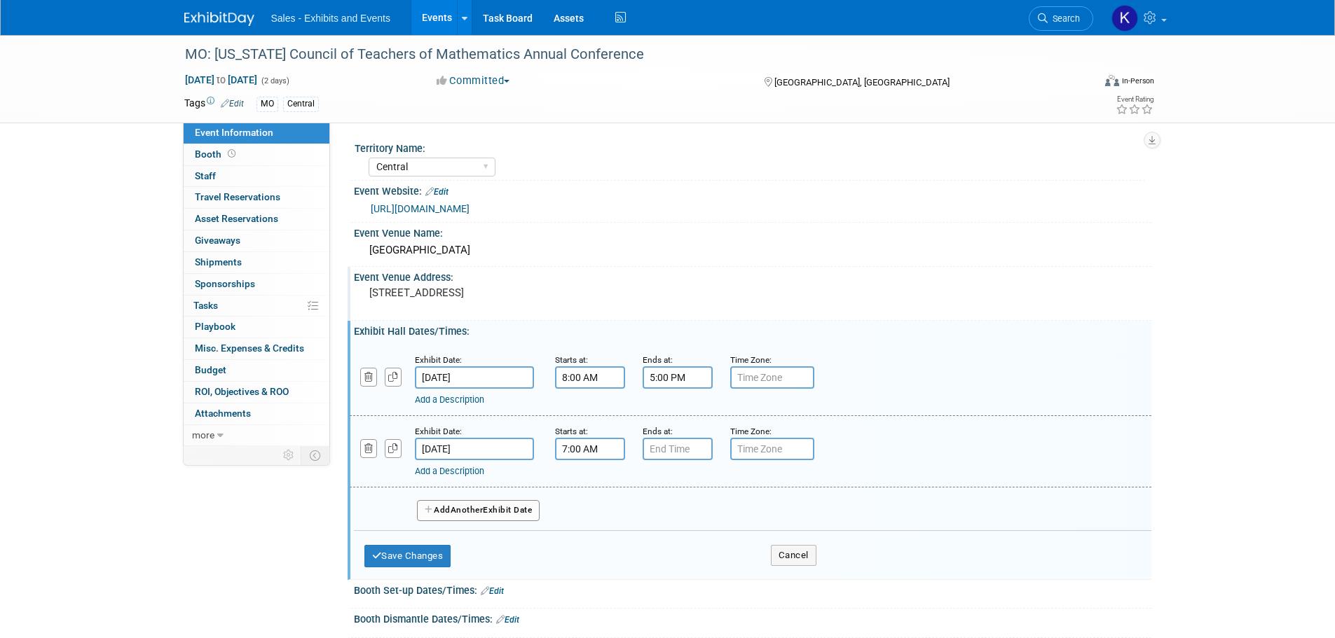
click at [573, 446] on input "7:00 AM" at bounding box center [590, 449] width 70 height 22
drag, startPoint x: 585, startPoint y: 475, endPoint x: 603, endPoint y: 479, distance: 19.4
click at [587, 476] on span at bounding box center [587, 484] width 25 height 25
type input "8:00 AM"
click at [677, 445] on input "7:00 PM" at bounding box center [678, 449] width 70 height 22
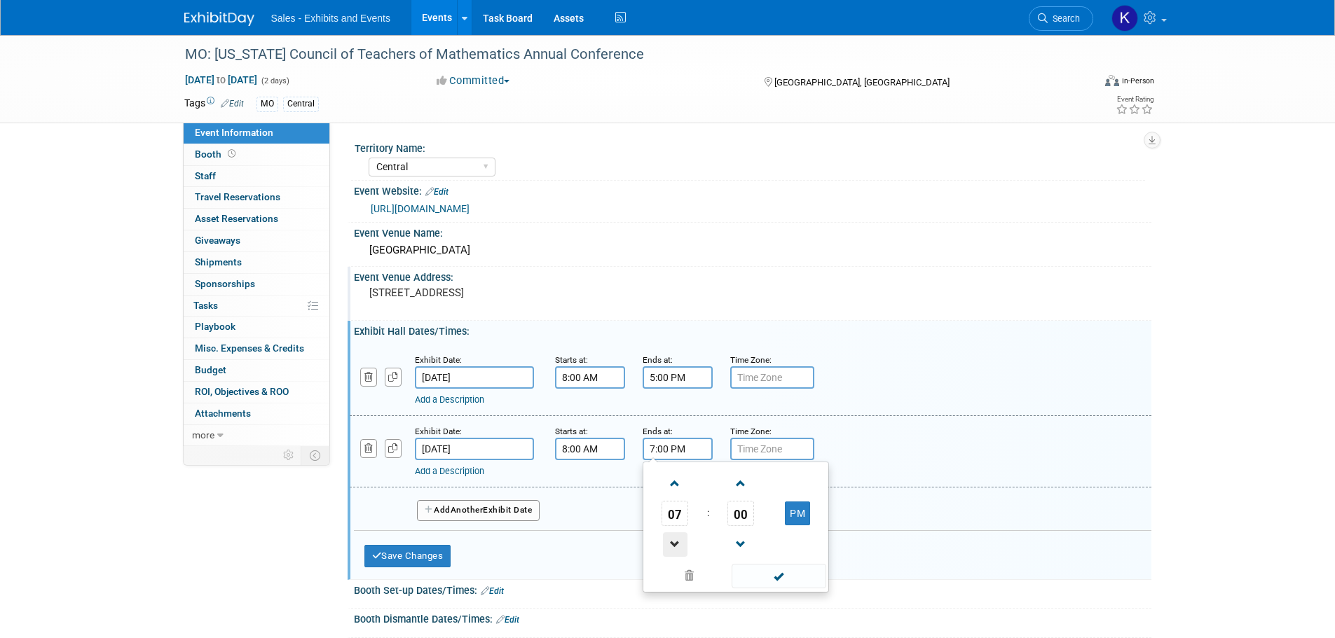
click at [676, 545] on span at bounding box center [675, 545] width 25 height 25
click at [676, 546] on span at bounding box center [675, 545] width 25 height 25
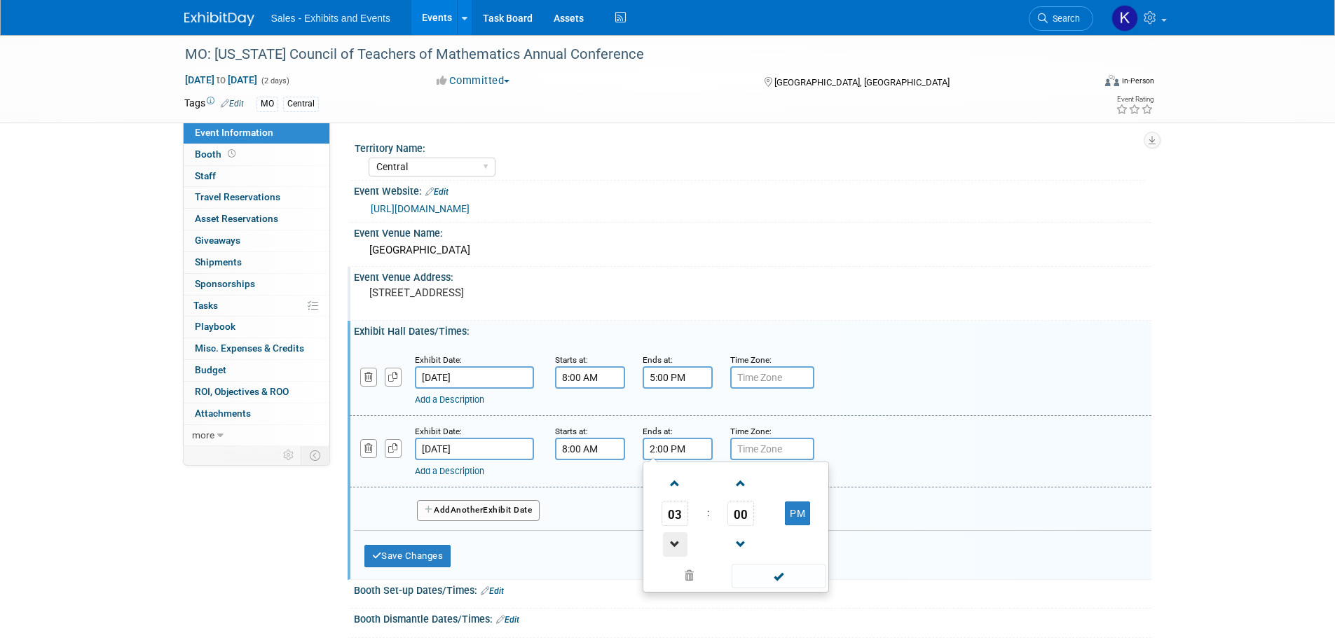
click at [676, 546] on span at bounding box center [675, 545] width 25 height 25
type input "11:00 AM"
drag, startPoint x: 777, startPoint y: 577, endPoint x: 720, endPoint y: 570, distance: 57.8
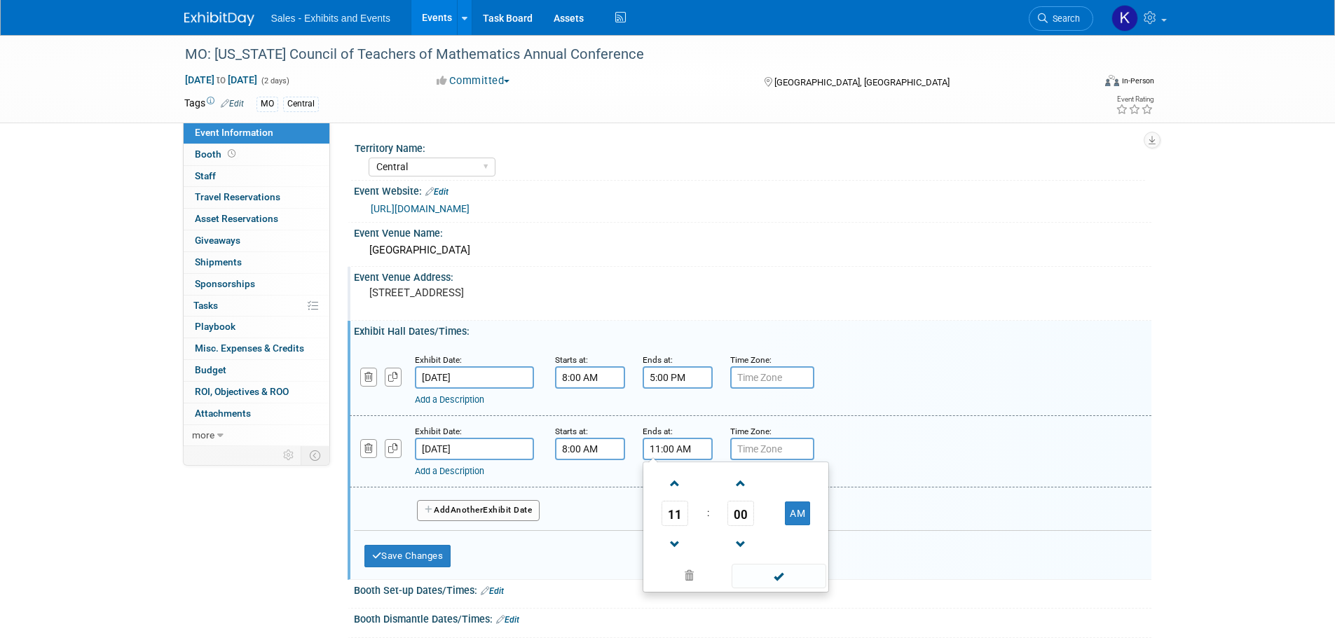
click at [777, 578] on span at bounding box center [779, 576] width 95 height 25
click at [412, 552] on button "Save Changes" at bounding box center [407, 556] width 87 height 22
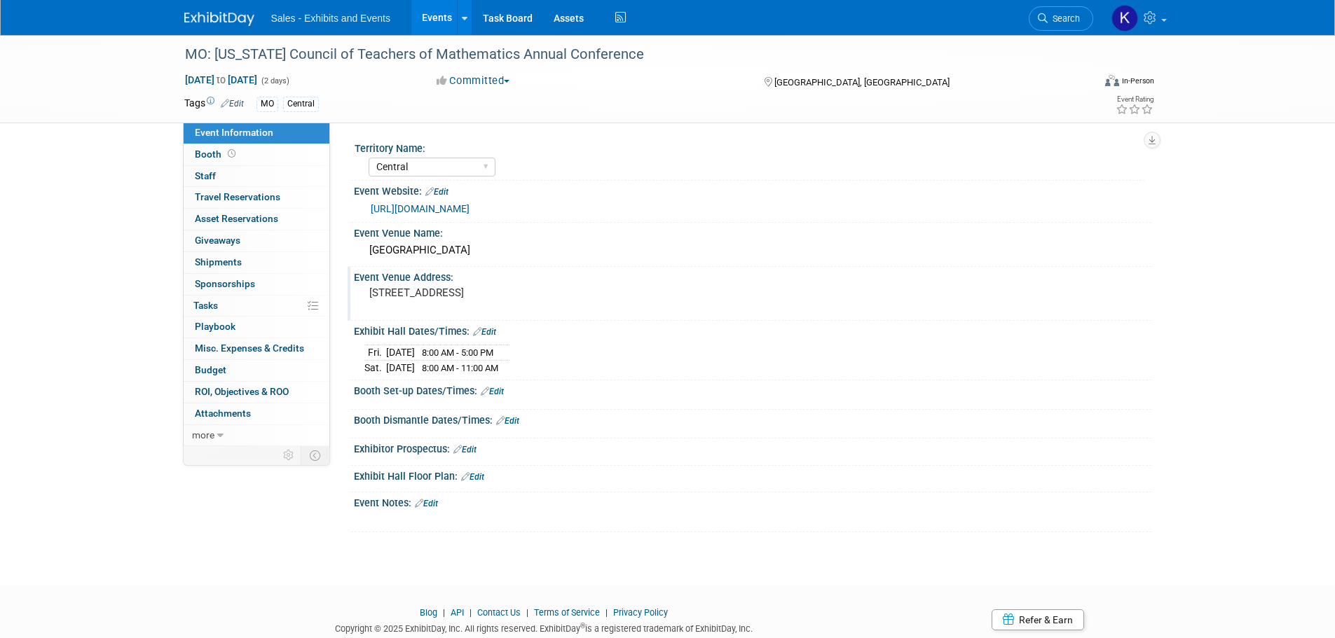
click at [500, 387] on link "Edit" at bounding box center [492, 392] width 23 height 10
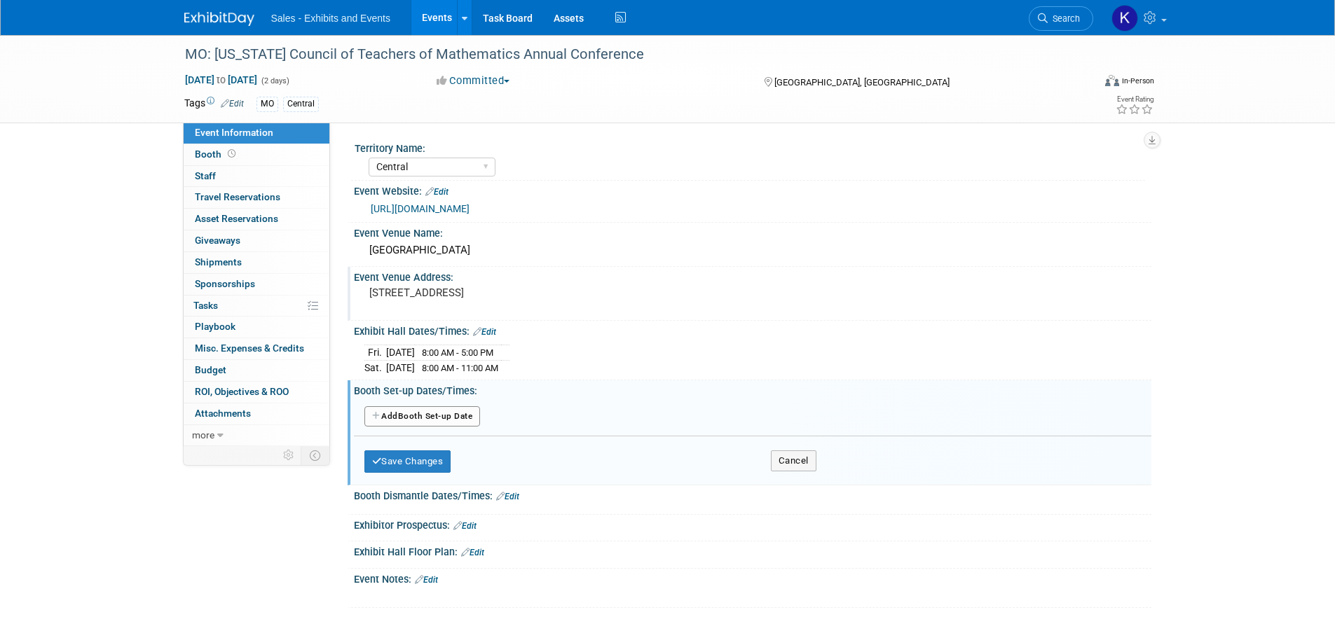
click at [449, 414] on button "Add Another Booth Set-up Date" at bounding box center [422, 416] width 116 height 21
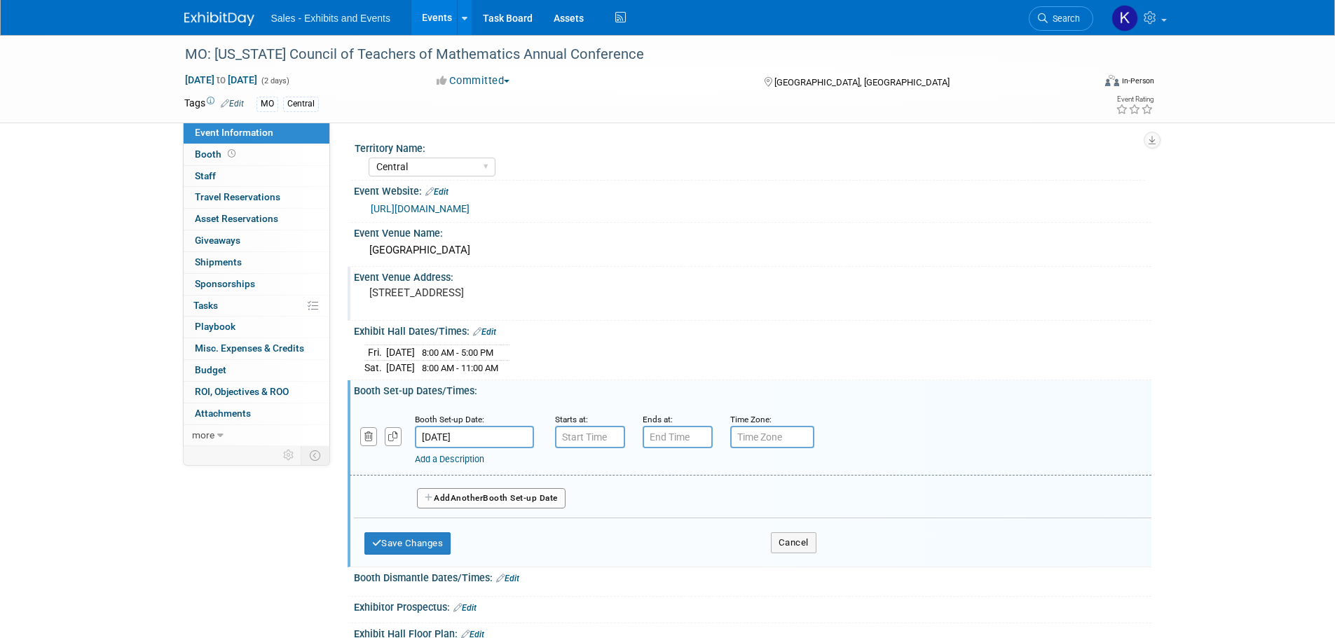
click at [503, 438] on input "Dec 5, 2025" at bounding box center [474, 437] width 119 height 22
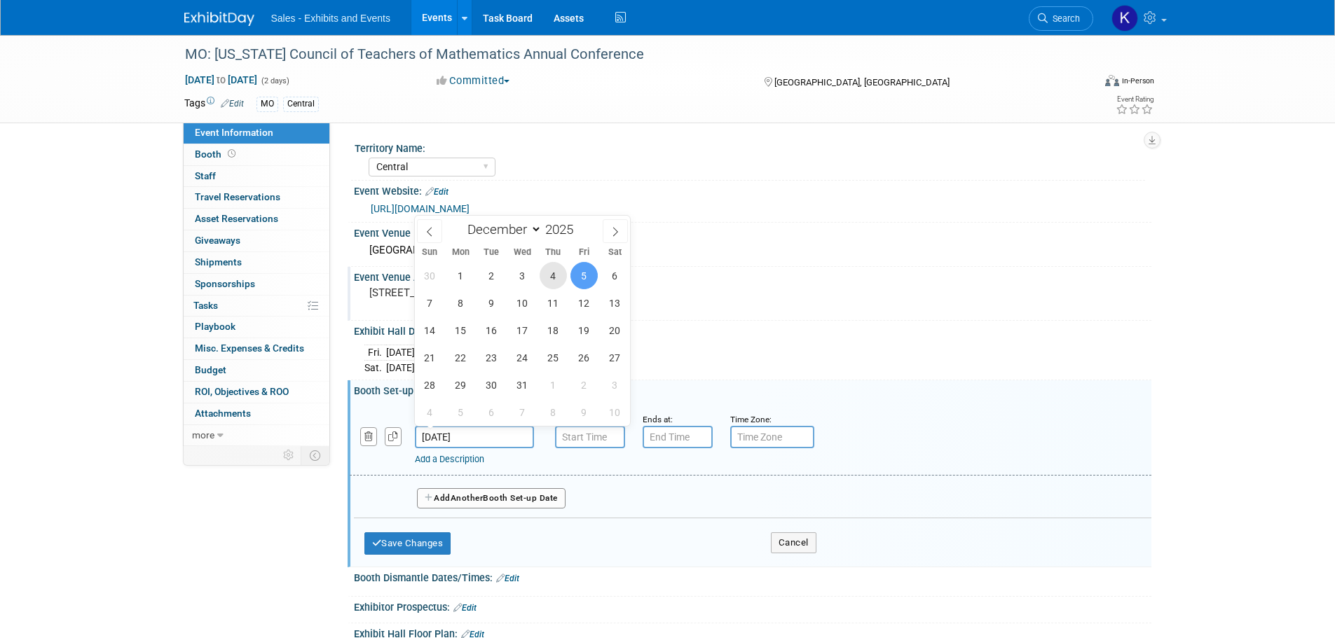
drag, startPoint x: 554, startPoint y: 280, endPoint x: 561, endPoint y: 318, distance: 39.2
click at [554, 280] on span "4" at bounding box center [553, 275] width 27 height 27
type input "Dec 4, 2025"
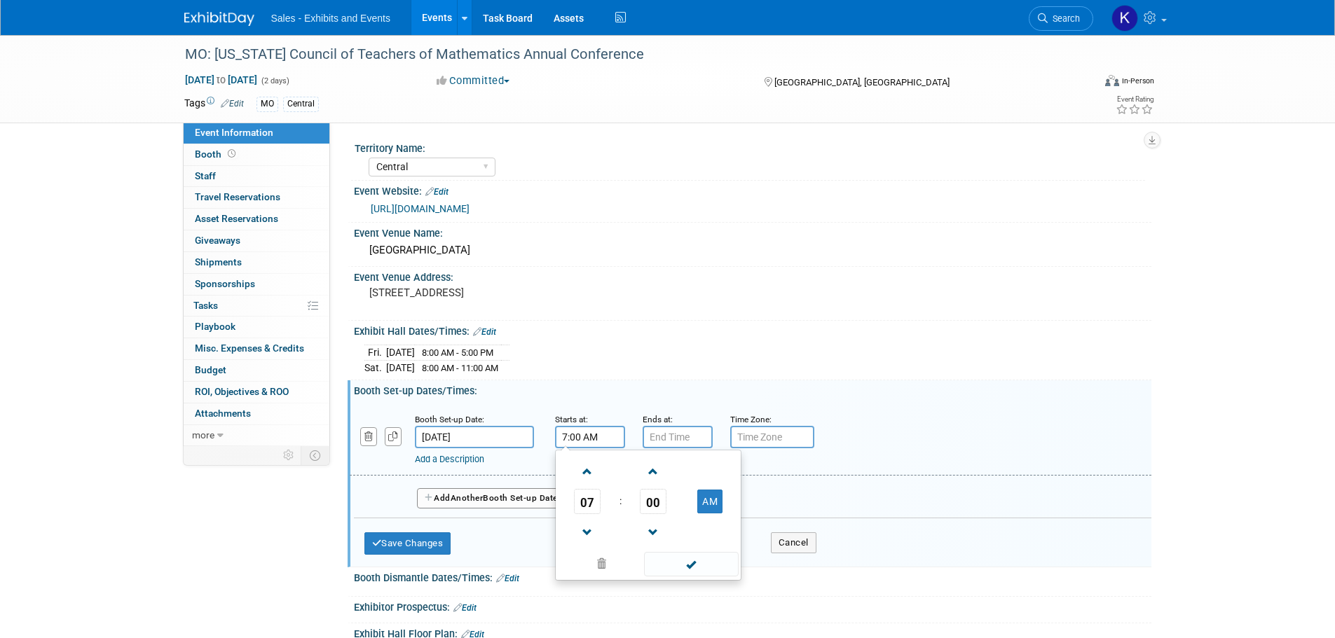
drag, startPoint x: 575, startPoint y: 435, endPoint x: 589, endPoint y: 437, distance: 14.2
click at [577, 434] on input "7:00 AM" at bounding box center [590, 437] width 70 height 22
click at [587, 470] on span at bounding box center [587, 472] width 25 height 25
click at [581, 537] on span at bounding box center [587, 533] width 25 height 25
click at [589, 537] on span at bounding box center [587, 533] width 25 height 25
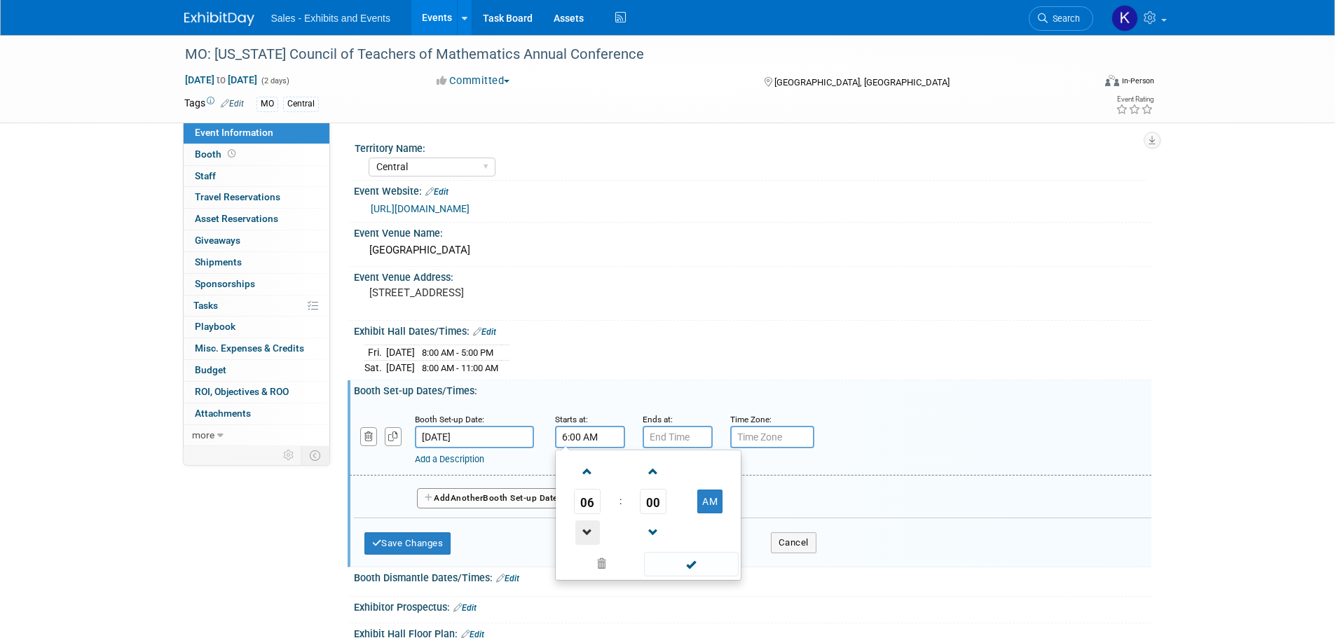
click at [589, 537] on span at bounding box center [587, 533] width 25 height 25
drag, startPoint x: 589, startPoint y: 537, endPoint x: 603, endPoint y: 535, distance: 13.5
click at [589, 538] on span at bounding box center [587, 533] width 25 height 25
click at [714, 505] on button "AM" at bounding box center [709, 502] width 25 height 24
type input "4:00 PM"
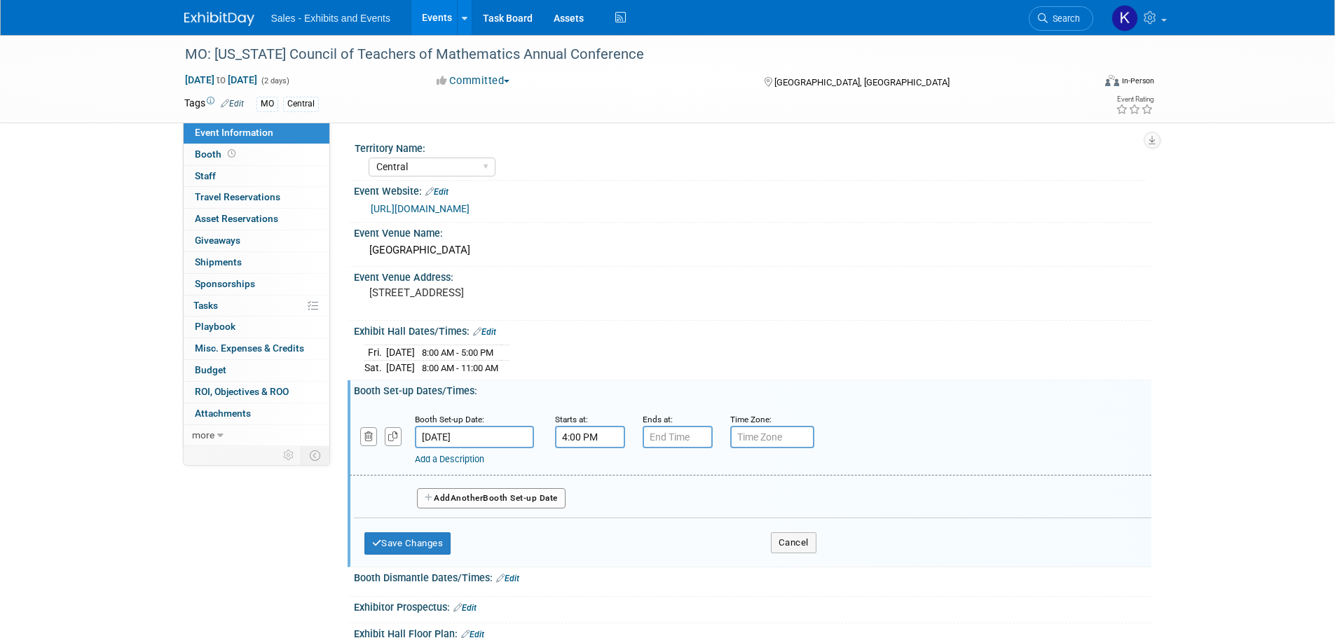
click at [676, 423] on div "Ends at:" at bounding box center [676, 419] width 67 height 14
click at [683, 435] on input "7:00 PM" at bounding box center [678, 437] width 70 height 22
drag, startPoint x: 678, startPoint y: 468, endPoint x: 716, endPoint y: 493, distance: 45.1
click at [683, 473] on span at bounding box center [675, 472] width 25 height 25
type input "8:00 PM"
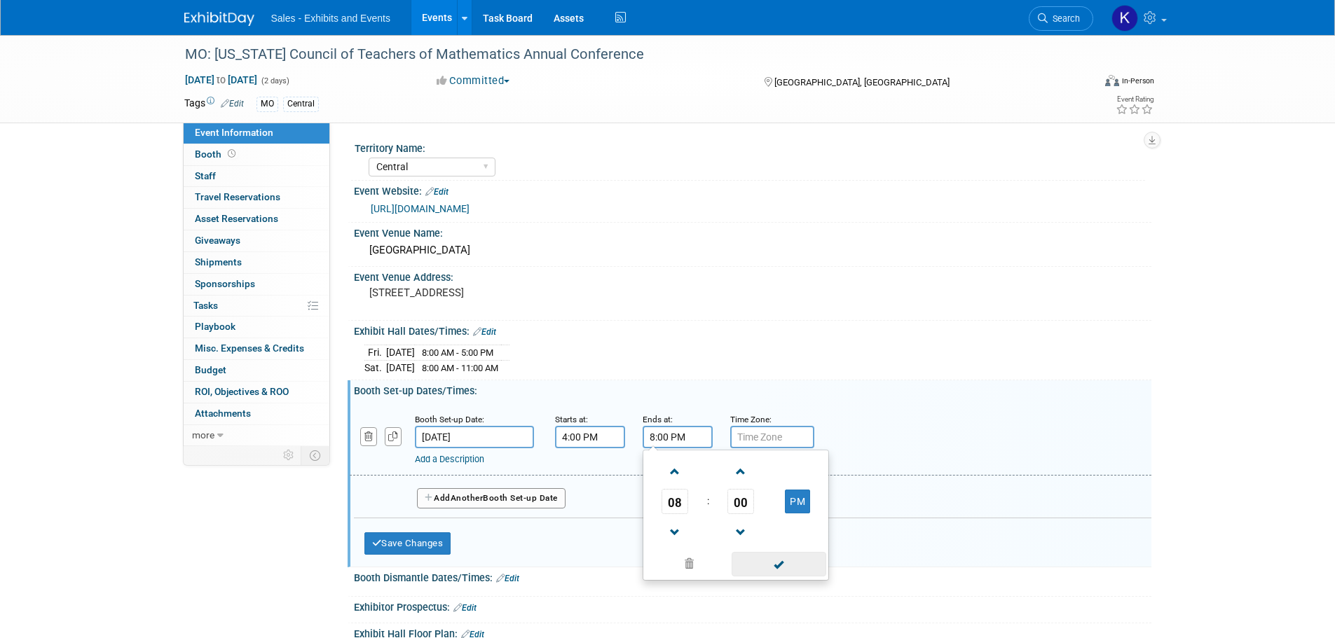
drag, startPoint x: 777, startPoint y: 571, endPoint x: 715, endPoint y: 567, distance: 62.5
click at [777, 571] on span at bounding box center [779, 564] width 95 height 25
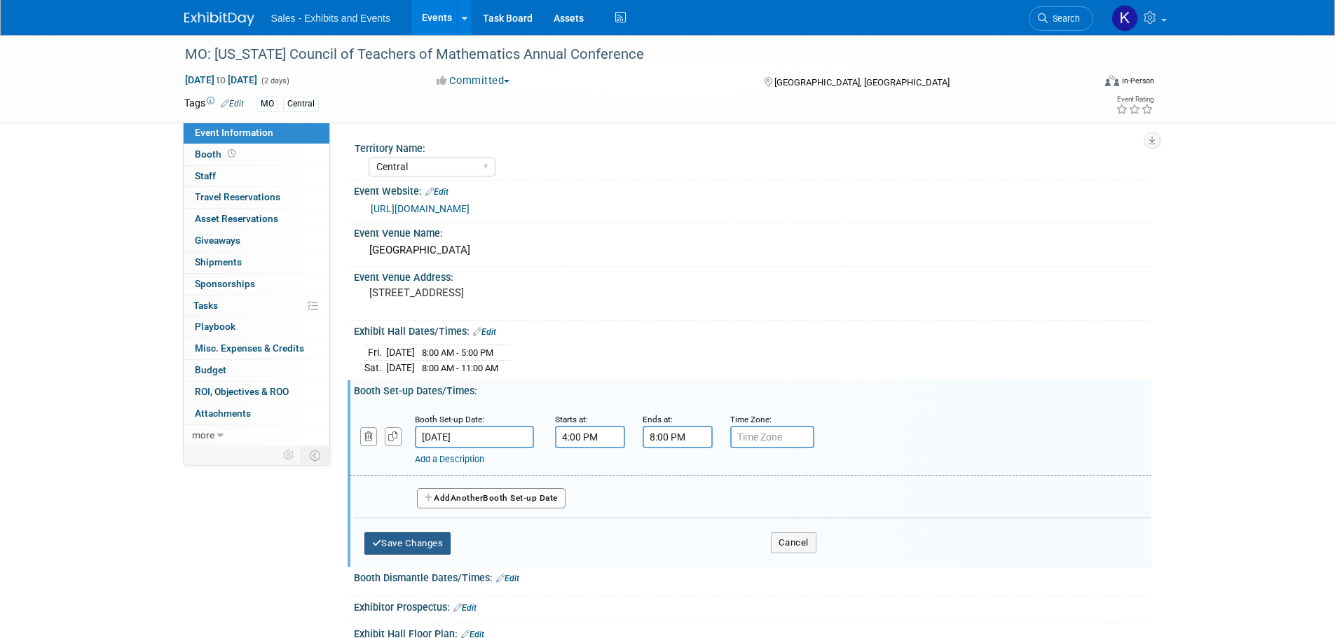
drag, startPoint x: 414, startPoint y: 543, endPoint x: 460, endPoint y: 541, distance: 46.3
click at [415, 543] on button "Save Changes" at bounding box center [407, 544] width 87 height 22
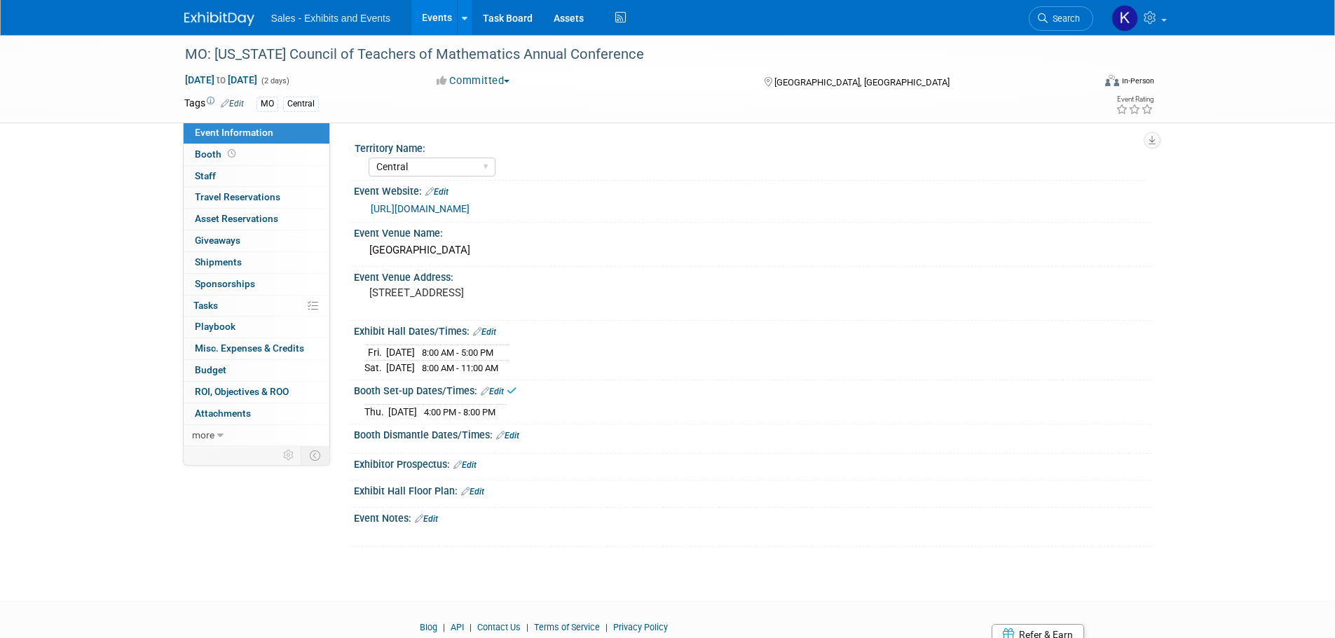
click at [514, 438] on link "Edit" at bounding box center [507, 436] width 23 height 10
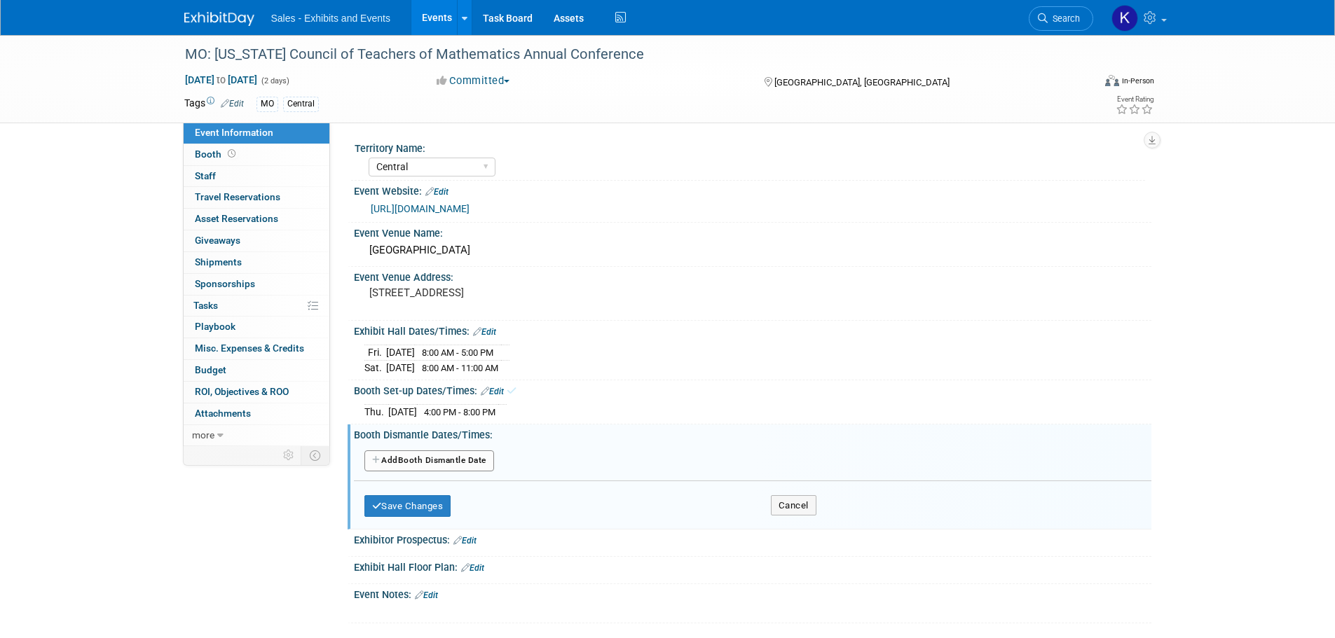
click at [477, 463] on button "Add Another Booth Dismantle Date" at bounding box center [429, 461] width 130 height 21
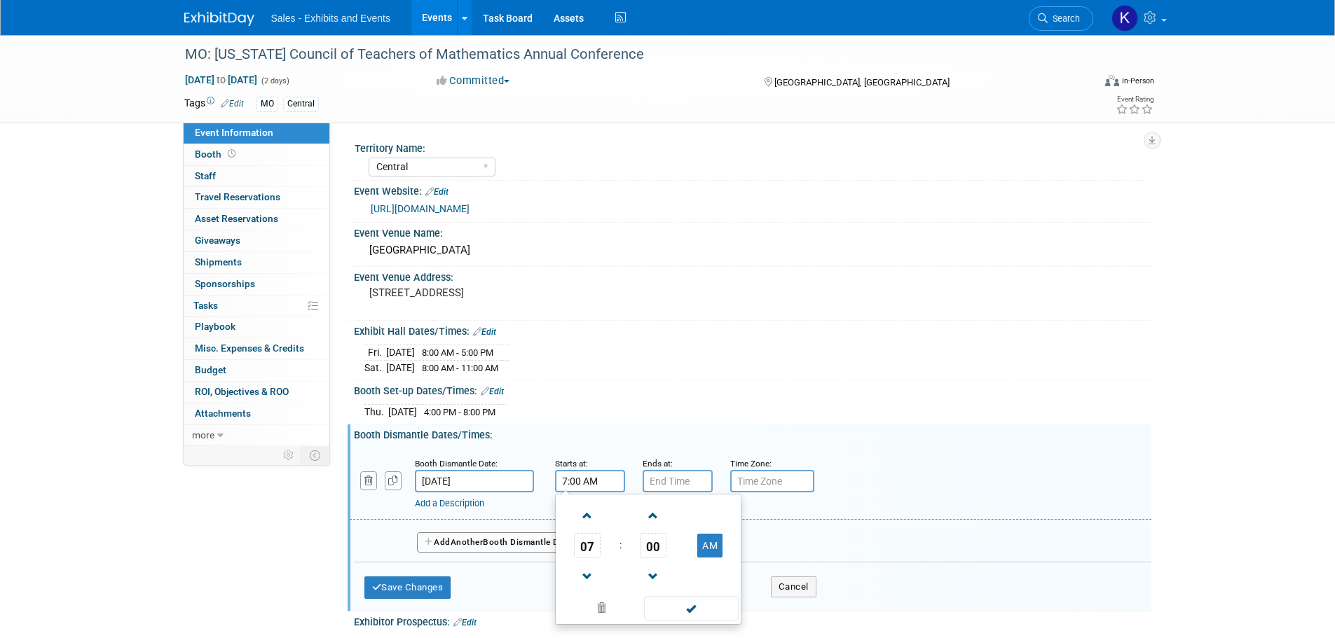
click at [599, 485] on input "7:00 AM" at bounding box center [590, 481] width 70 height 22
click at [588, 507] on span at bounding box center [587, 516] width 25 height 25
click at [588, 508] on span at bounding box center [587, 516] width 25 height 25
drag, startPoint x: 585, startPoint y: 512, endPoint x: 600, endPoint y: 524, distance: 19.9
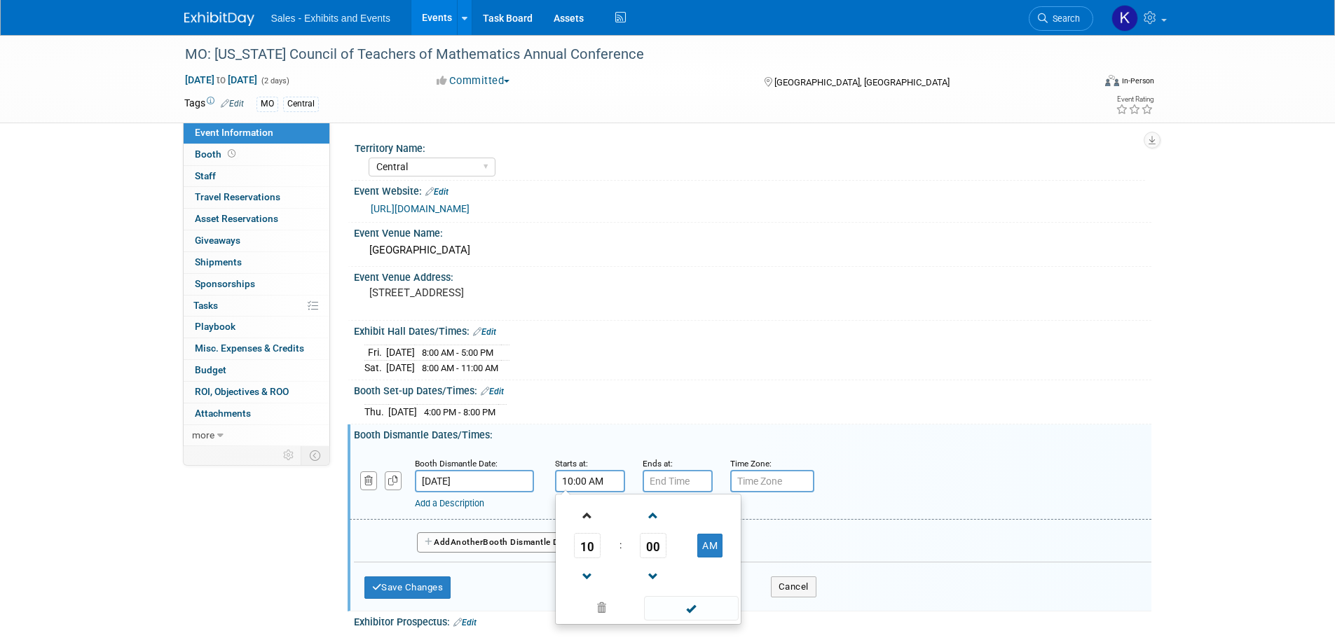
click at [587, 512] on span at bounding box center [587, 516] width 25 height 25
type input "11:00 AM"
click at [695, 607] on span at bounding box center [691, 608] width 95 height 25
drag, startPoint x: 432, startPoint y: 592, endPoint x: 464, endPoint y: 581, distance: 34.1
click at [432, 592] on button "Save Changes" at bounding box center [407, 588] width 87 height 22
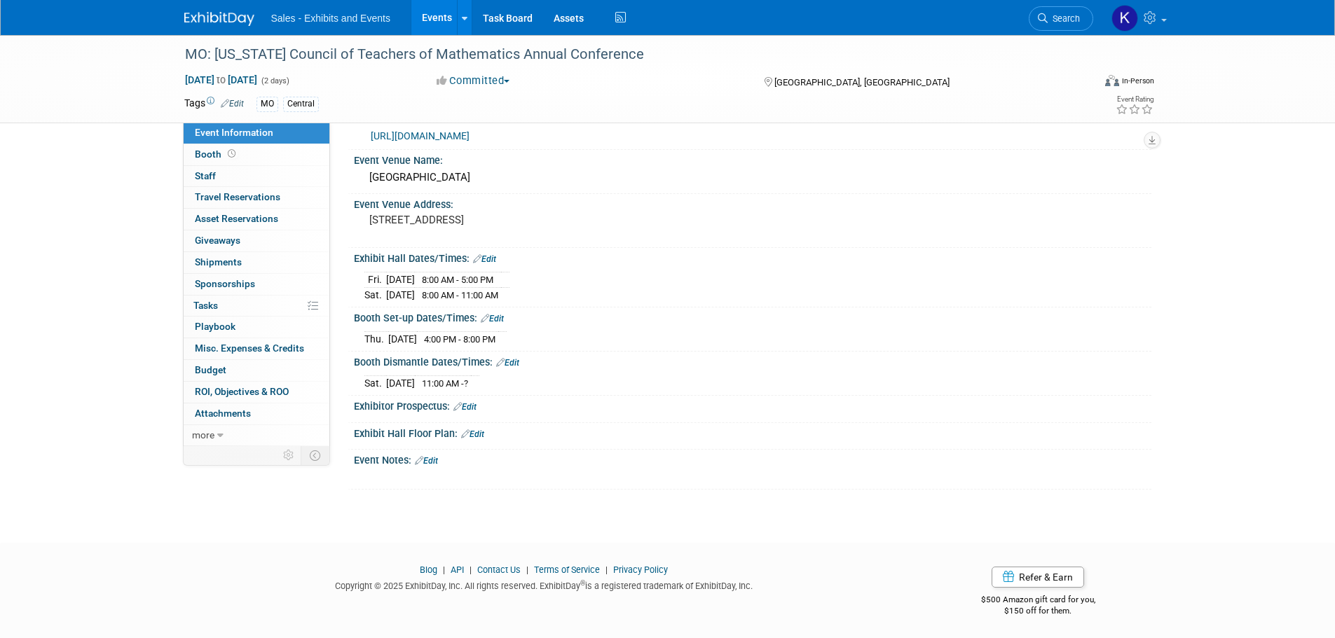
scroll to position [74, 0]
click at [435, 459] on link "Edit" at bounding box center [426, 461] width 23 height 10
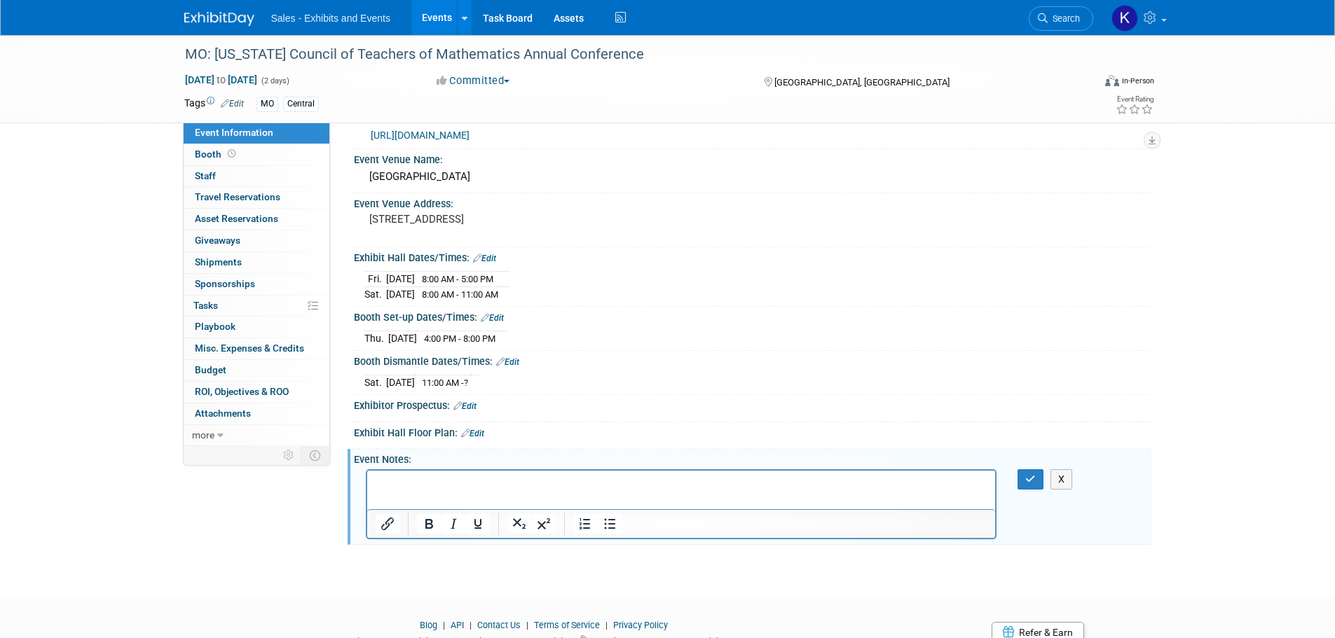
scroll to position [0, 0]
click at [1025, 478] on button "button" at bounding box center [1031, 480] width 26 height 20
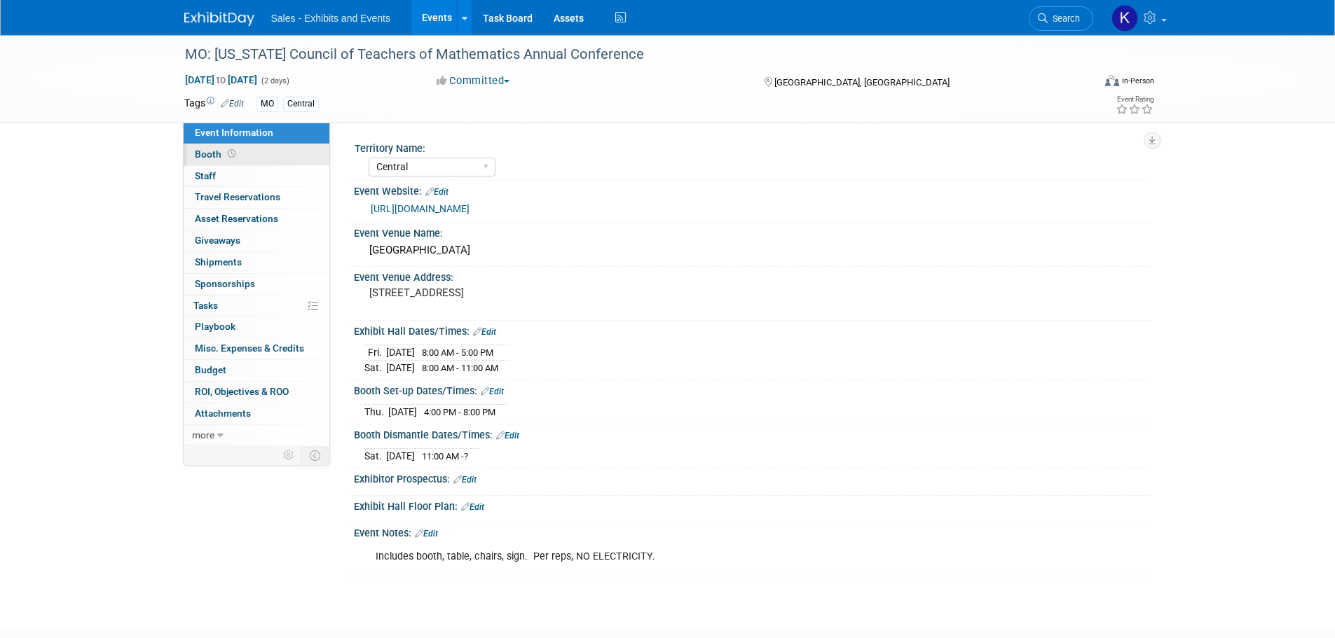
click at [207, 155] on span "Booth" at bounding box center [216, 154] width 43 height 11
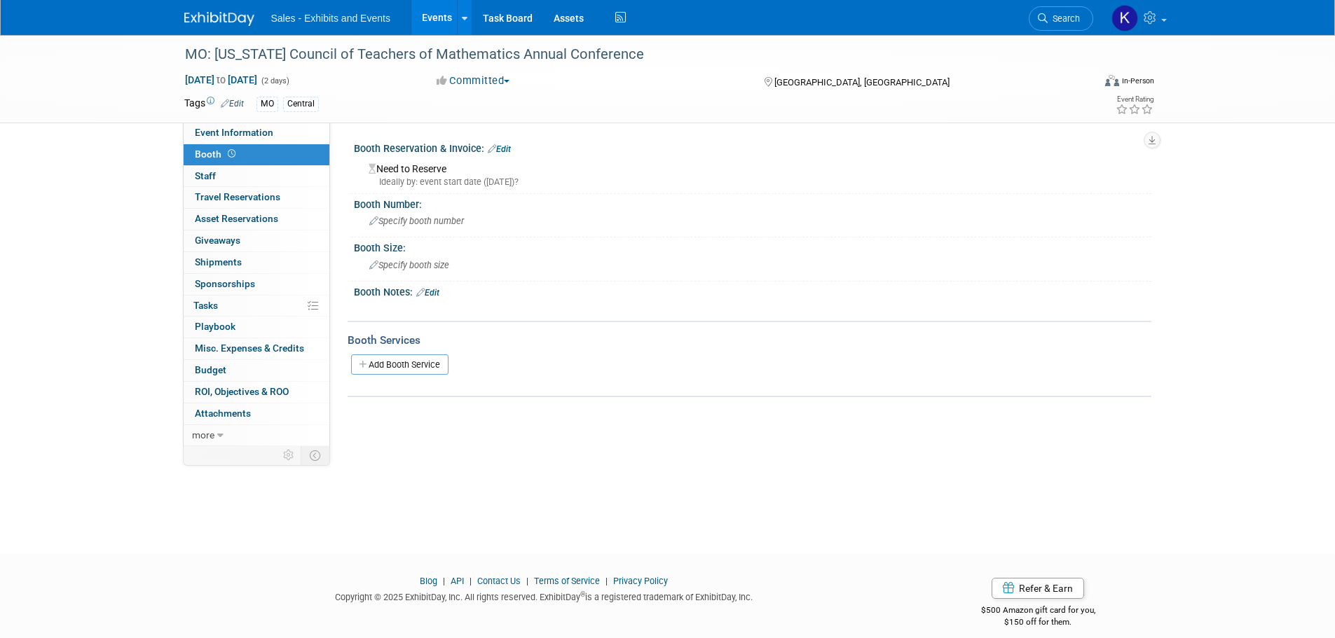
click at [435, 170] on div "Need to Reserve Ideally by: event start date (Fri. Dec 5, 2025)?" at bounding box center [752, 173] width 777 height 30
click at [511, 144] on link "Edit" at bounding box center [499, 149] width 23 height 10
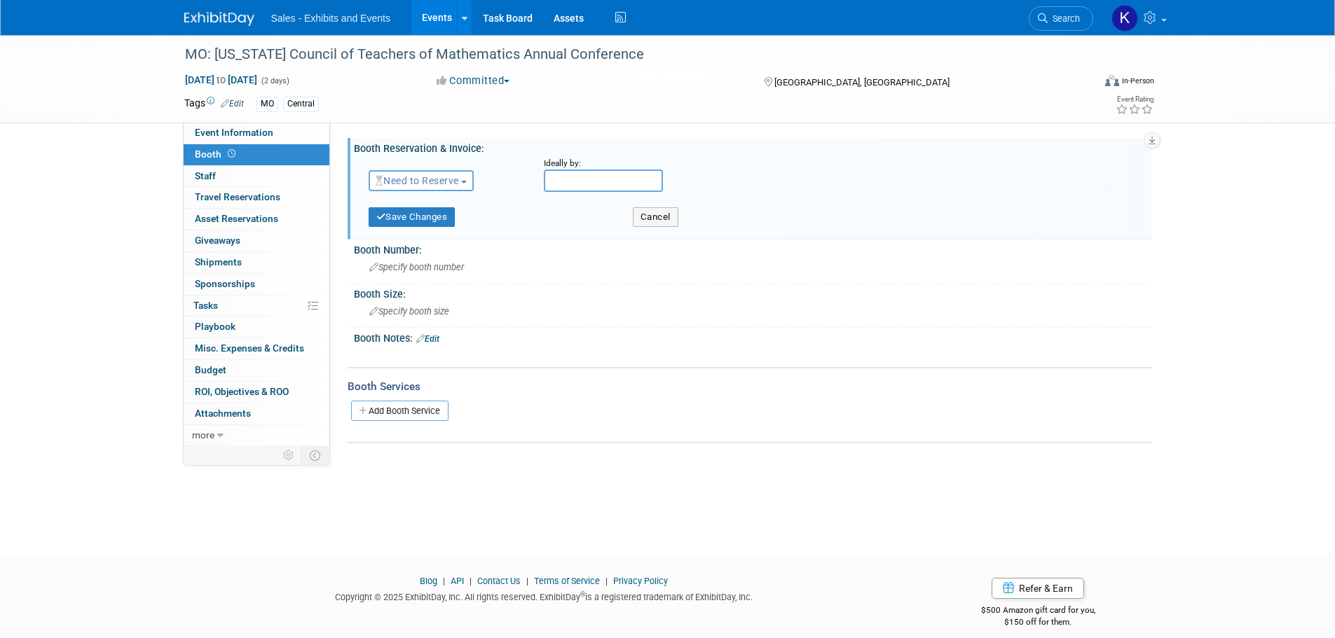
click at [456, 181] on span "Need to Reserve" at bounding box center [417, 180] width 83 height 11
drag, startPoint x: 440, startPoint y: 226, endPoint x: 475, endPoint y: 231, distance: 35.4
click at [440, 227] on link "Reserved" at bounding box center [444, 224] width 150 height 20
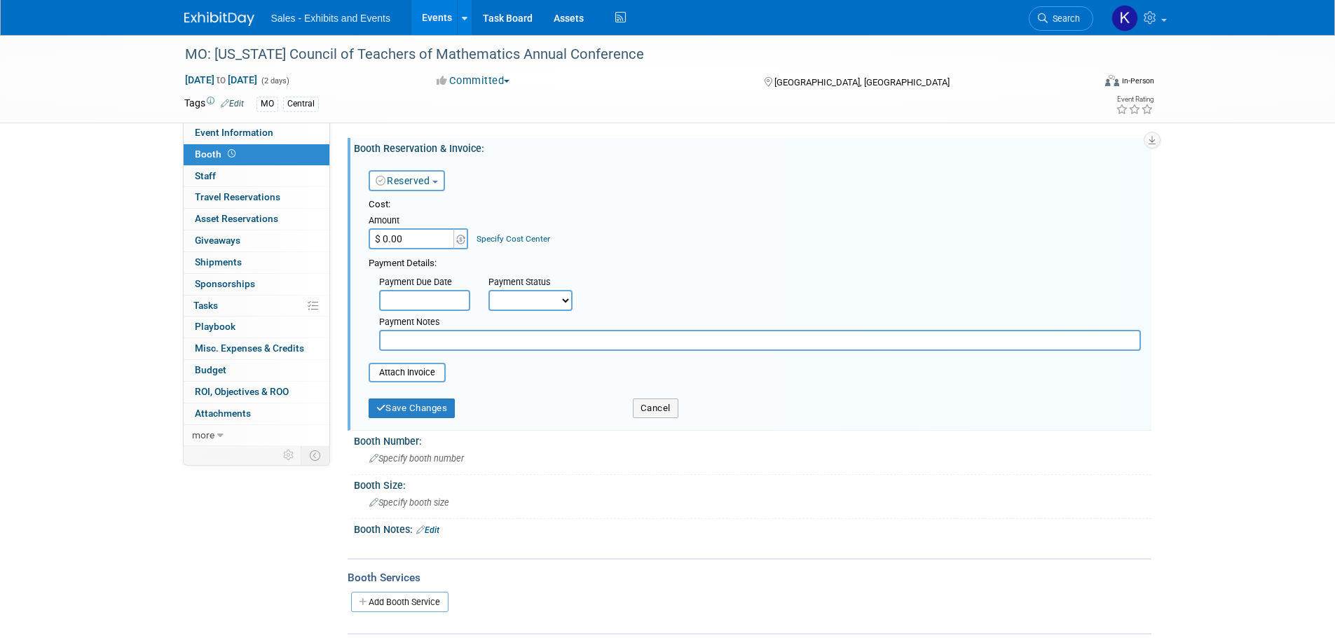
click at [434, 235] on input "$ 0.00" at bounding box center [413, 238] width 88 height 21
type input "$ 275.00"
click at [406, 343] on input "text" at bounding box center [760, 340] width 762 height 21
type input "Pd Kara Visa 8/22"
drag, startPoint x: 420, startPoint y: 414, endPoint x: 428, endPoint y: 417, distance: 8.2
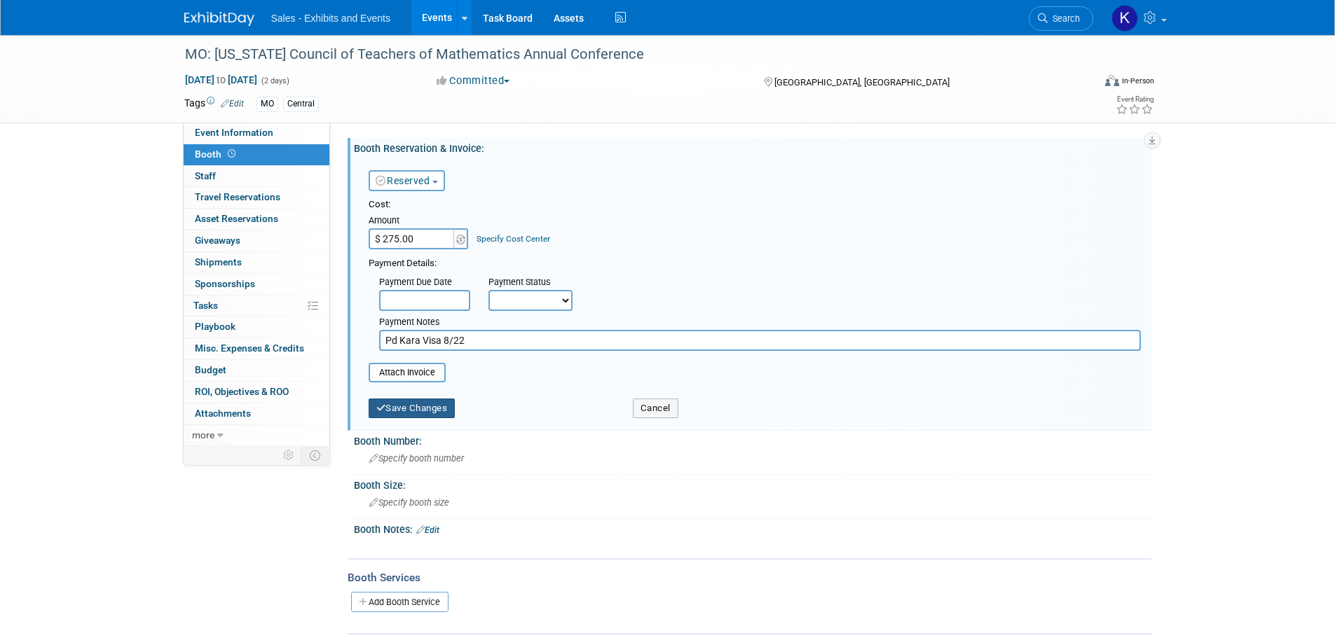
click at [419, 414] on button "Save Changes" at bounding box center [412, 409] width 87 height 20
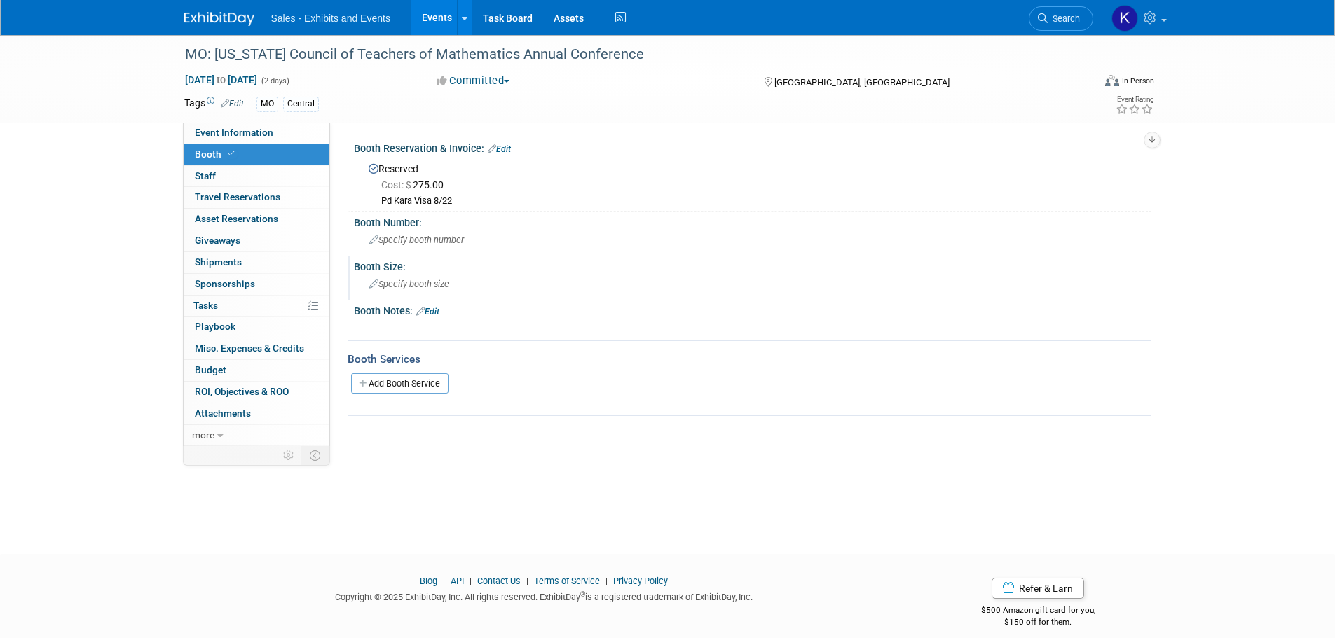
click at [440, 282] on span "Specify booth size" at bounding box center [409, 284] width 80 height 11
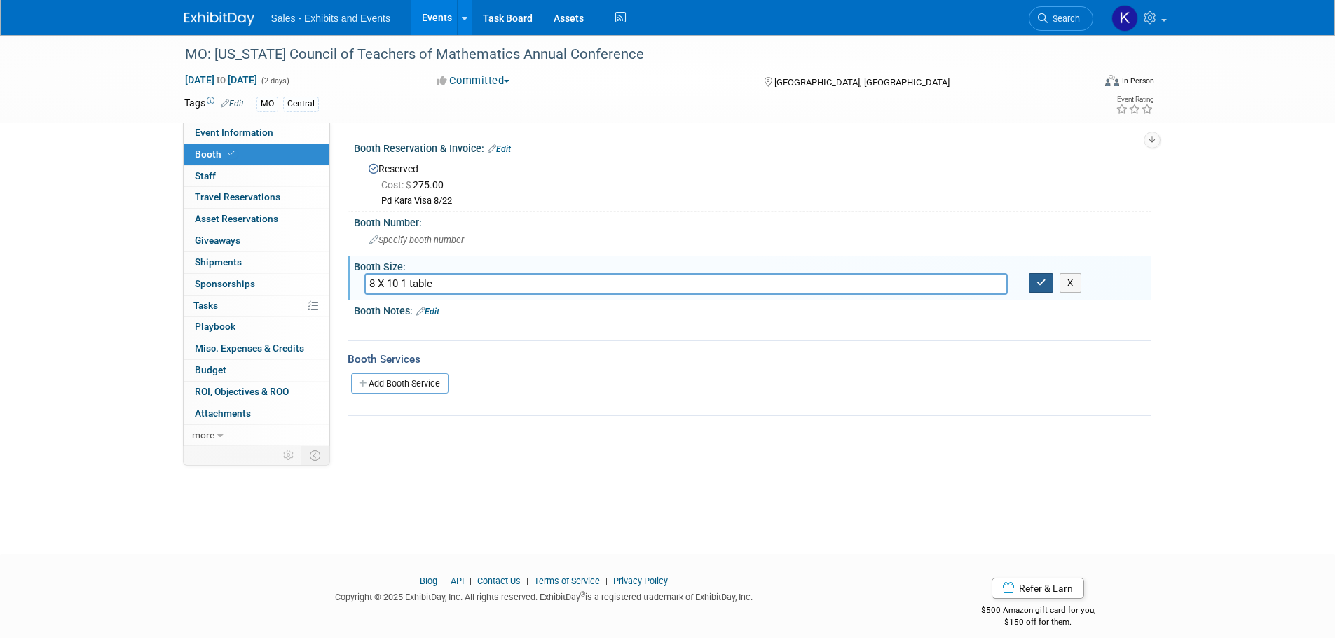
type input "8 X 10 1 table"
drag, startPoint x: 1042, startPoint y: 279, endPoint x: 1027, endPoint y: 286, distance: 16.3
click at [1042, 282] on icon "button" at bounding box center [1042, 282] width 10 height 9
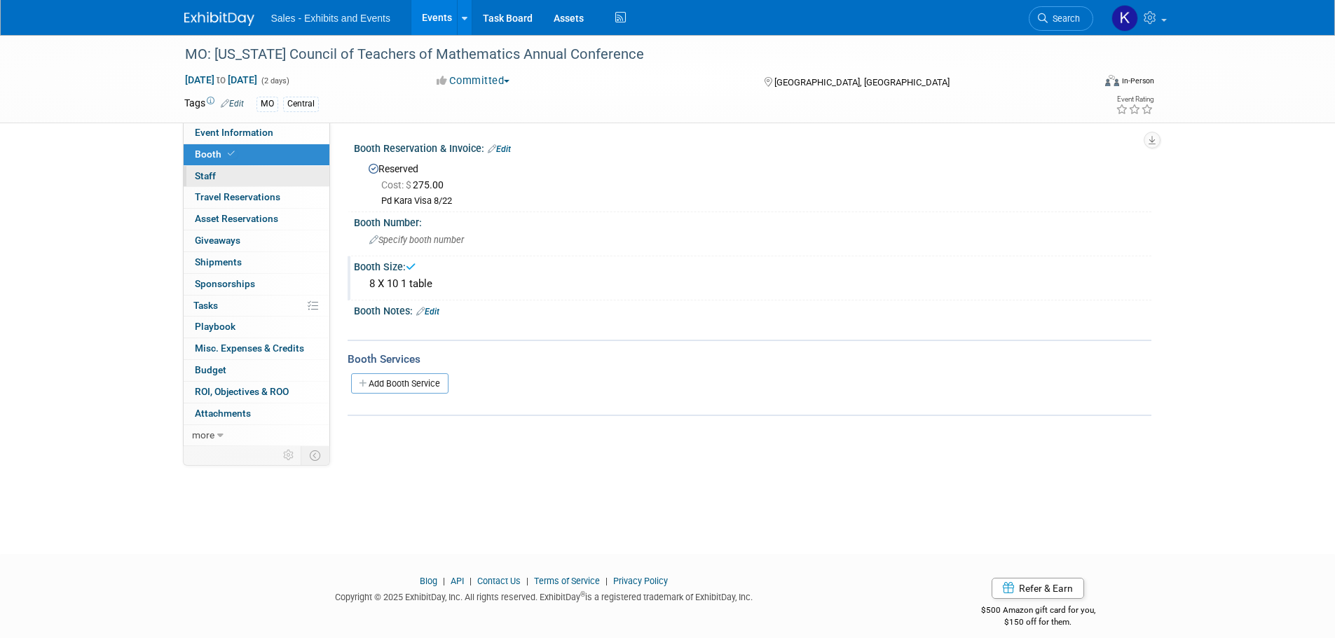
click at [207, 173] on span "Staff 0" at bounding box center [205, 175] width 21 height 11
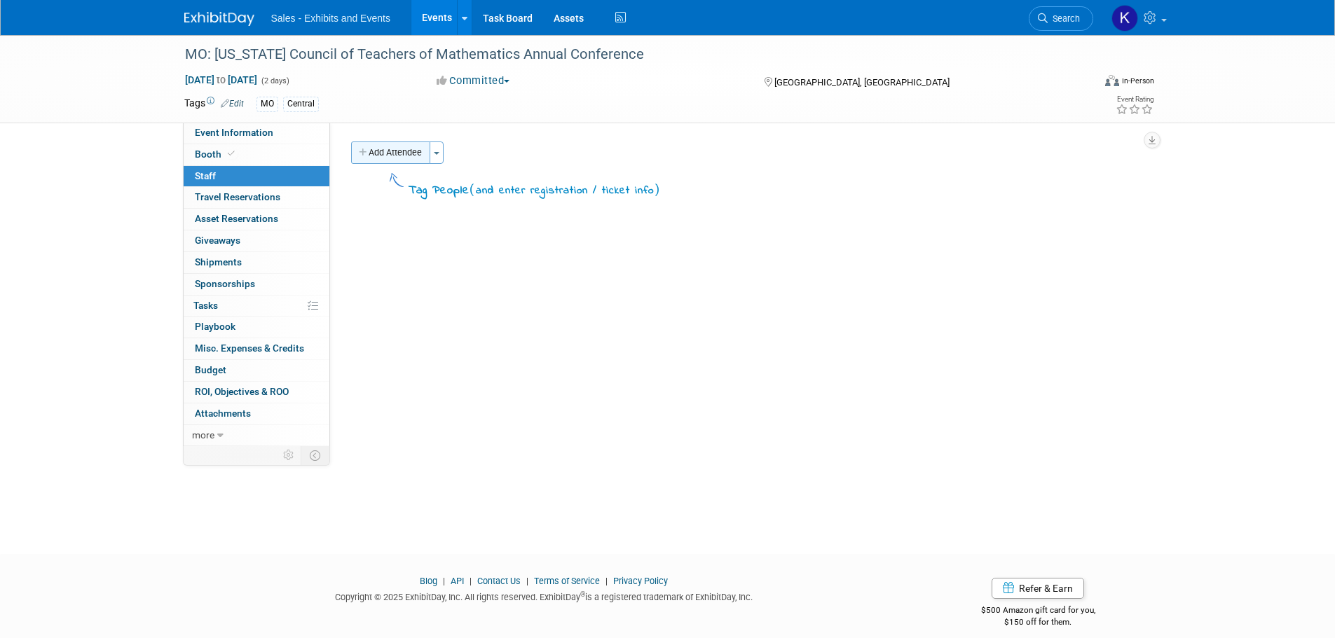
click at [377, 151] on button "Add Attendee" at bounding box center [390, 153] width 79 height 22
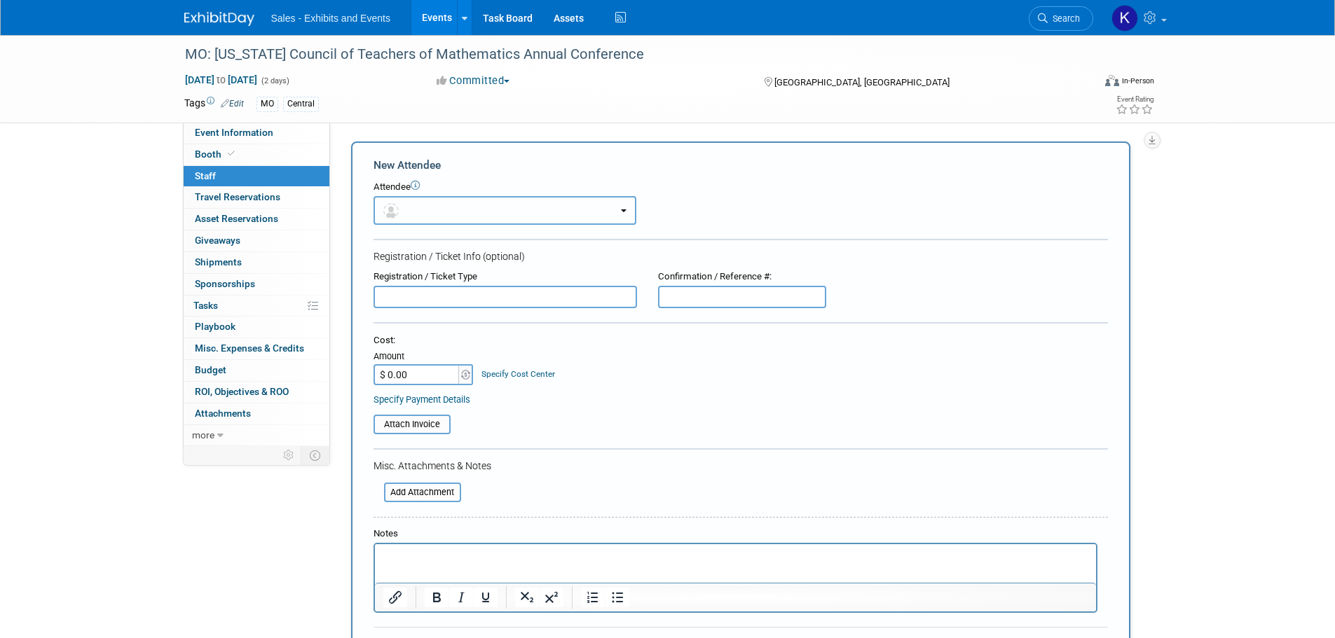
click at [456, 212] on button "button" at bounding box center [505, 210] width 263 height 29
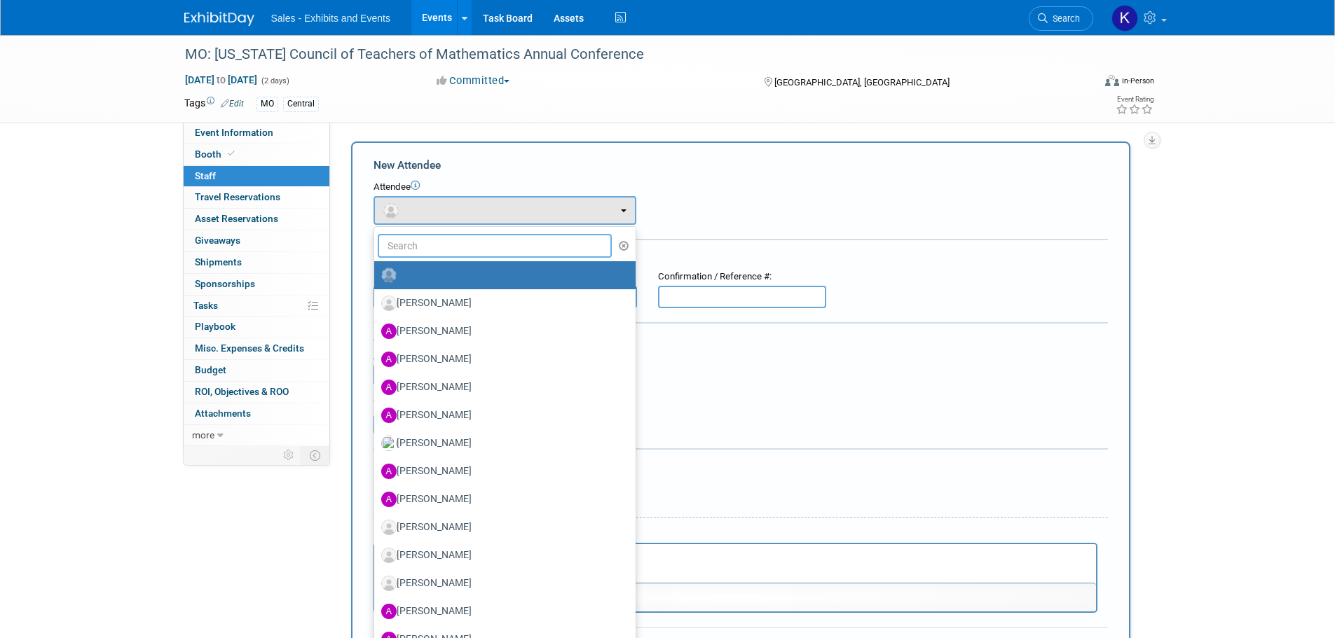
click at [461, 250] on input "text" at bounding box center [495, 246] width 235 height 24
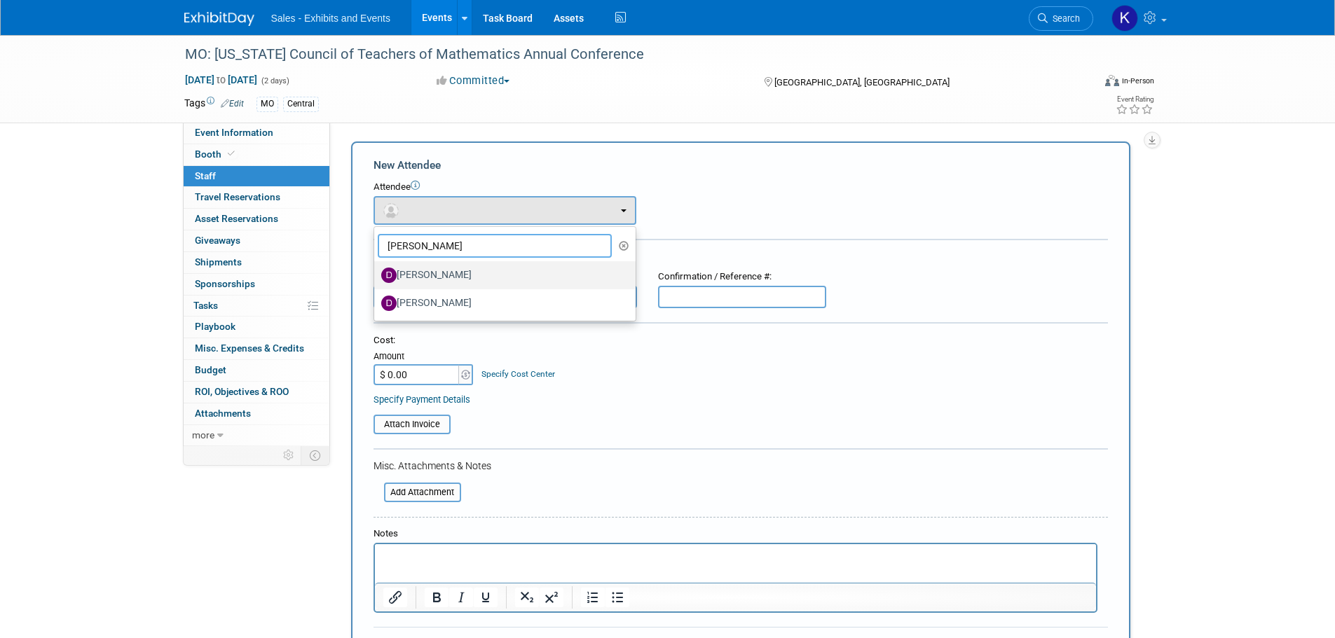
type input "David"
drag, startPoint x: 456, startPoint y: 277, endPoint x: 464, endPoint y: 287, distance: 13.5
click at [456, 282] on label "[PERSON_NAME]" at bounding box center [501, 275] width 240 height 22
click at [376, 278] on input "[PERSON_NAME]" at bounding box center [371, 273] width 9 height 9
select select "1d5fedeb-947f-449d-81fa-da1a10f16cc4"
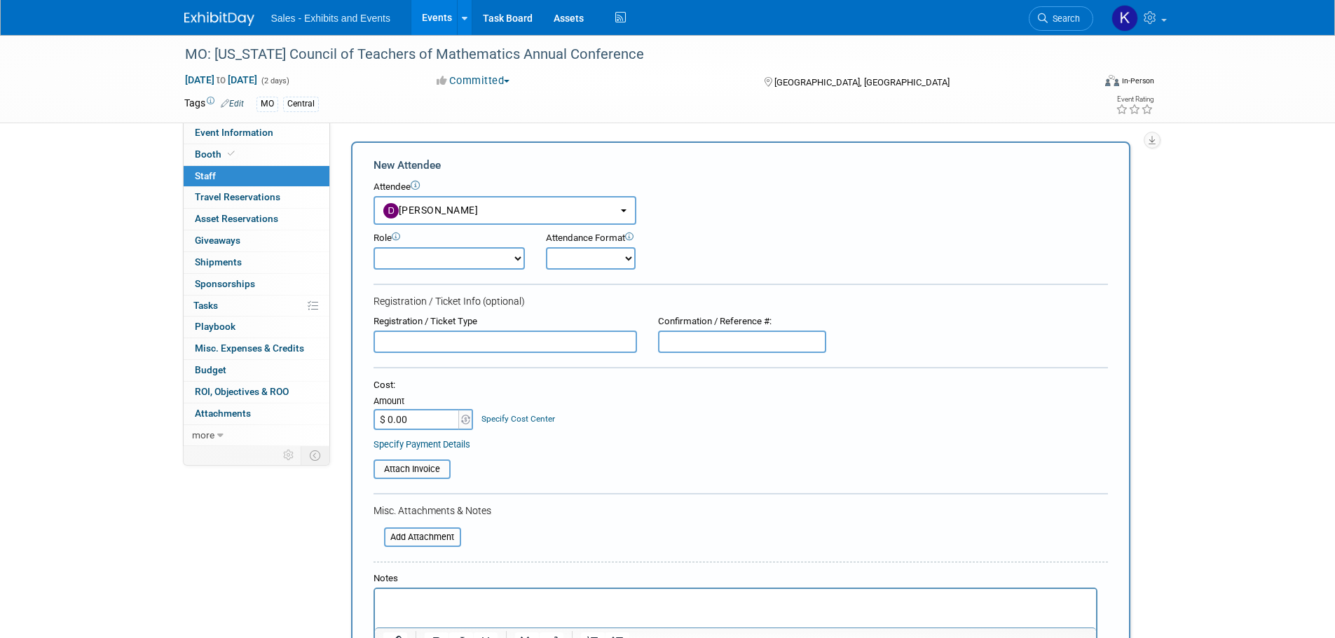
click at [518, 264] on select "Author Demonstrator Host Planner Presenter Product Rep Sales Representative" at bounding box center [449, 258] width 151 height 22
select select "4"
click at [374, 247] on select "Author Demonstrator Host Planner Presenter Product Rep Sales Representative" at bounding box center [449, 258] width 151 height 22
click at [583, 262] on select "Onsite Remote" at bounding box center [591, 258] width 90 height 22
select select "1"
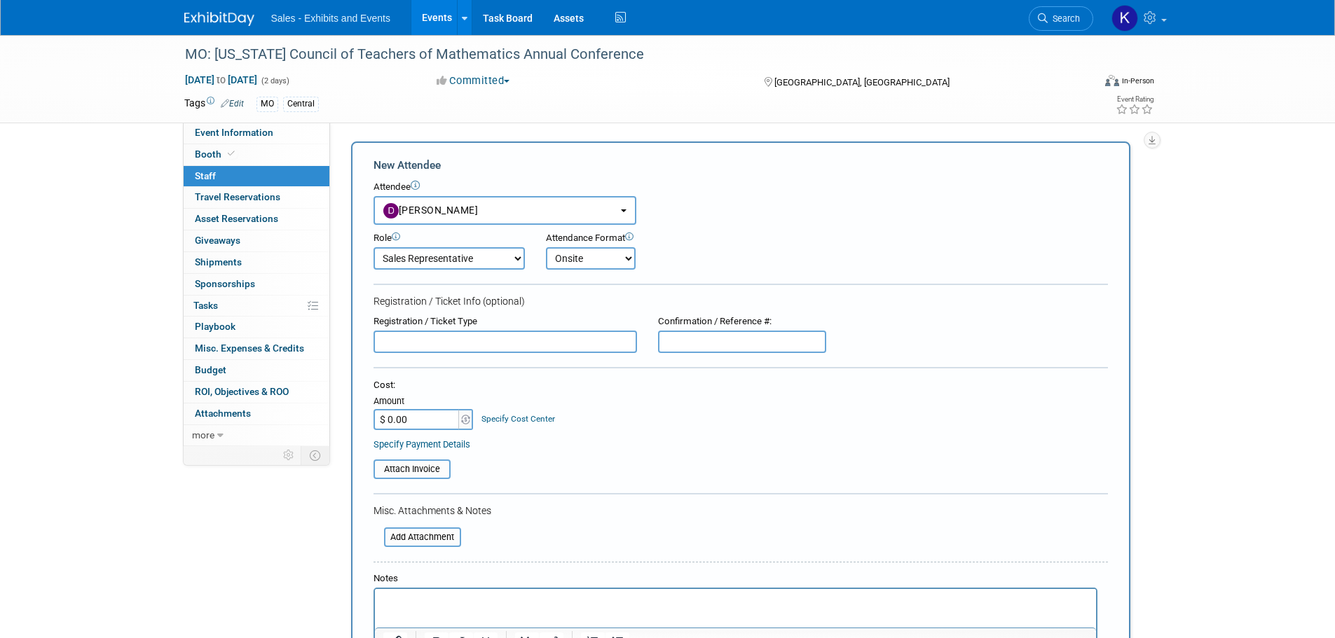
click at [546, 247] on select "Onsite Remote" at bounding box center [591, 258] width 90 height 22
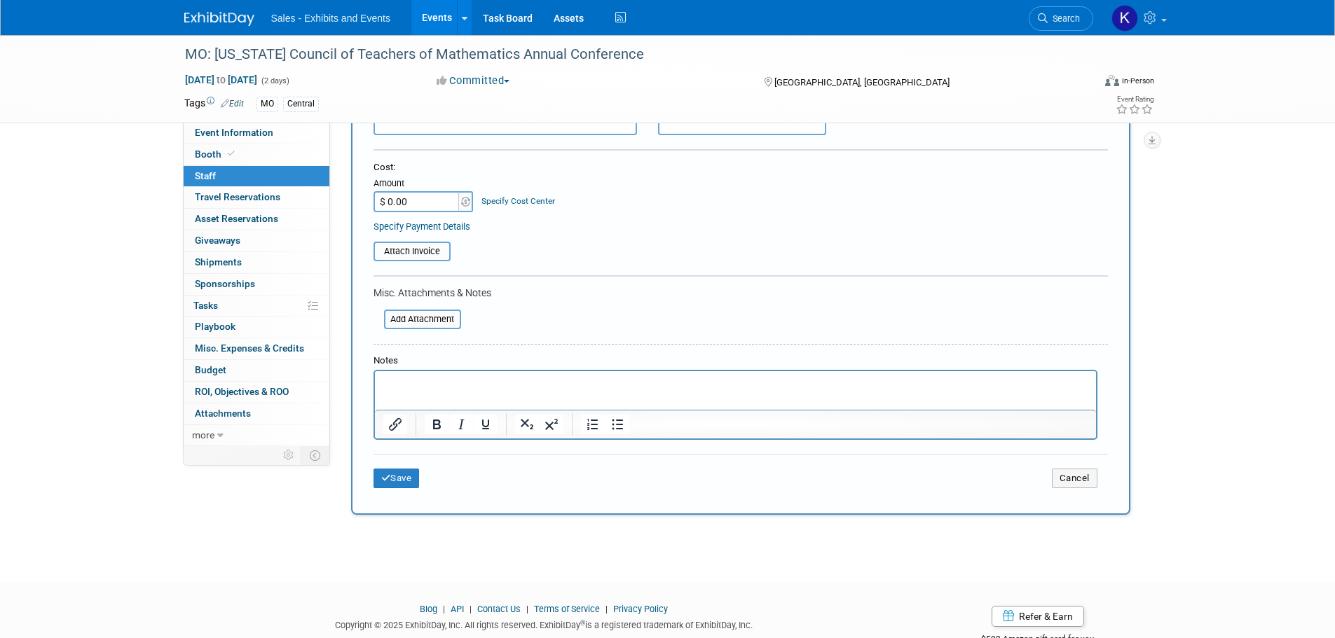
scroll to position [261, 0]
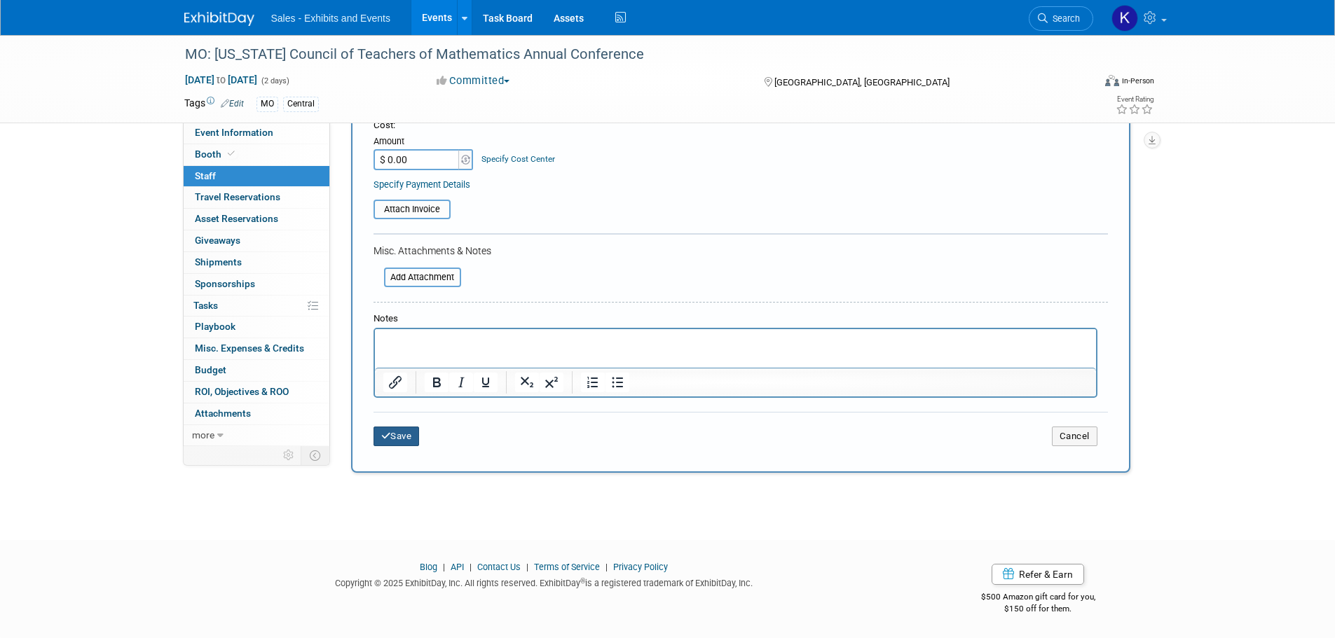
click at [399, 441] on button "Save" at bounding box center [397, 437] width 46 height 20
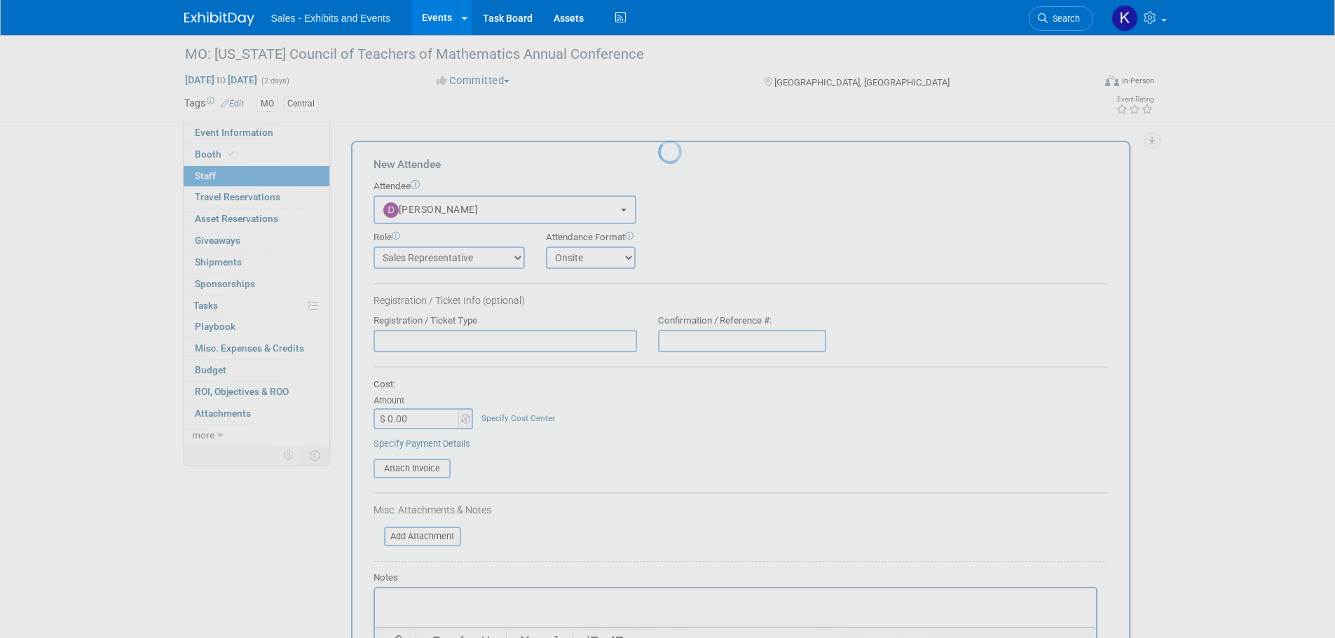
scroll to position [0, 0]
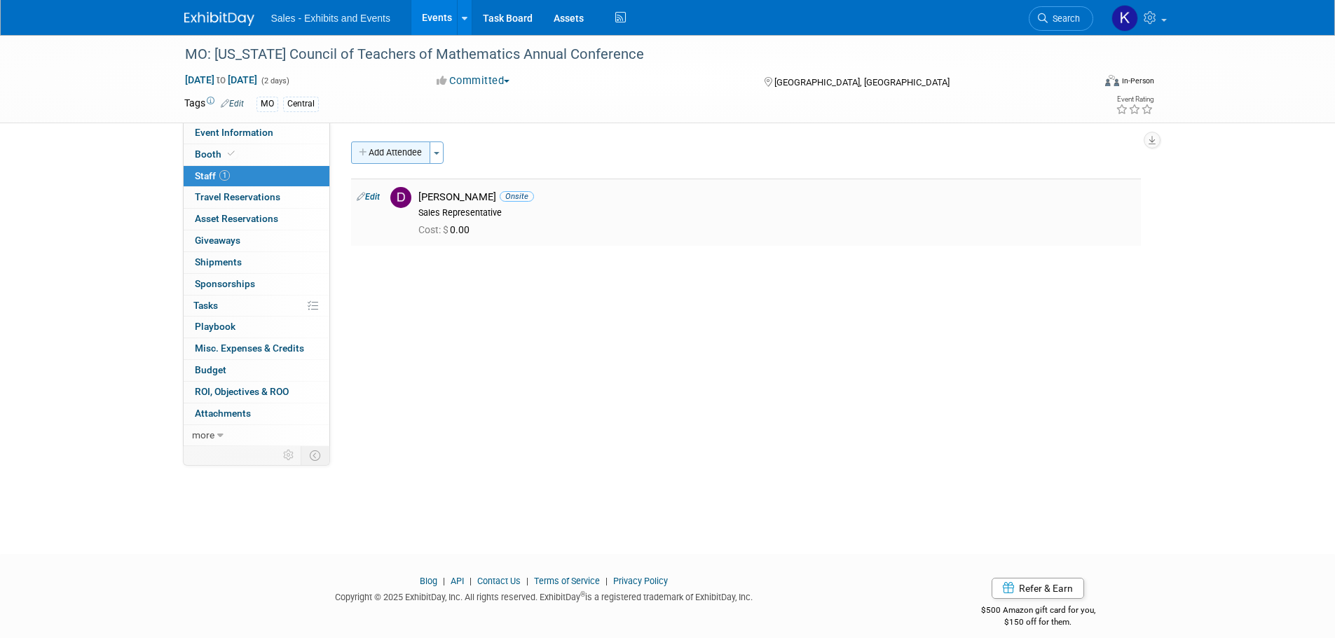
drag, startPoint x: 401, startPoint y: 151, endPoint x: 446, endPoint y: 173, distance: 50.8
click at [401, 151] on button "Add Attendee" at bounding box center [390, 153] width 79 height 22
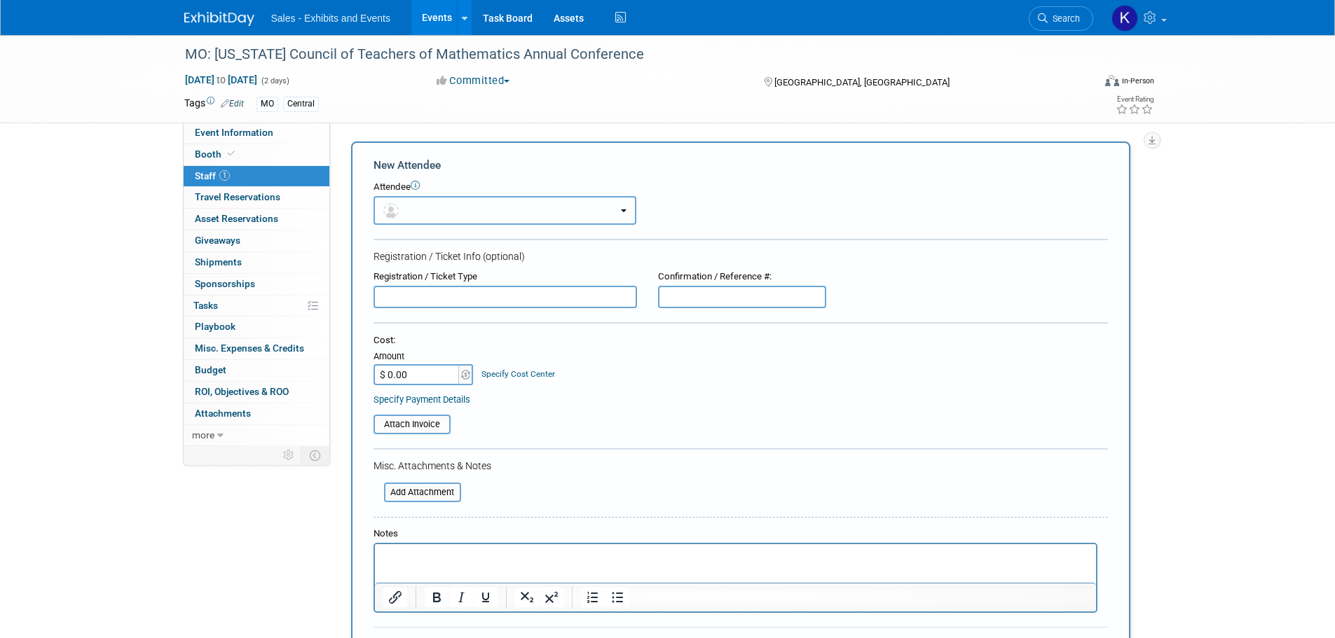
click at [487, 217] on button "button" at bounding box center [505, 210] width 263 height 29
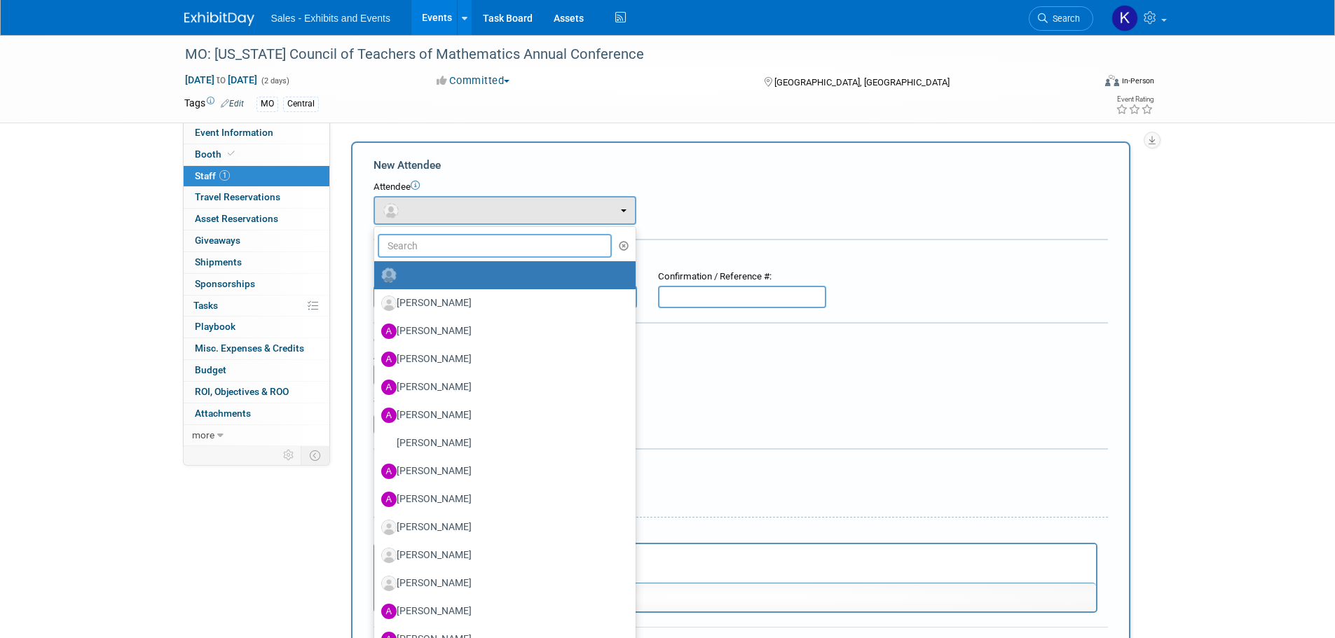
click at [479, 244] on input "text" at bounding box center [495, 246] width 235 height 24
type input "O"
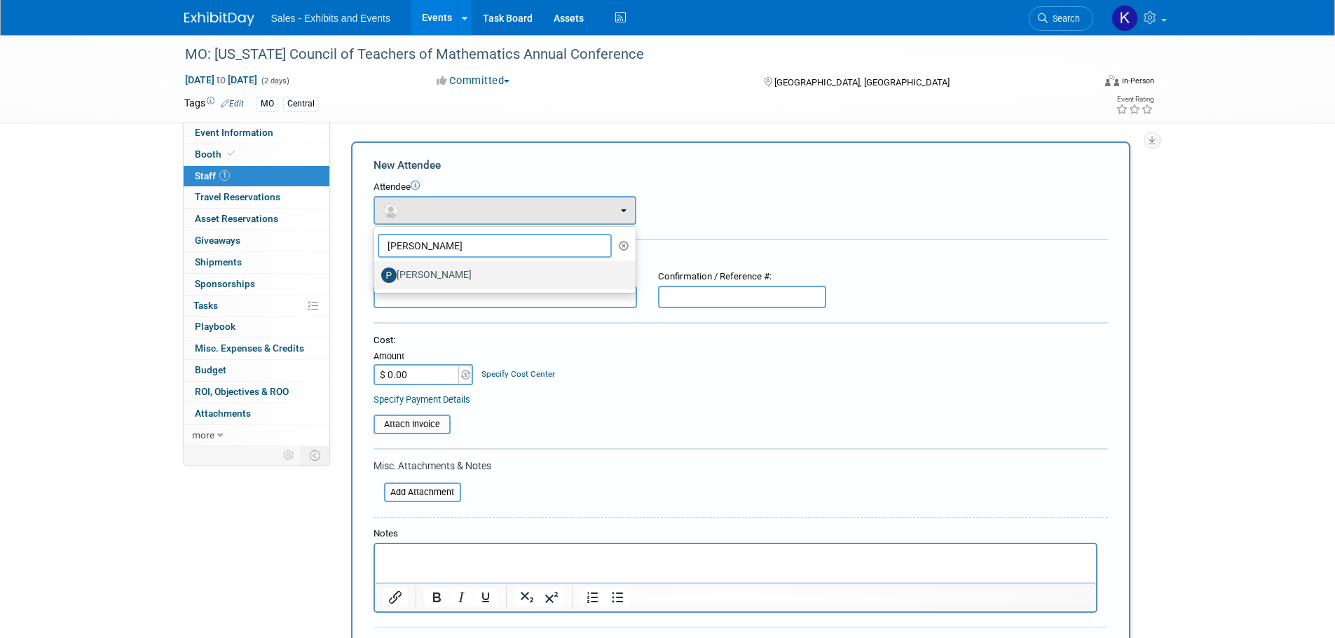
type input "Patrick"
click at [466, 269] on label "[PERSON_NAME]" at bounding box center [501, 275] width 240 height 22
click at [376, 269] on input "[PERSON_NAME]" at bounding box center [371, 273] width 9 height 9
select select "c344f025-f77b-4b10-ab4d-87901238f85b"
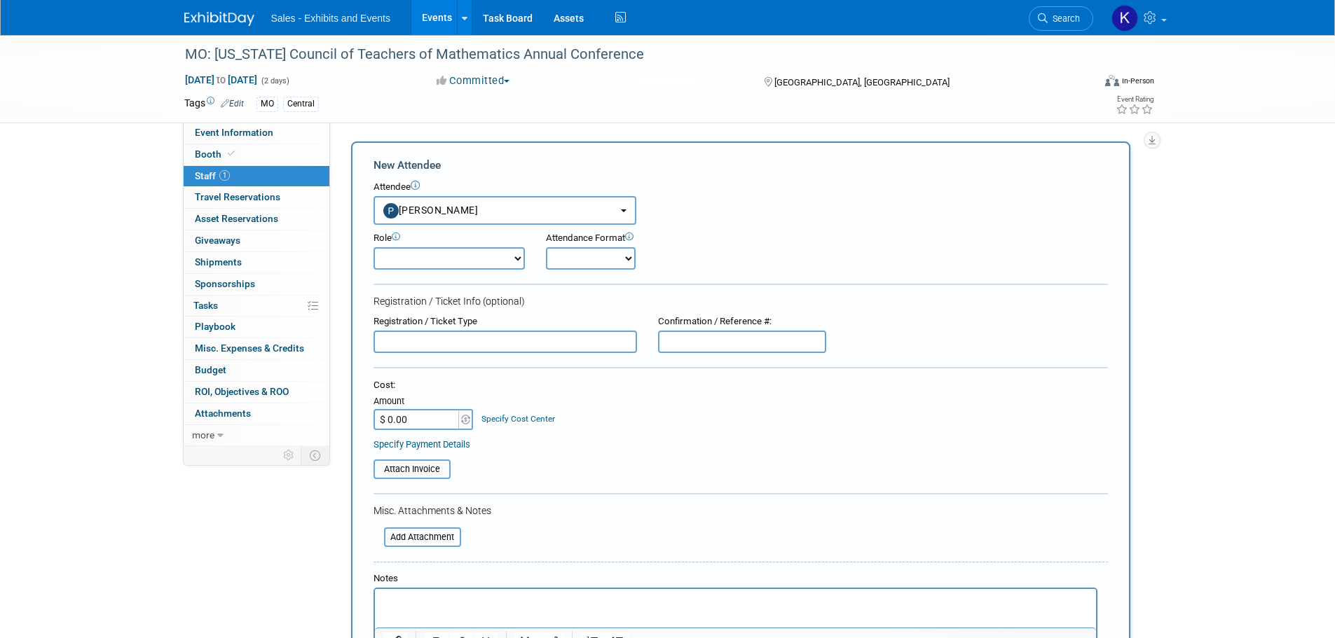
click at [505, 258] on select "Author Demonstrator Host Planner Presenter Product Rep Sales Representative" at bounding box center [449, 258] width 151 height 22
select select "4"
click at [374, 247] on select "Author Demonstrator Host Planner Presenter Product Rep Sales Representative" at bounding box center [449, 258] width 151 height 22
click at [596, 264] on select "Onsite Remote" at bounding box center [591, 258] width 90 height 22
select select "1"
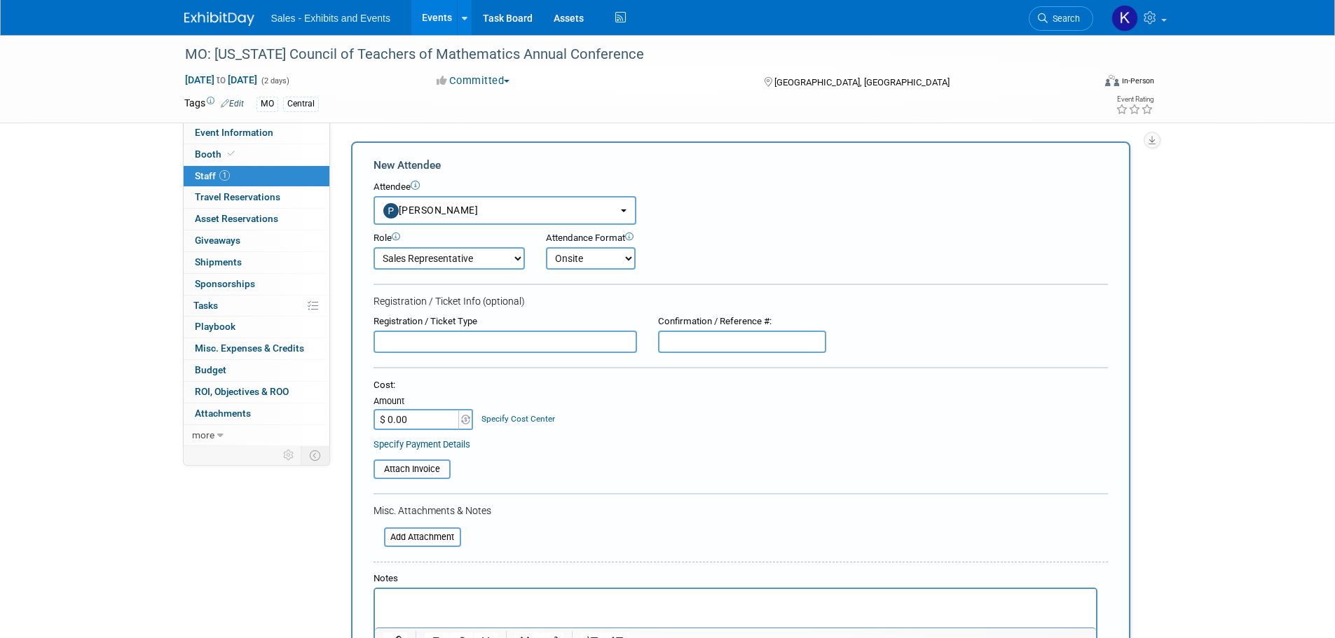
click at [546, 247] on select "Onsite Remote" at bounding box center [591, 258] width 90 height 22
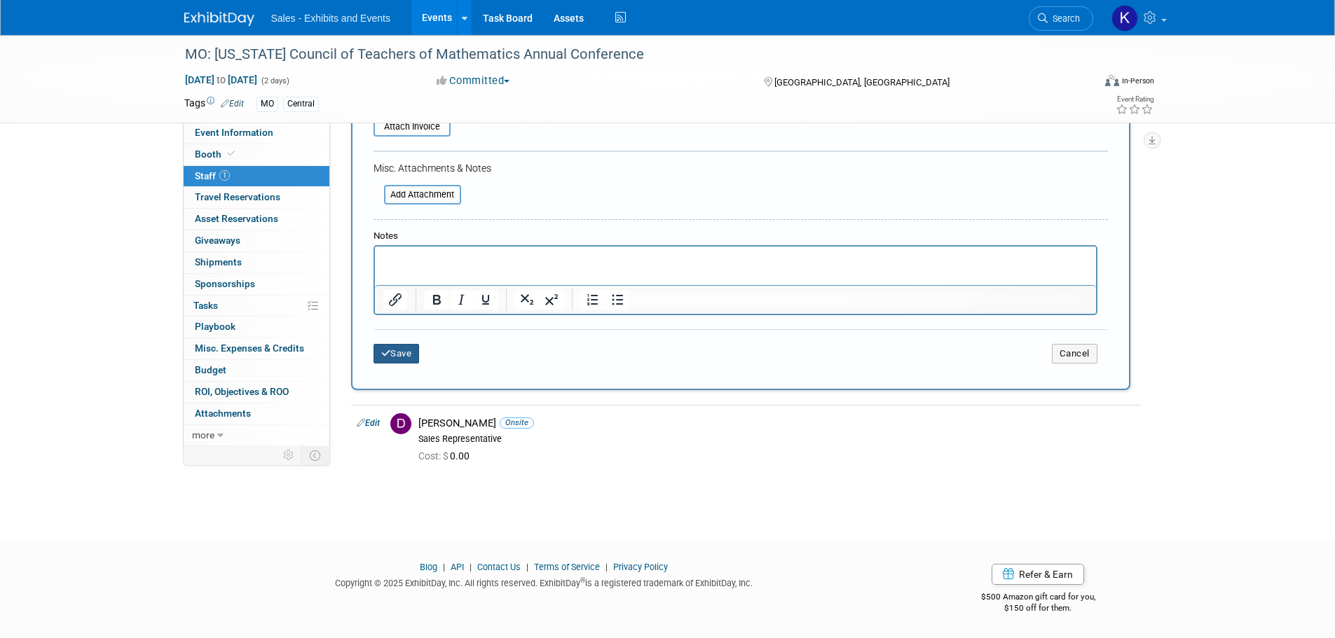
click at [402, 346] on button "Save" at bounding box center [397, 354] width 46 height 20
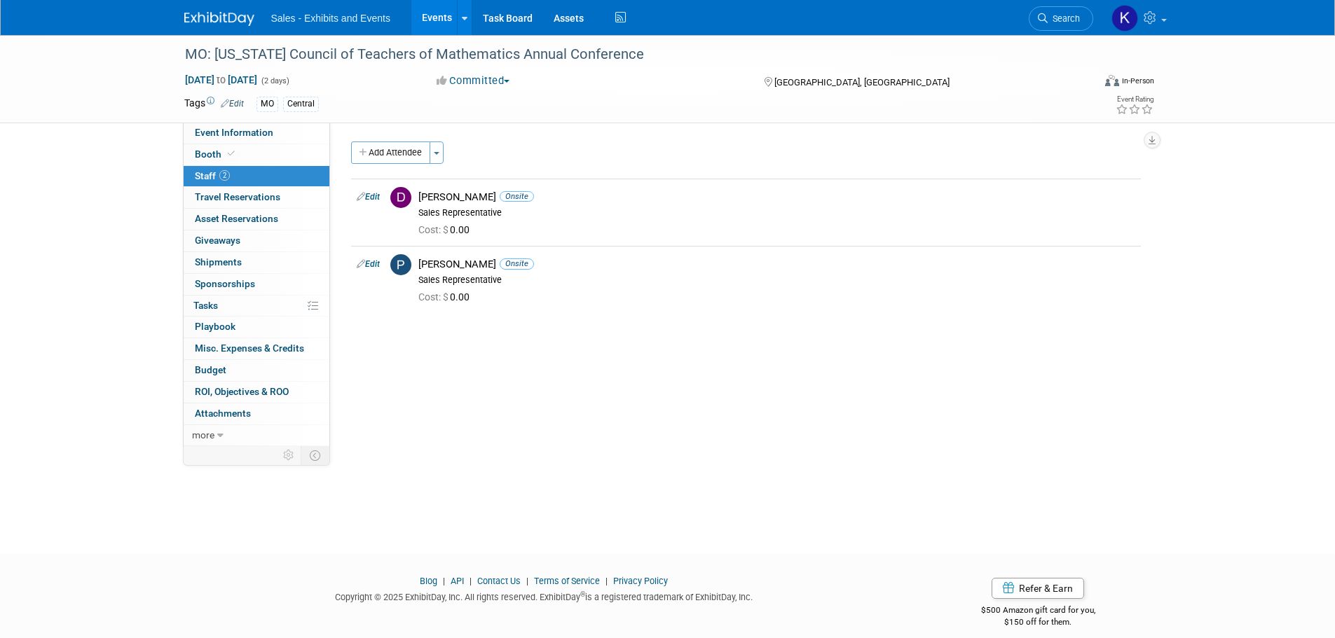
click at [212, 12] on img at bounding box center [219, 19] width 70 height 14
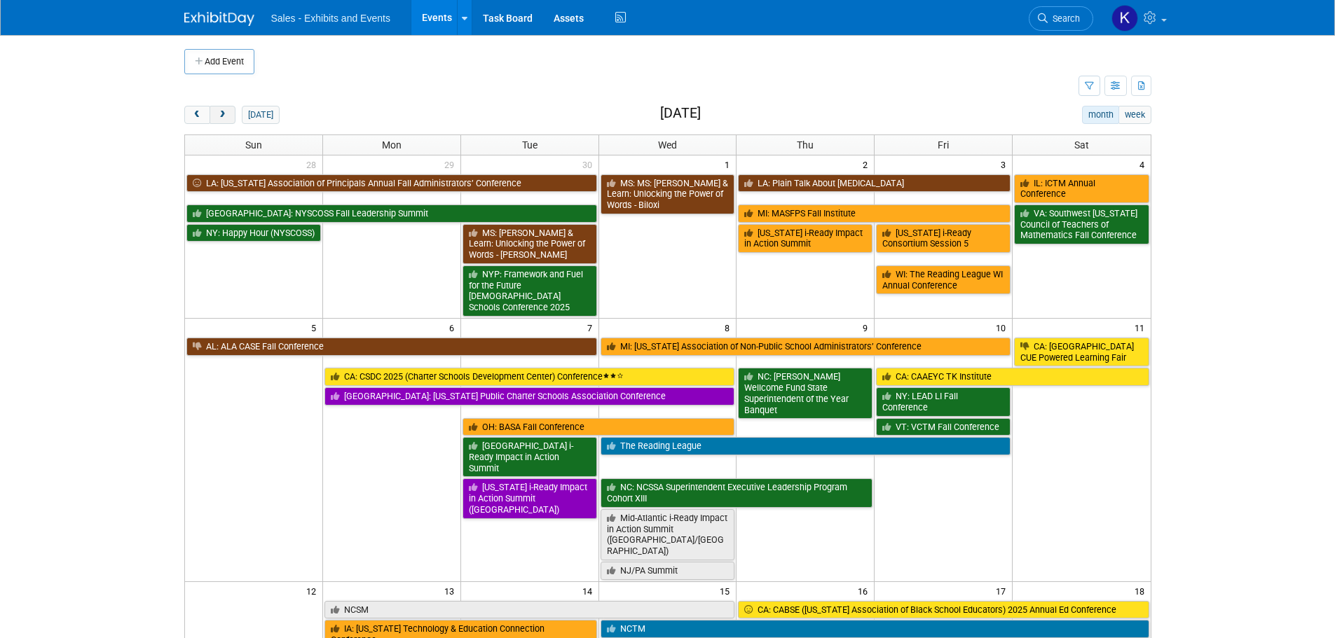
click at [233, 113] on button "next" at bounding box center [223, 115] width 26 height 18
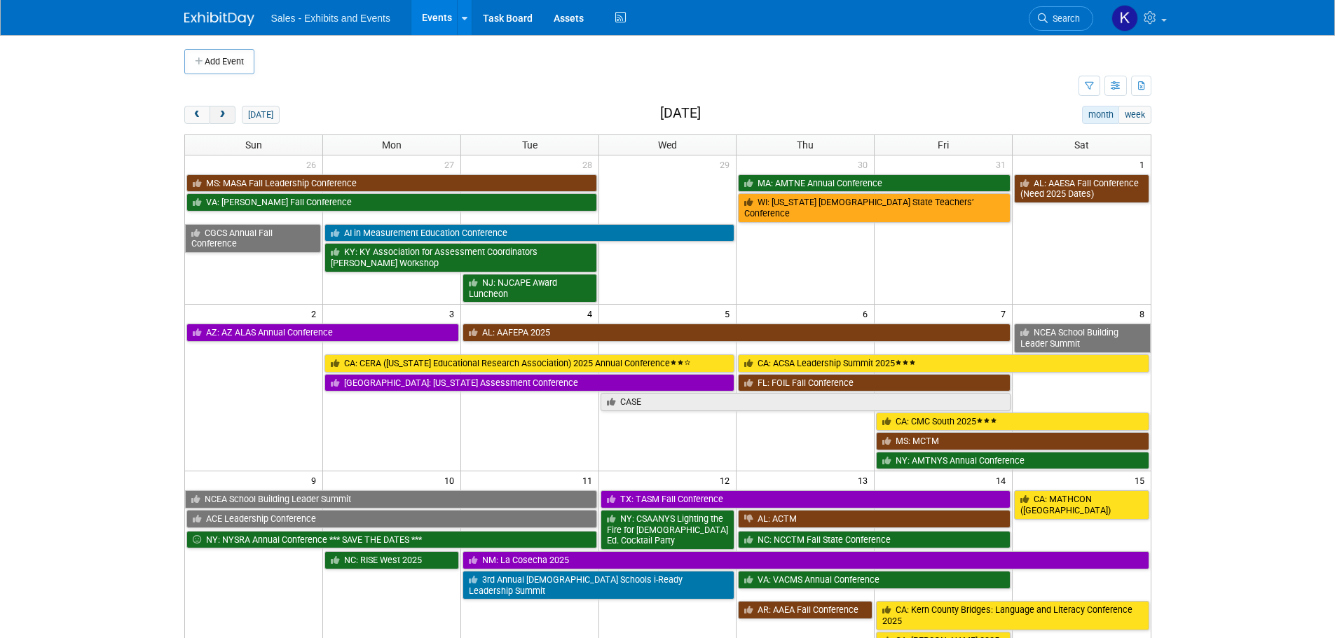
click at [233, 114] on button "next" at bounding box center [223, 115] width 26 height 18
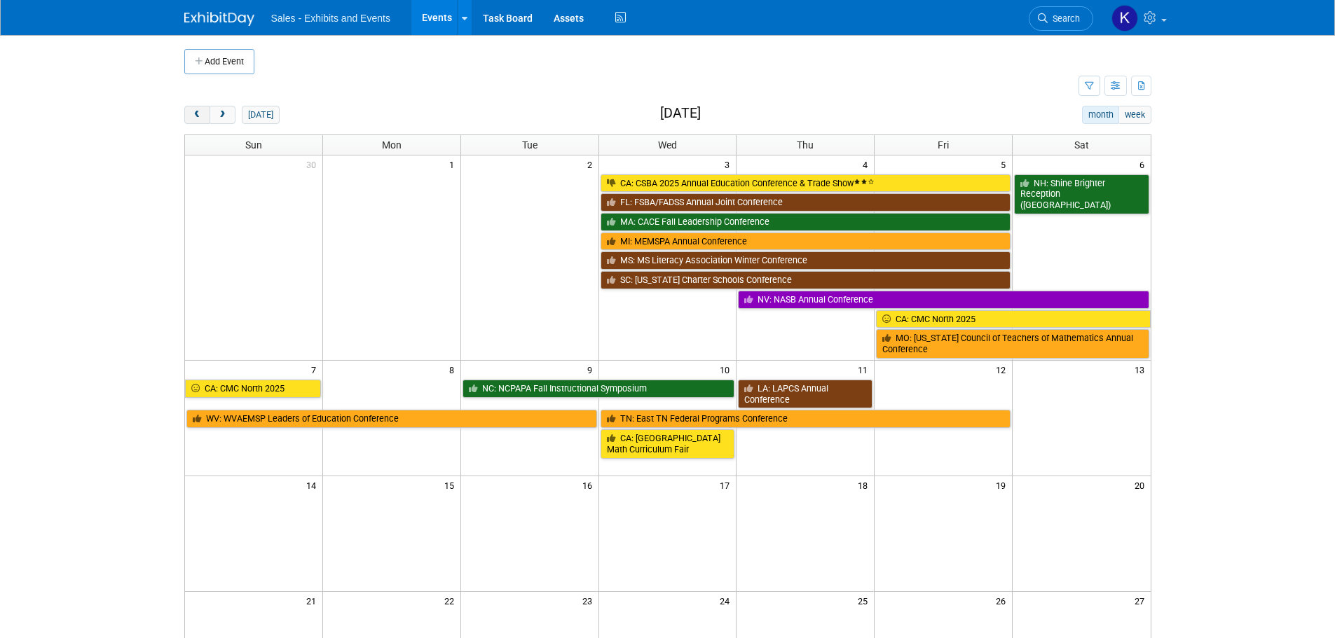
click at [191, 114] on button "prev" at bounding box center [197, 115] width 26 height 18
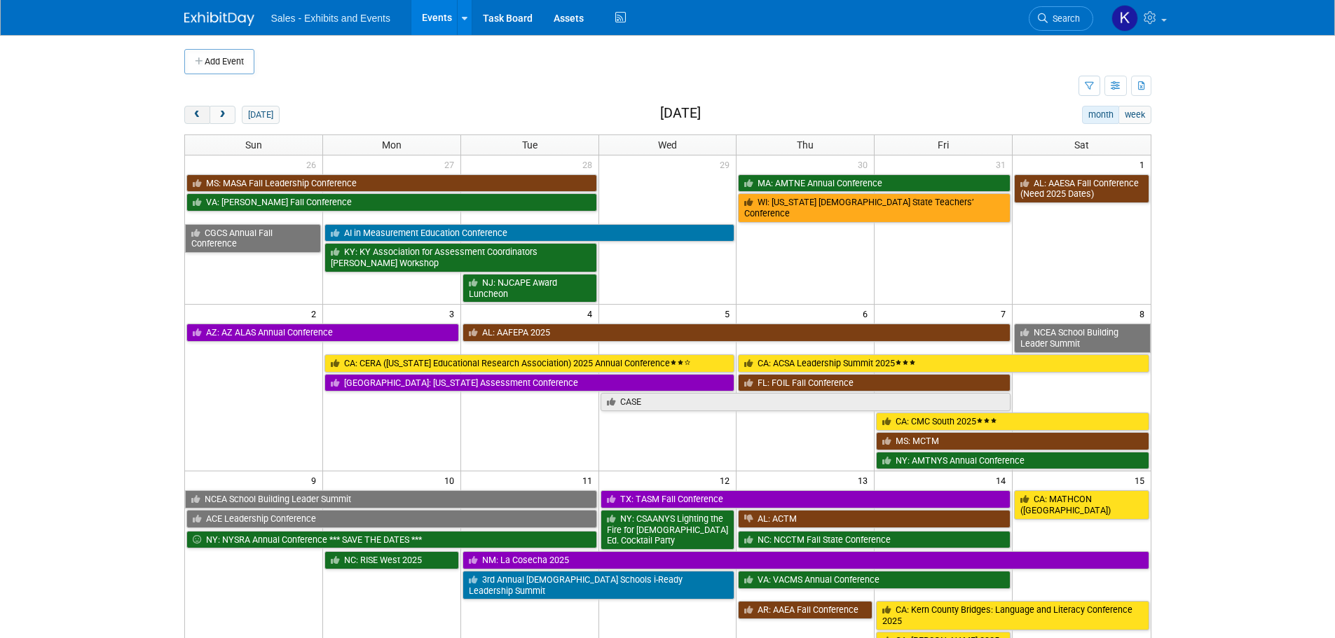
click at [193, 116] on span "prev" at bounding box center [197, 115] width 11 height 9
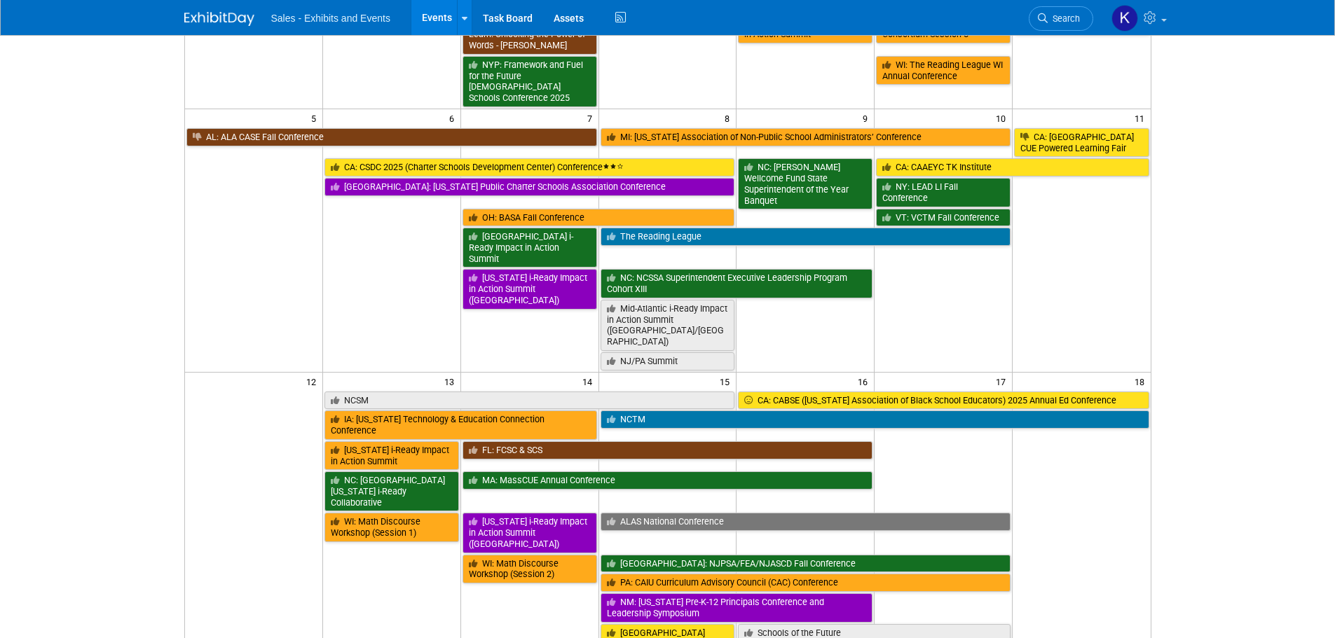
scroll to position [210, 0]
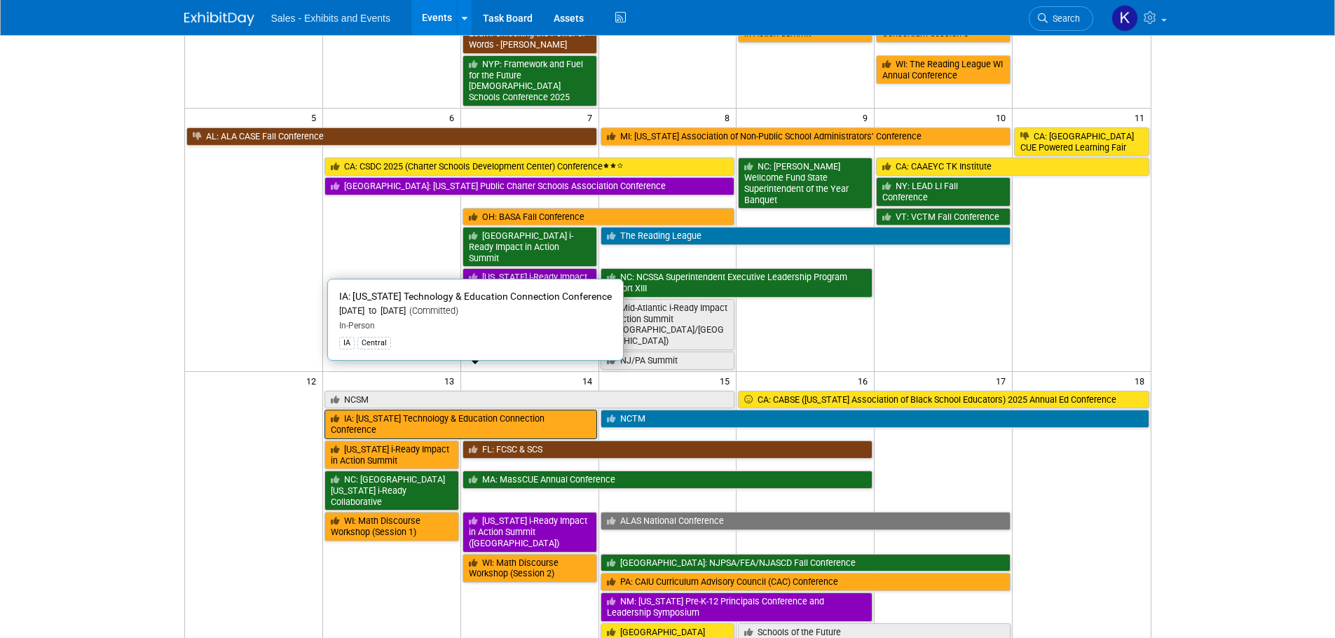
click at [477, 410] on link "IA: [US_STATE] Technology & Education Connection Conference" at bounding box center [460, 424] width 273 height 29
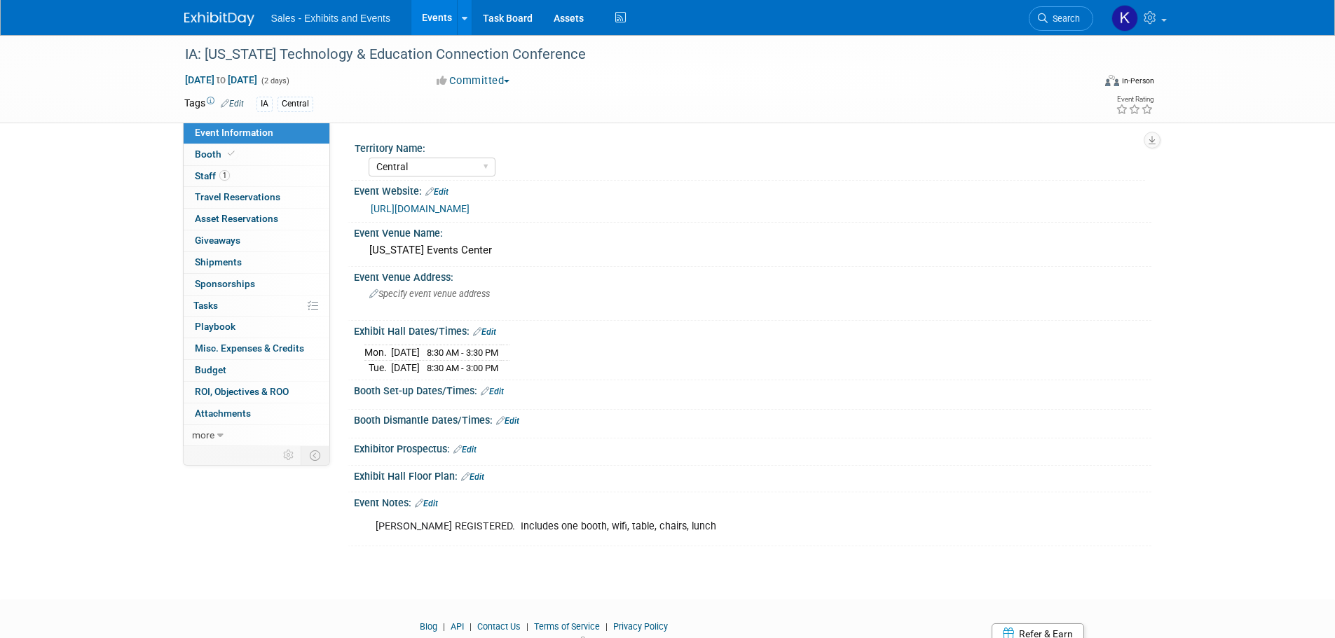
select select "Central"
drag, startPoint x: 224, startPoint y: 18, endPoint x: 222, endPoint y: 33, distance: 14.8
click at [223, 19] on img at bounding box center [219, 19] width 70 height 14
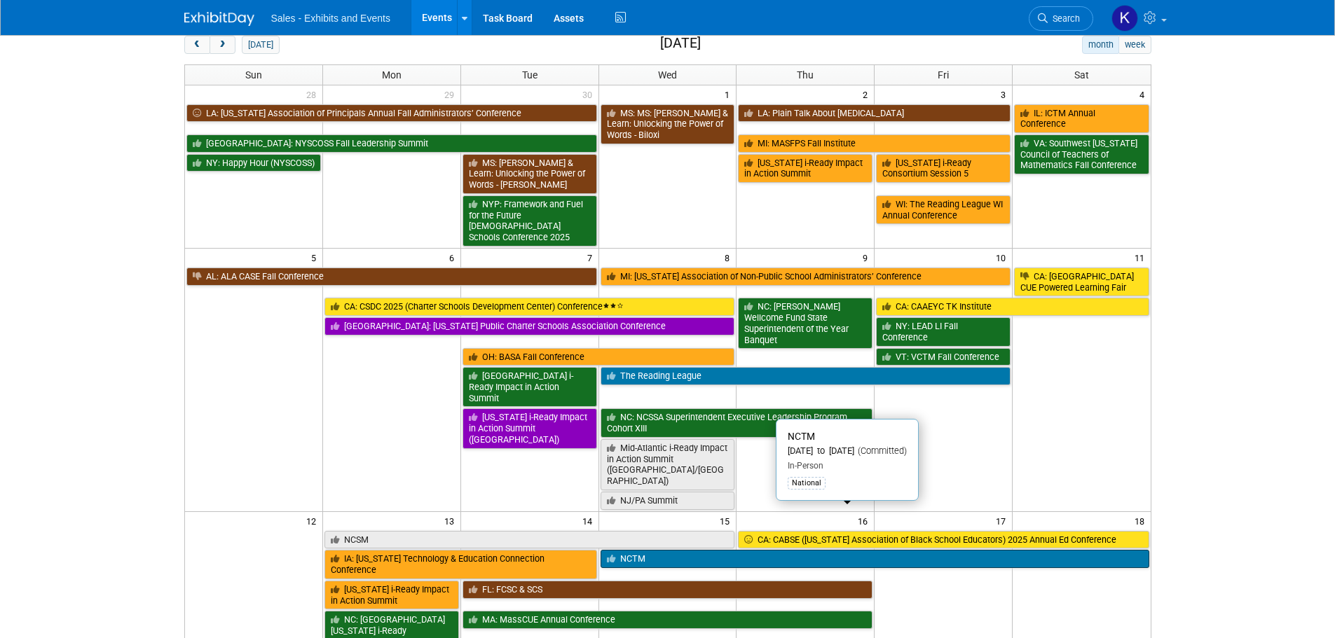
scroll to position [350, 0]
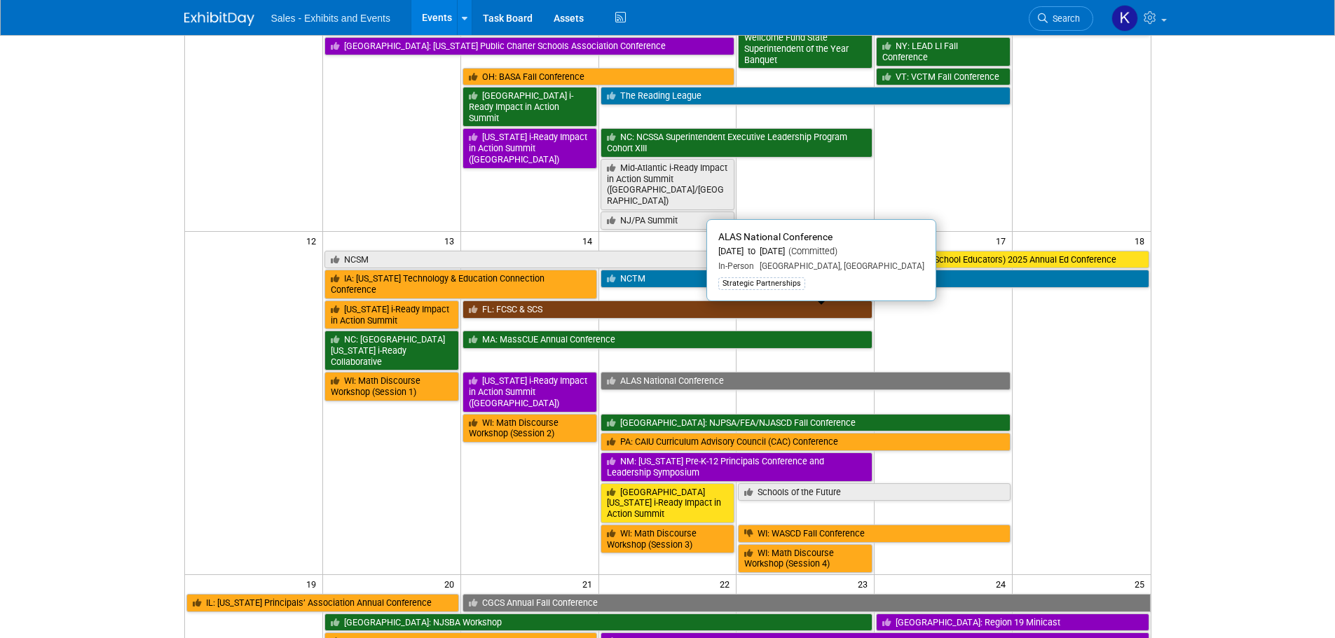
click at [627, 372] on link "ALAS National Conference" at bounding box center [806, 381] width 411 height 18
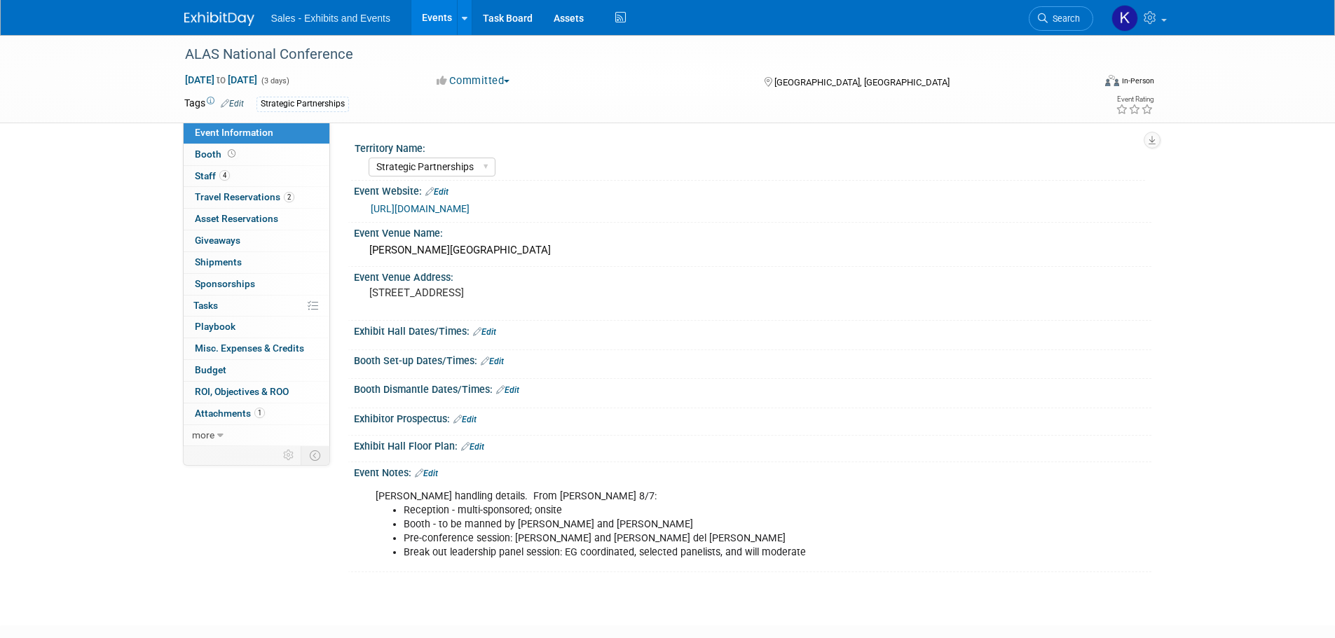
select select "Strategic Partnerships"
click at [205, 178] on span "Staff 4" at bounding box center [212, 175] width 35 height 11
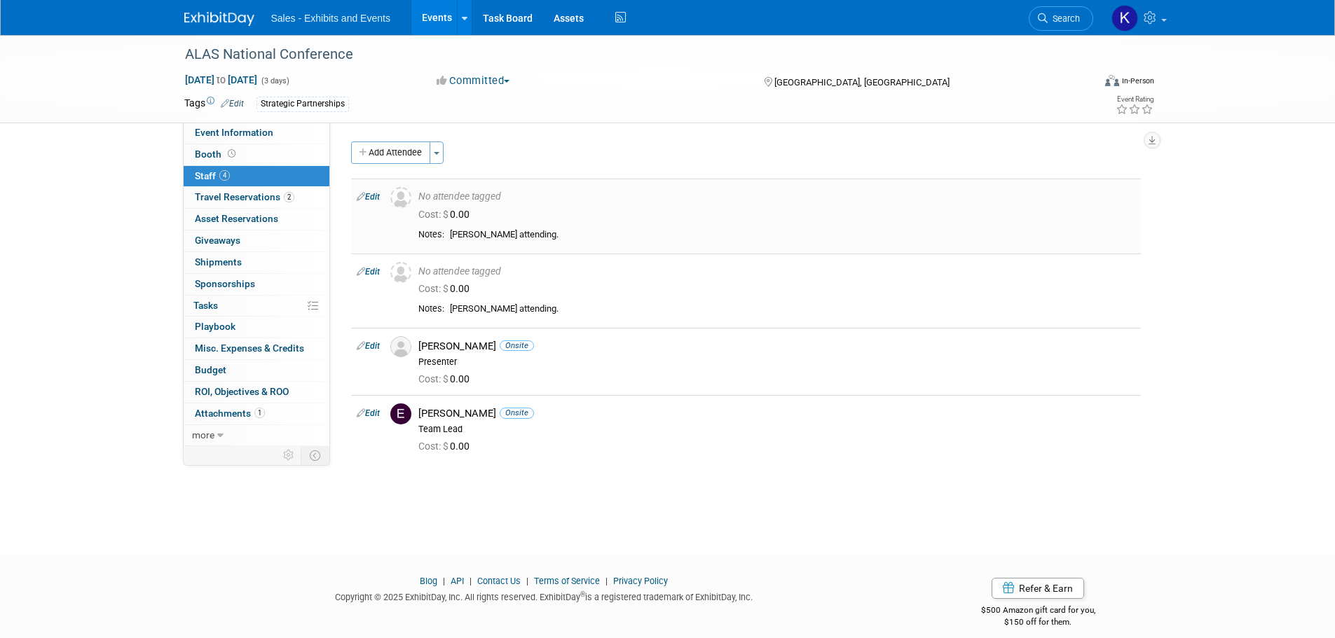
click at [529, 209] on div "Cost: $ 0.00" at bounding box center [776, 215] width 717 height 13
click at [526, 233] on div "[PERSON_NAME] attending." at bounding box center [792, 235] width 685 height 12
click at [220, 148] on link "Booth" at bounding box center [257, 154] width 146 height 21
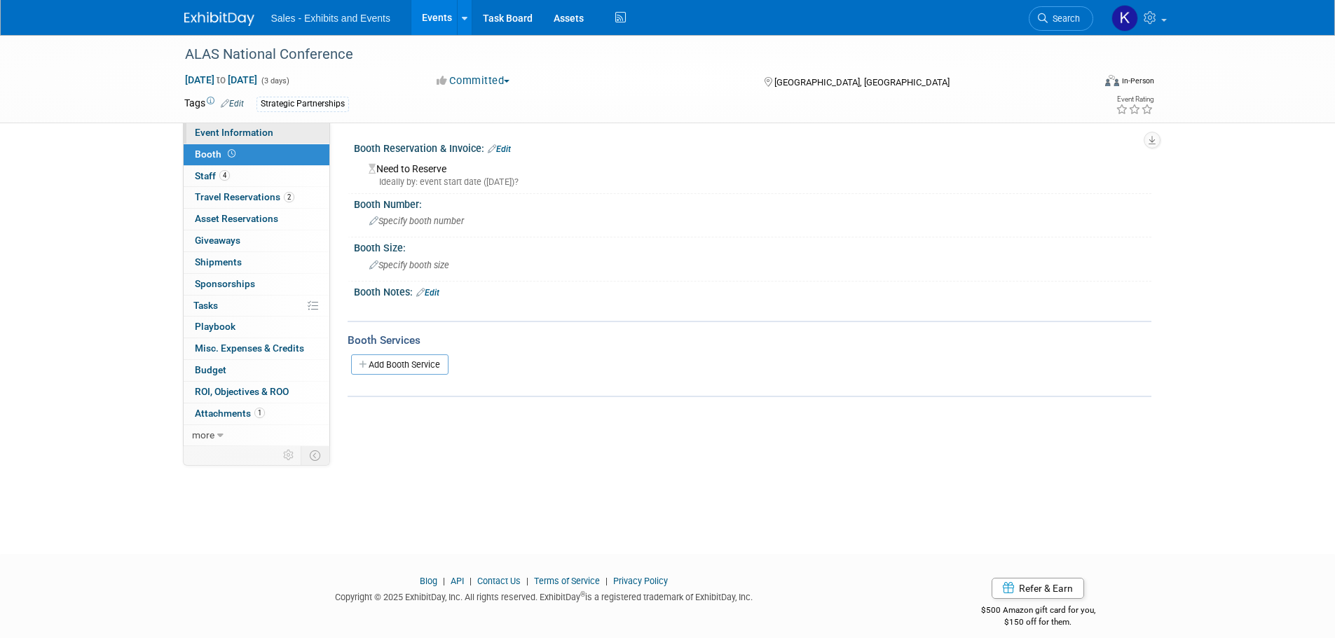
click at [220, 132] on span "Event Information" at bounding box center [234, 132] width 78 height 11
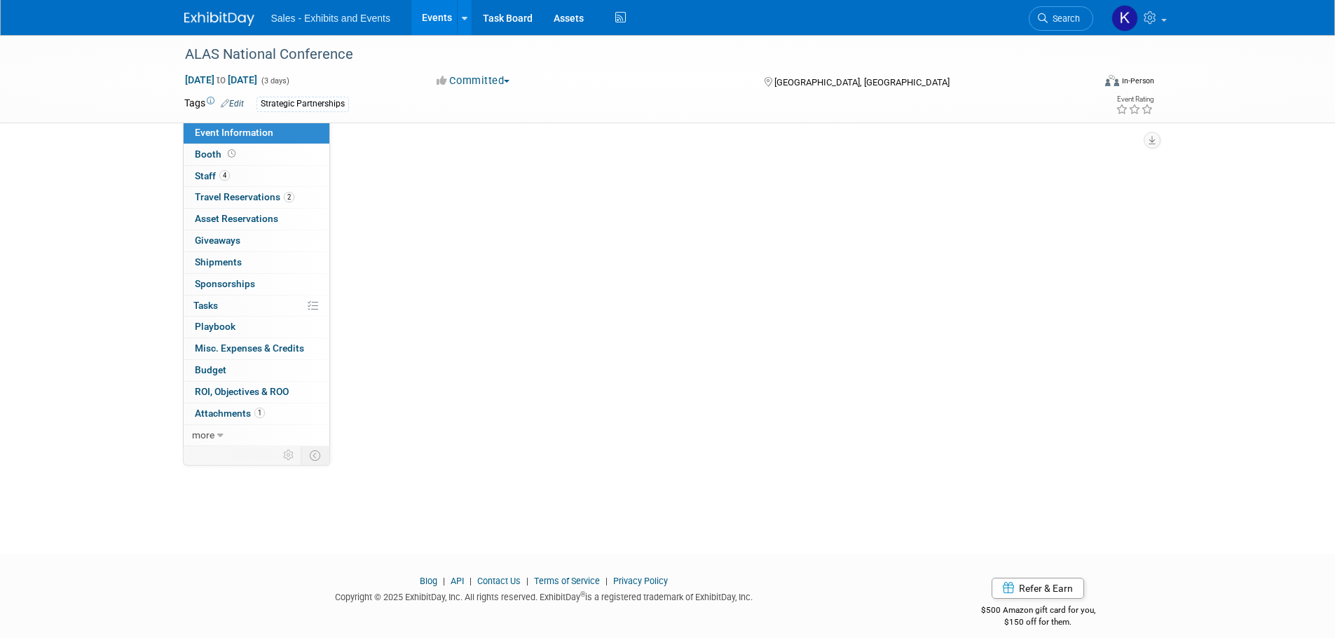
select select "Strategic Partnerships"
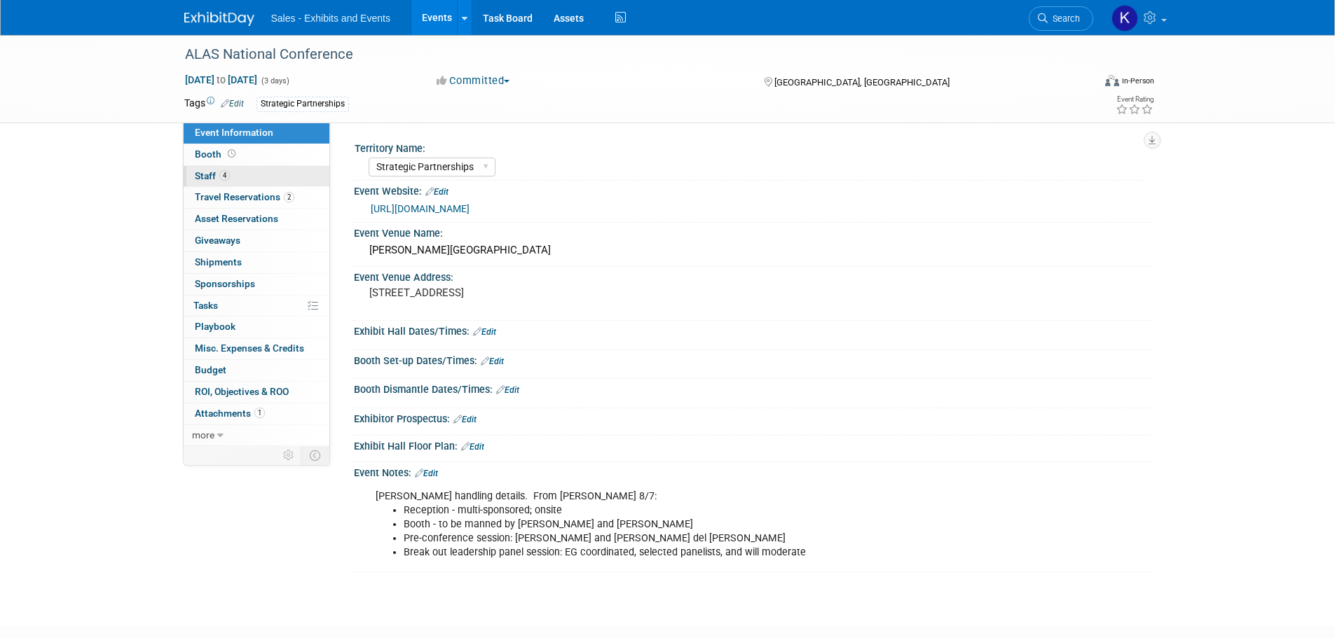
click at [203, 176] on span "Staff 4" at bounding box center [212, 175] width 35 height 11
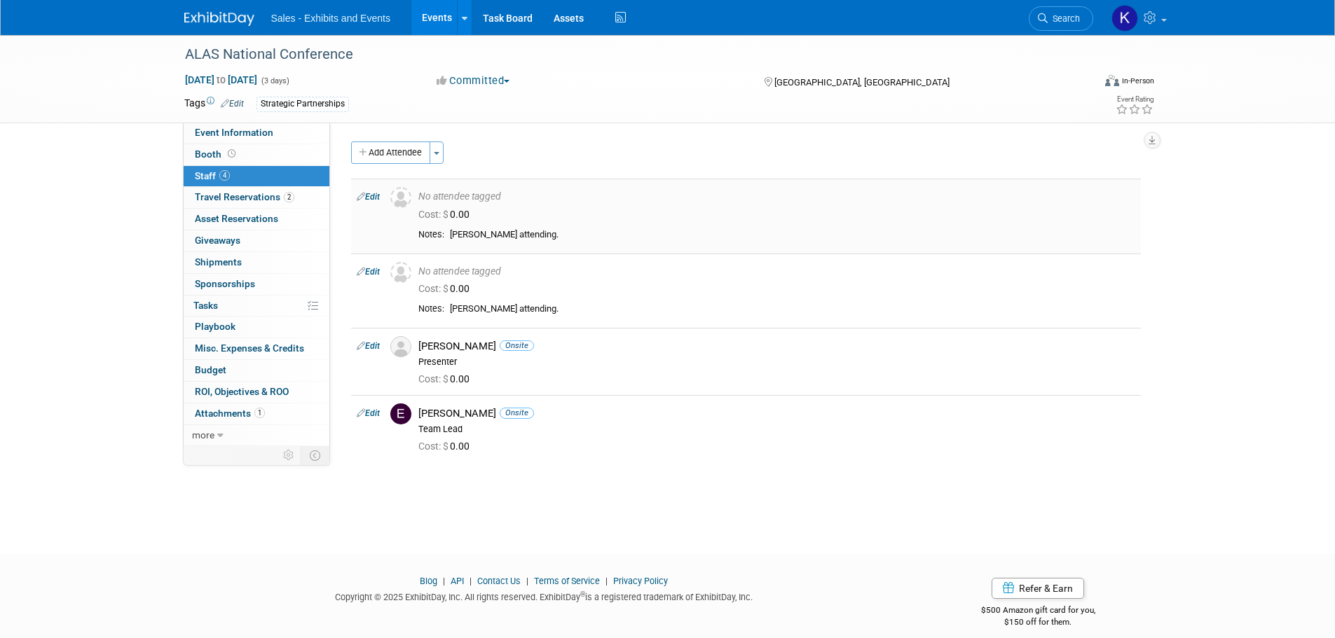
click at [369, 200] on link "Edit" at bounding box center [368, 197] width 23 height 10
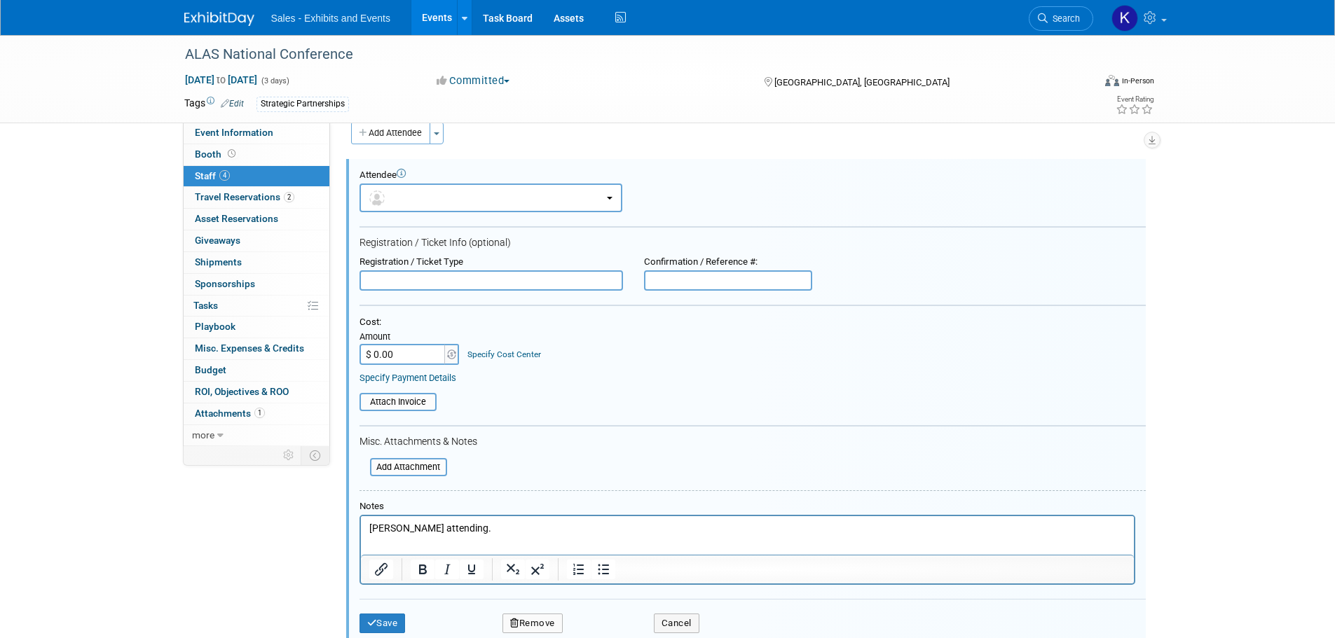
drag, startPoint x: 507, startPoint y: 522, endPoint x: 517, endPoint y: 525, distance: 10.9
click at [509, 522] on p "[PERSON_NAME] attending." at bounding box center [747, 529] width 757 height 14
click at [382, 624] on button "Save" at bounding box center [383, 624] width 46 height 20
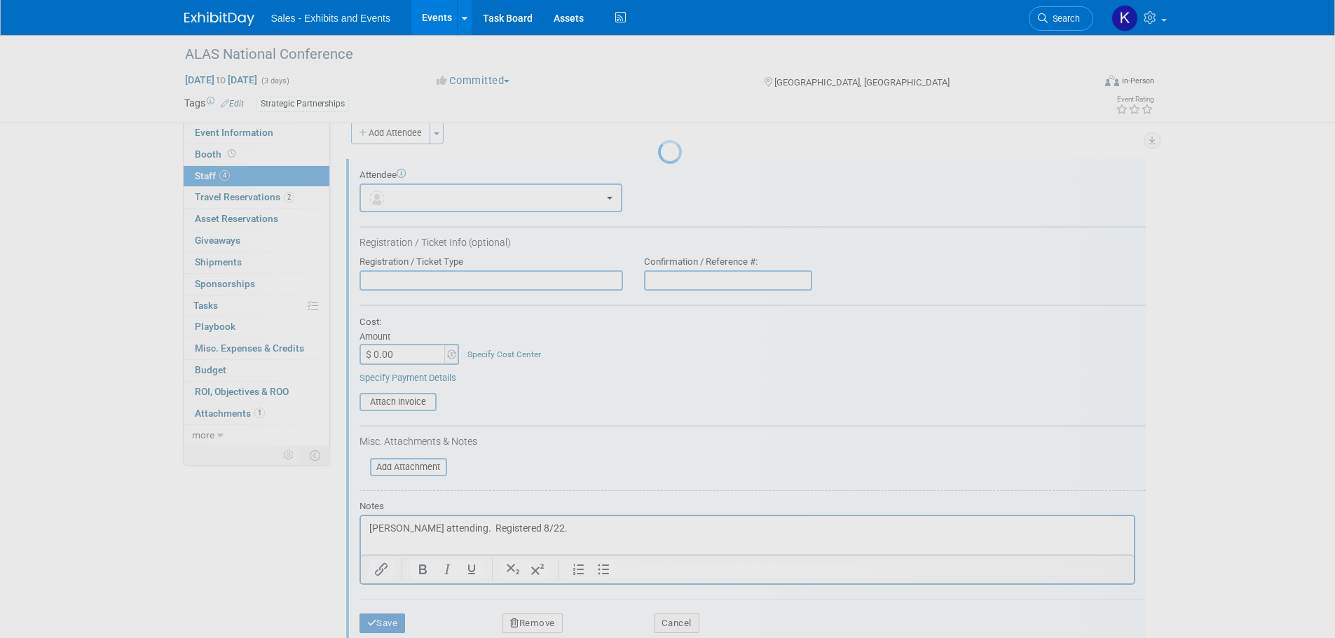
scroll to position [14, 0]
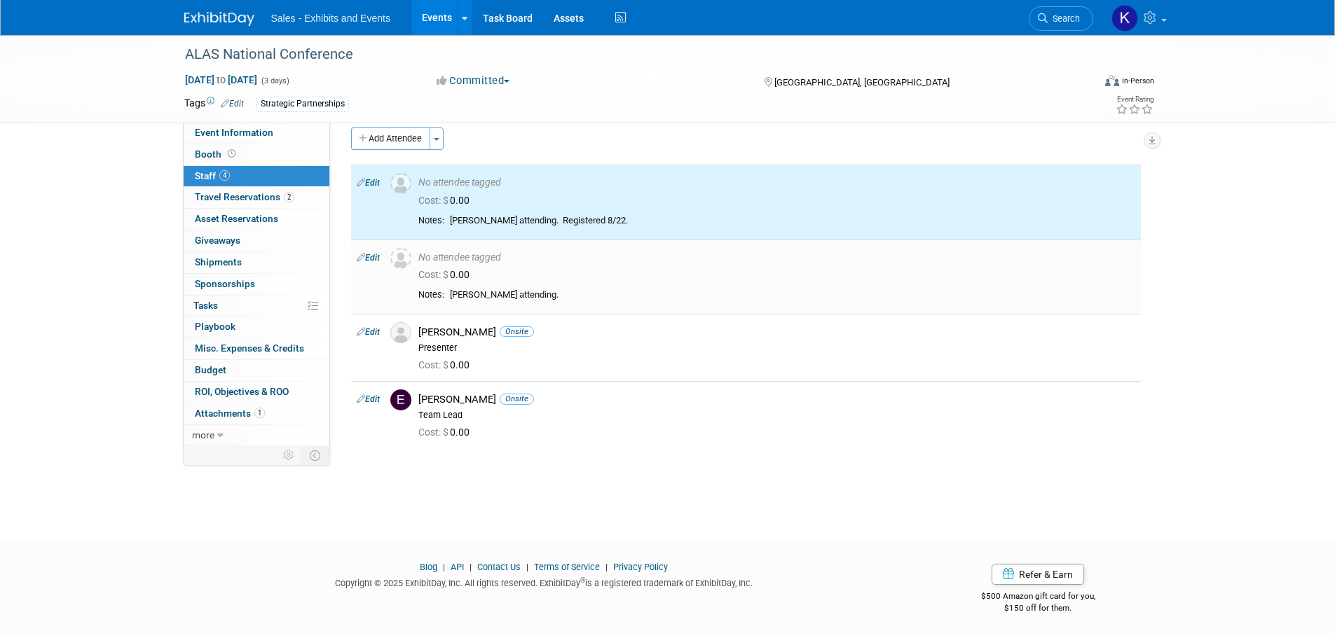
click at [569, 263] on div "No attendee tagged" at bounding box center [776, 258] width 717 height 13
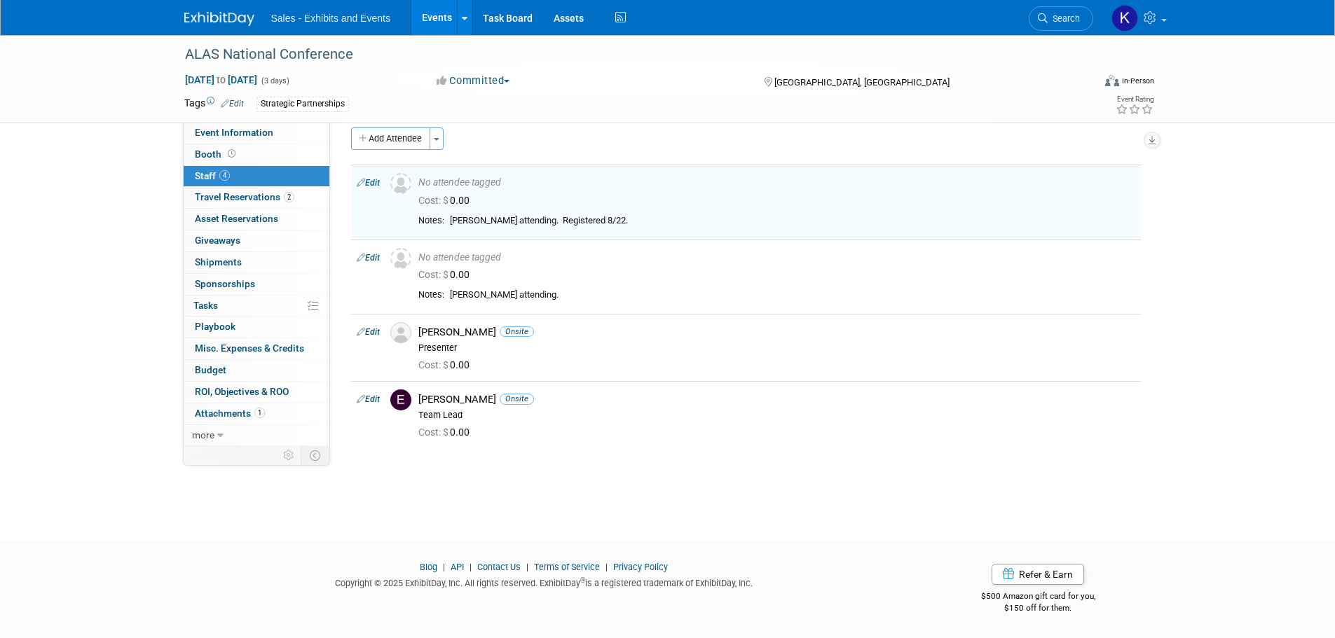
click at [378, 259] on link "Edit" at bounding box center [368, 258] width 23 height 10
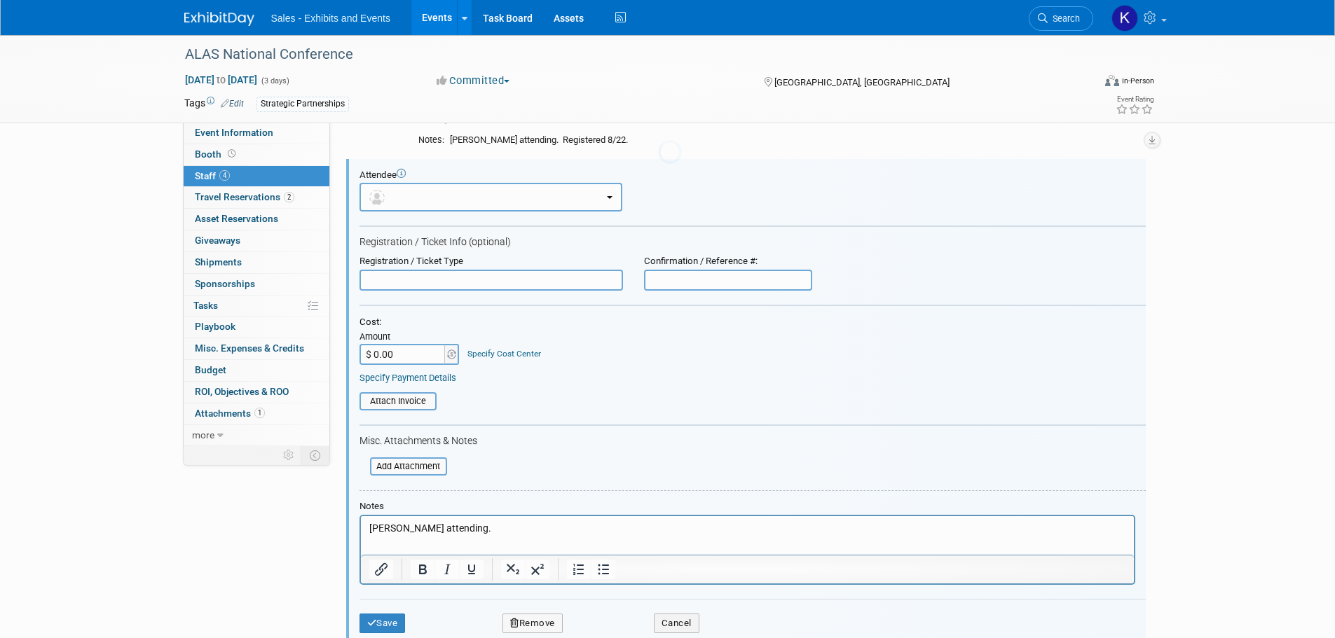
scroll to position [0, 0]
click at [486, 524] on p "[PERSON_NAME] attending." at bounding box center [747, 528] width 757 height 14
drag, startPoint x: 381, startPoint y: 627, endPoint x: 446, endPoint y: 592, distance: 73.7
click at [381, 627] on button "Save" at bounding box center [383, 624] width 46 height 20
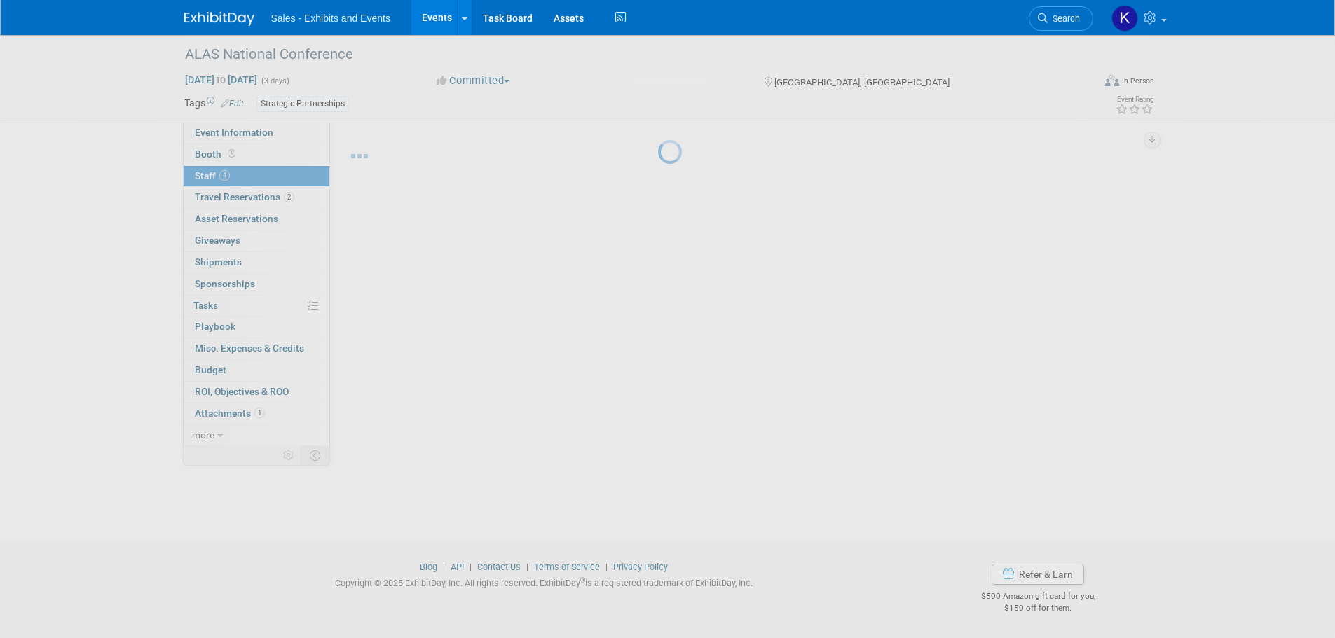
scroll to position [14, 0]
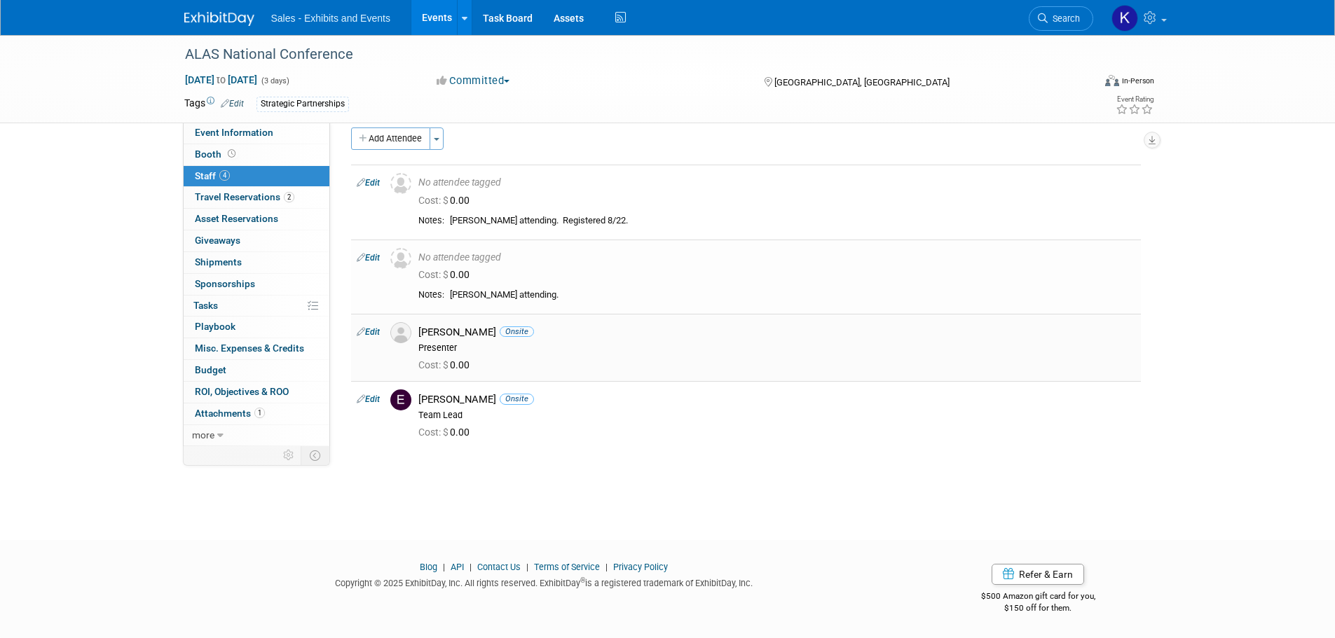
click at [519, 360] on div "Cost: $ 0.00" at bounding box center [776, 366] width 717 height 13
click at [456, 334] on div "[PERSON_NAME] Onsite" at bounding box center [776, 332] width 717 height 13
click at [376, 334] on link "Edit" at bounding box center [368, 332] width 23 height 10
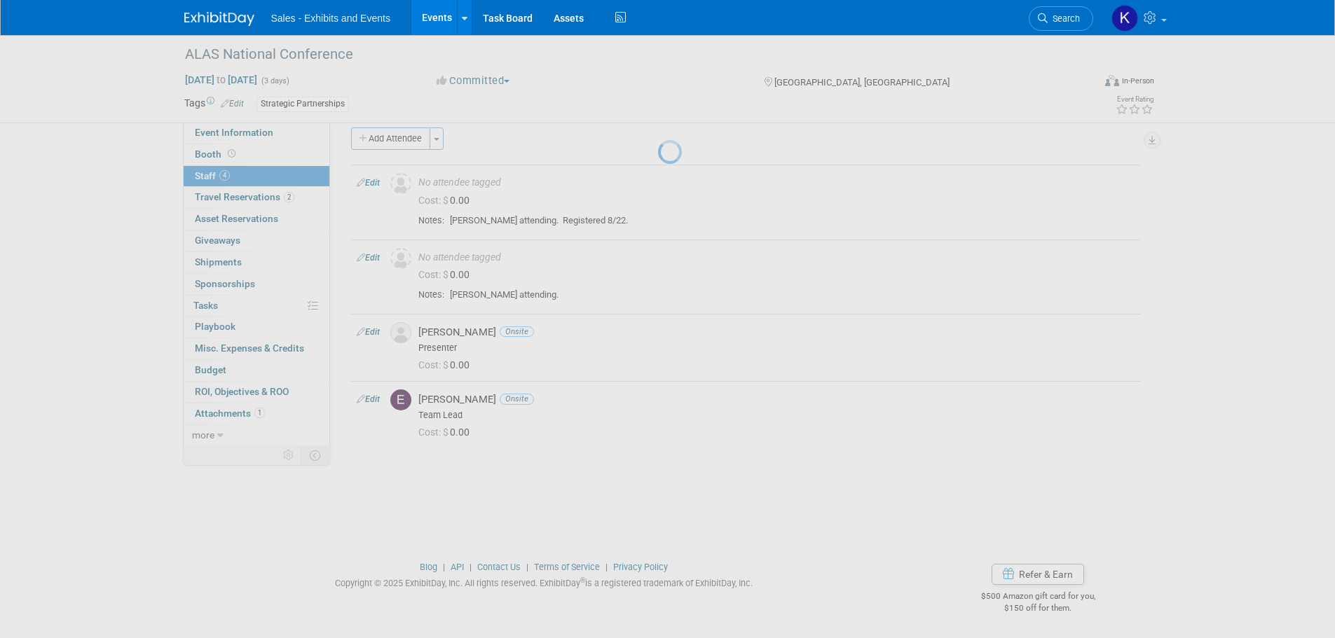
select select "0bc7202a-9eb3-4b2d-b730-087968a11254"
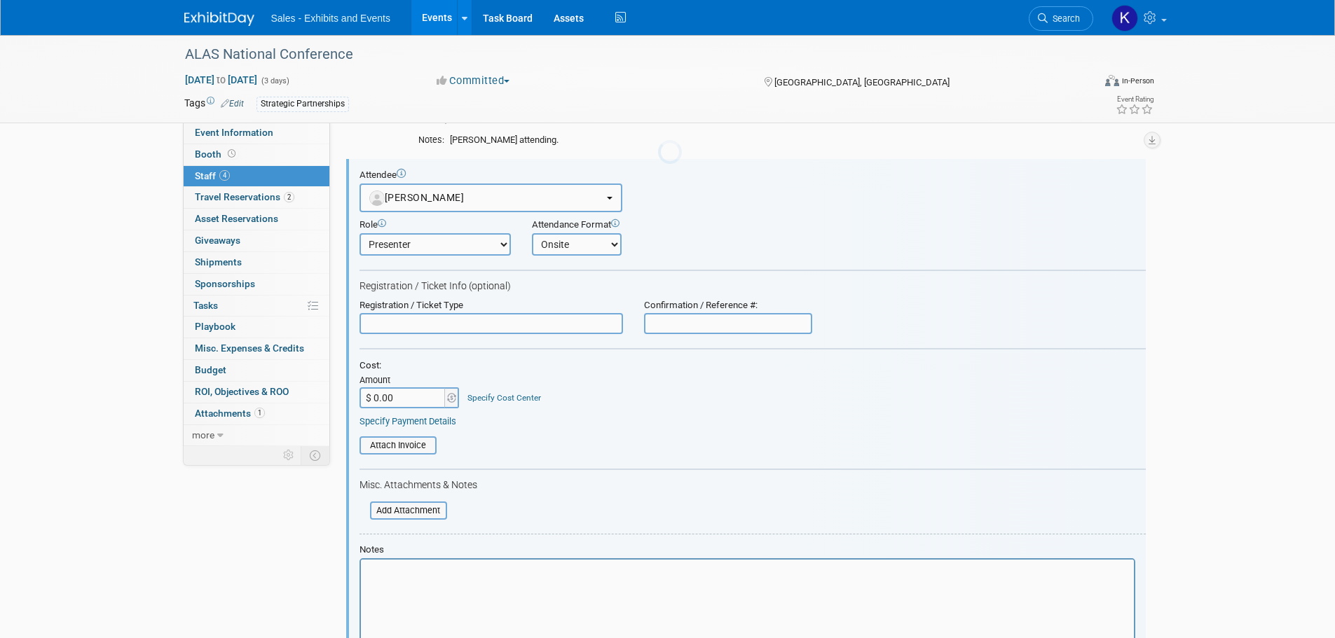
scroll to position [0, 0]
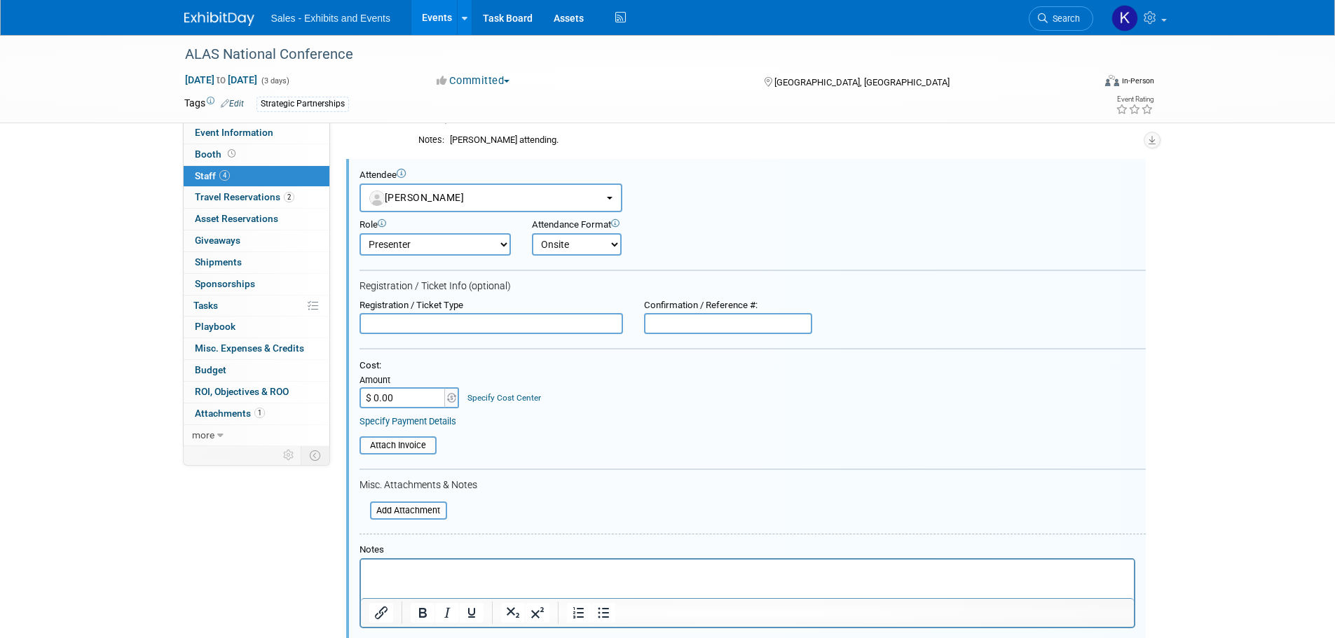
drag, startPoint x: 446, startPoint y: 567, endPoint x: 473, endPoint y: 565, distance: 26.7
click at [447, 567] on p "Rich Text Area. Press ALT-0 for help." at bounding box center [747, 573] width 757 height 14
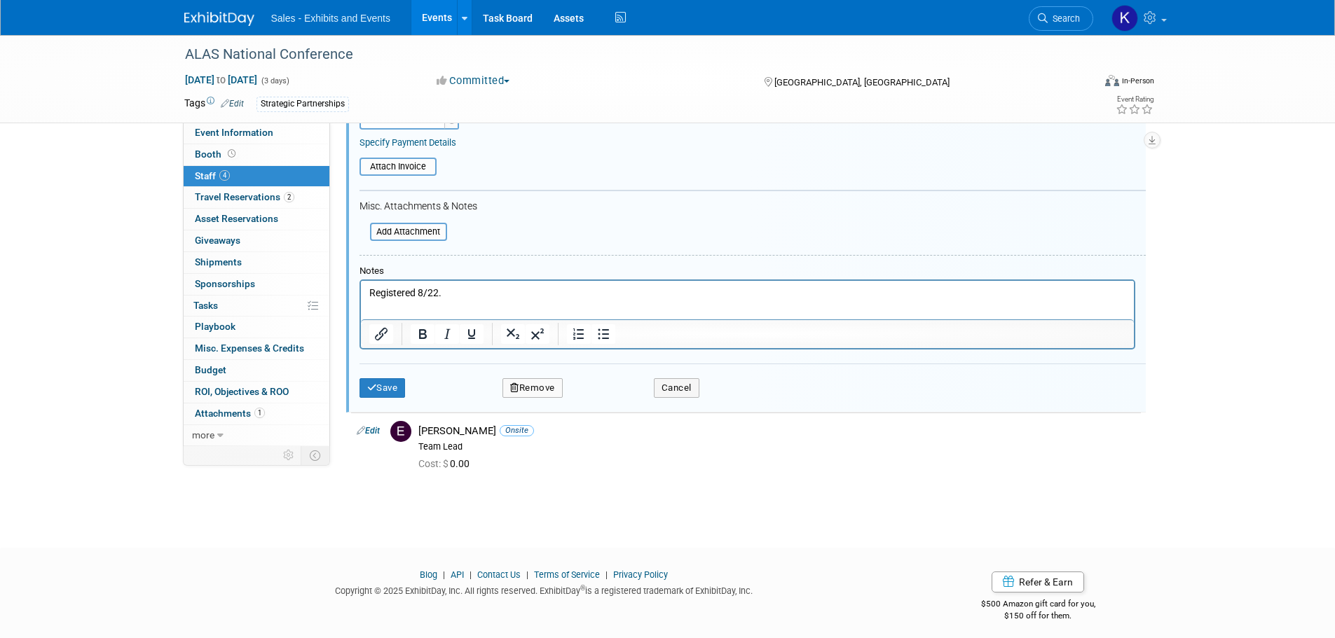
scroll to position [456, 0]
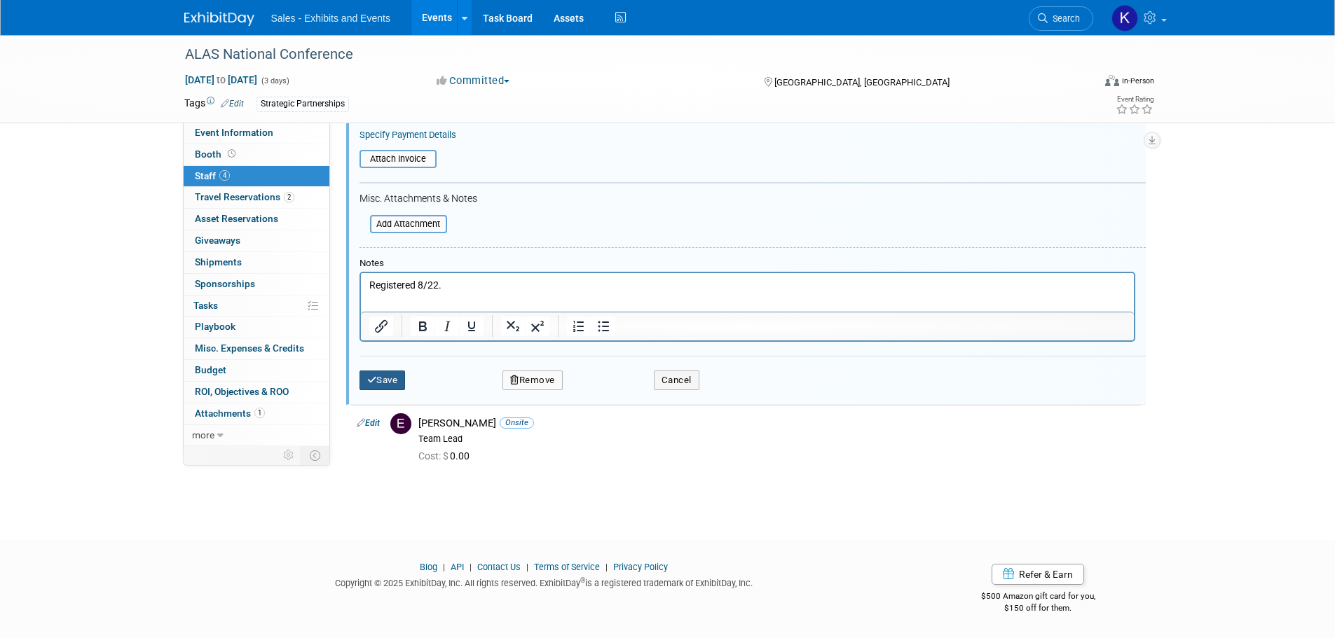
drag, startPoint x: 393, startPoint y: 387, endPoint x: 454, endPoint y: 398, distance: 62.0
click at [393, 388] on button "Save" at bounding box center [383, 381] width 46 height 20
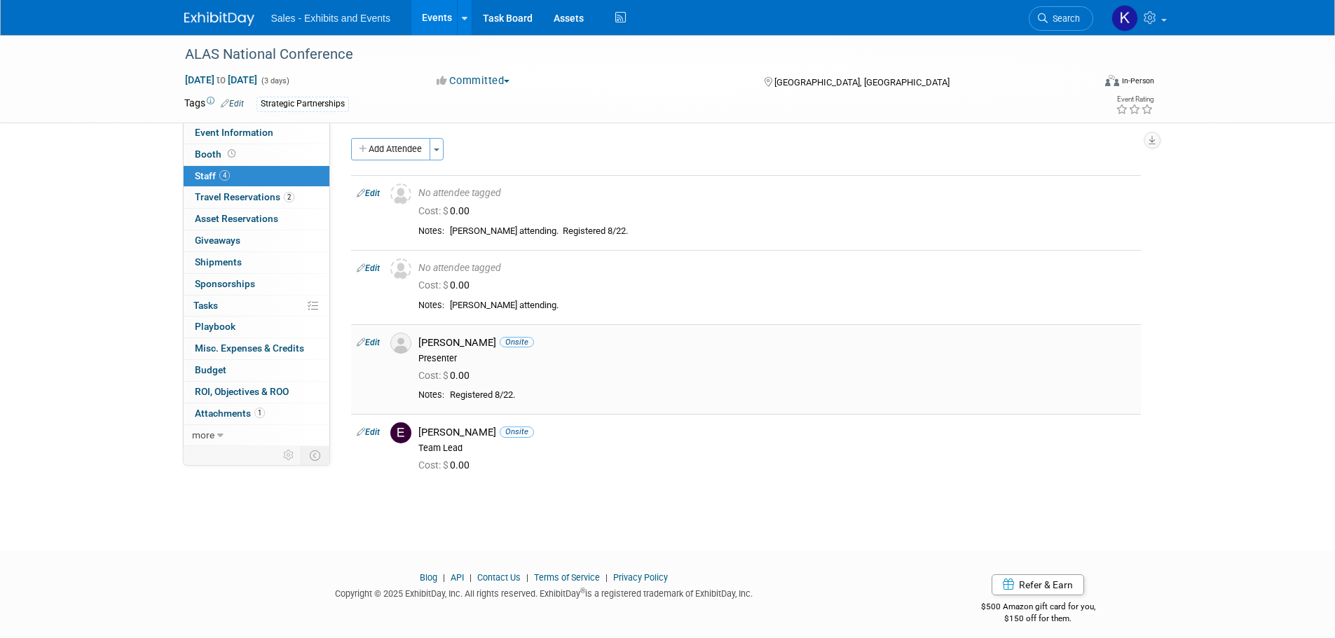
scroll to position [0, 0]
click at [219, 191] on link "2 Travel Reservations 2" at bounding box center [257, 197] width 146 height 21
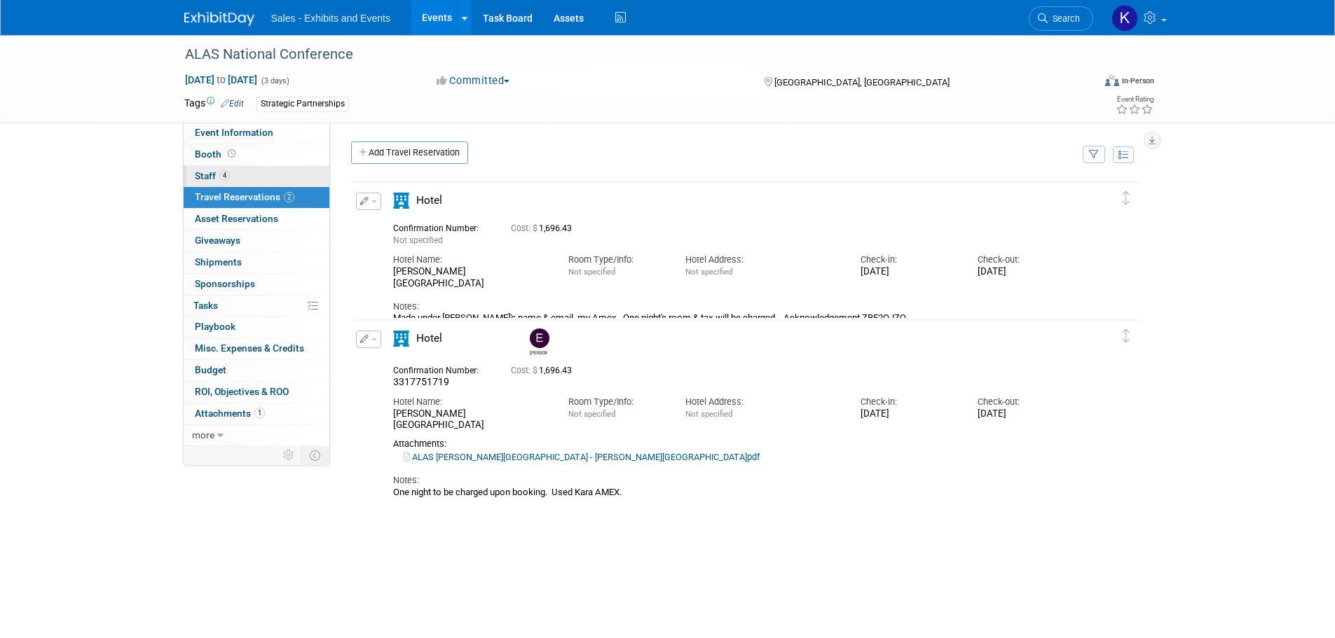
click at [206, 168] on link "4 Staff 4" at bounding box center [257, 176] width 146 height 21
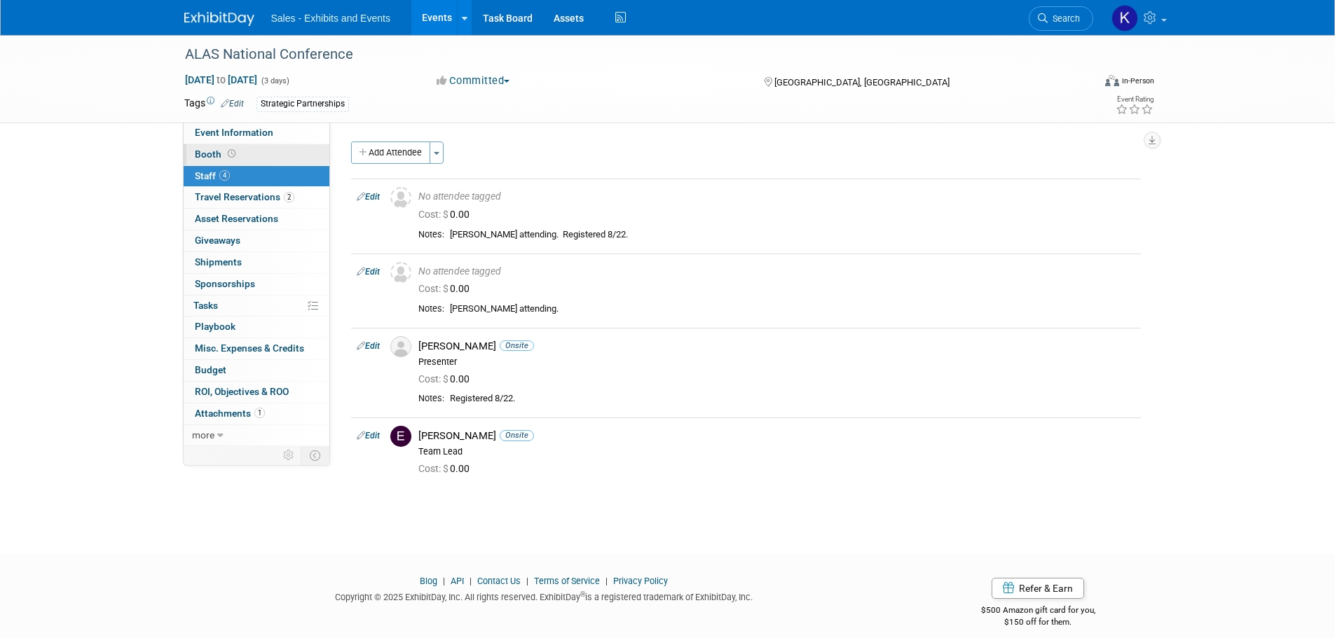
click at [210, 152] on span "Booth" at bounding box center [216, 154] width 43 height 11
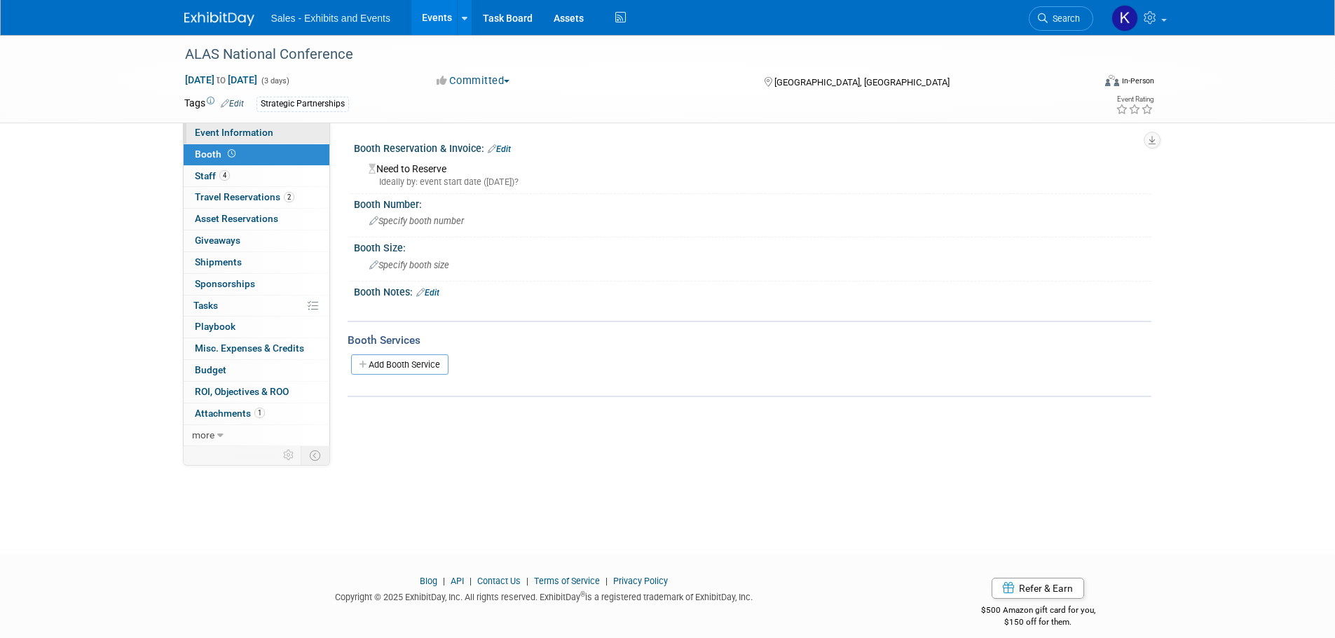
click at [220, 130] on span "Event Information" at bounding box center [234, 132] width 78 height 11
select select "Strategic Partnerships"
